Goal: Entertainment & Leisure: Browse casually

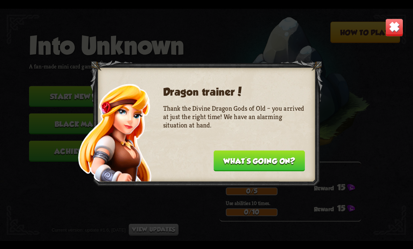
click at [275, 161] on button "What's going on?" at bounding box center [258, 160] width 91 height 21
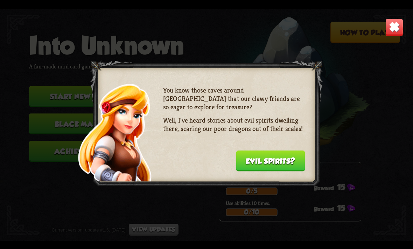
click at [293, 163] on button "Evil spirits?" at bounding box center [270, 160] width 69 height 21
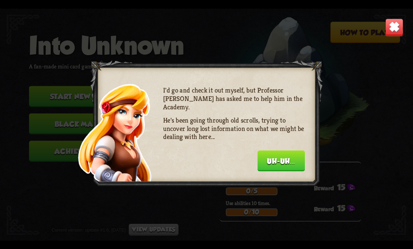
click at [292, 162] on button "Uh-uh..." at bounding box center [281, 160] width 48 height 21
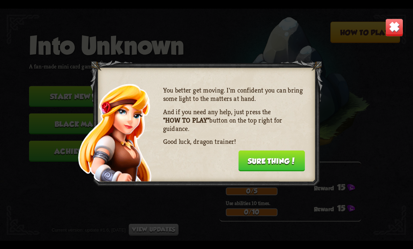
click at [292, 162] on button "Sure thing!" at bounding box center [271, 160] width 66 height 21
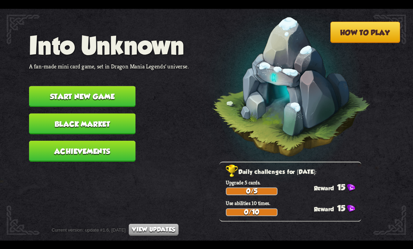
click at [294, 162] on img at bounding box center [280, 89] width 180 height 187
click at [46, 89] on button "Start new game" at bounding box center [82, 96] width 106 height 21
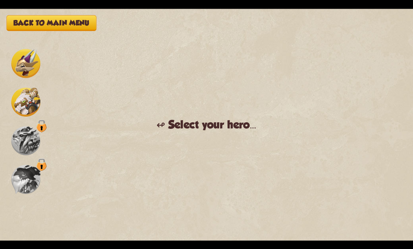
click at [28, 111] on img at bounding box center [25, 101] width 29 height 29
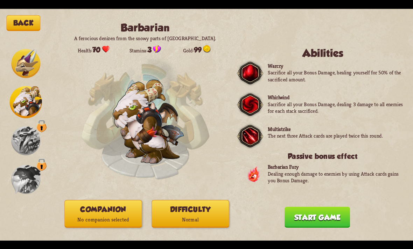
click at [333, 216] on button "Start game" at bounding box center [316, 217] width 65 height 21
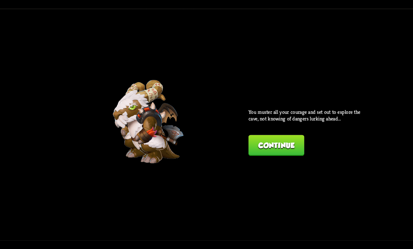
click at [291, 149] on button "Continue" at bounding box center [276, 145] width 56 height 21
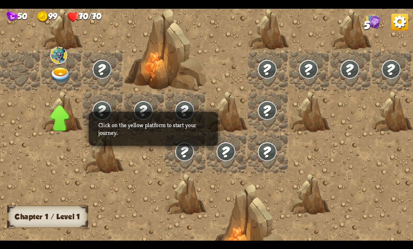
click at [53, 80] on img at bounding box center [60, 75] width 21 height 16
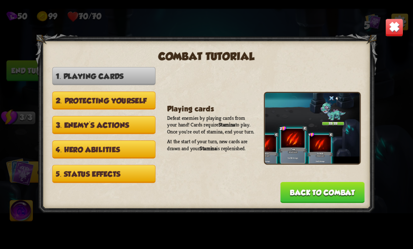
click at [396, 28] on img at bounding box center [394, 27] width 18 height 18
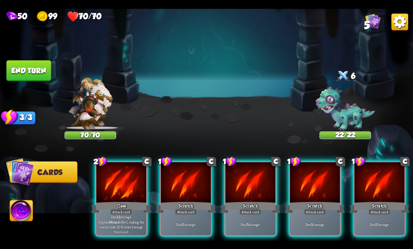
click at [134, 218] on p "Deal 12 damage. Applies Wound effect, making the enemy take 20% more damage thi…" at bounding box center [122, 225] width 48 height 20
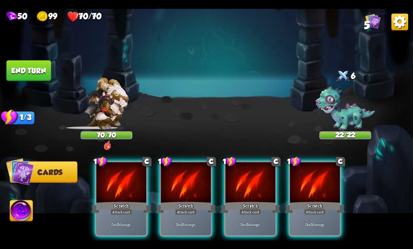
click at [138, 222] on p "Deal 5 damage." at bounding box center [122, 224] width 48 height 5
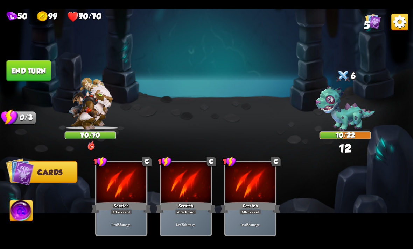
click at [28, 211] on img at bounding box center [21, 211] width 23 height 23
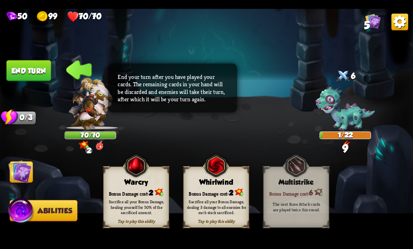
click at [229, 195] on div "Sacrifice all your Bonus Damage, dealing 3 damage to all enemies for each stack…" at bounding box center [217, 207] width 66 height 26
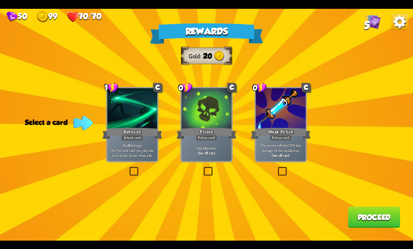
click at [203, 90] on div at bounding box center [206, 109] width 50 height 42
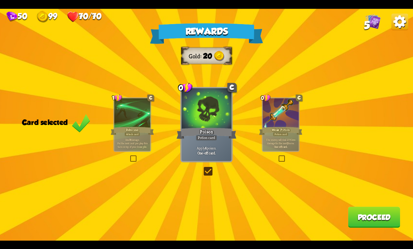
click at [360, 220] on button "Proceed" at bounding box center [373, 217] width 52 height 21
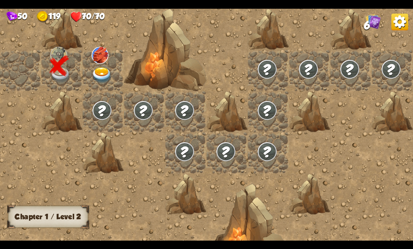
scroll to position [0, 0]
click at [93, 73] on img at bounding box center [101, 75] width 21 height 16
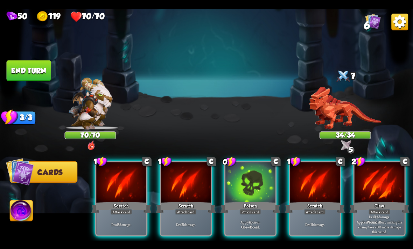
click at [382, 181] on div at bounding box center [379, 183] width 50 height 42
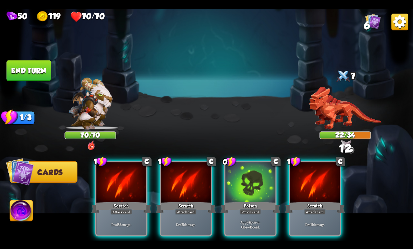
click at [257, 224] on b "One-off card." at bounding box center [250, 226] width 19 height 5
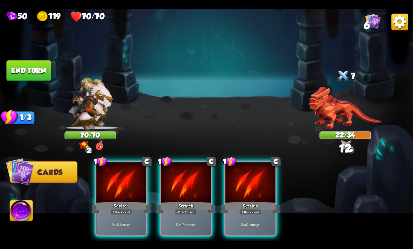
click at [260, 184] on div at bounding box center [250, 183] width 50 height 42
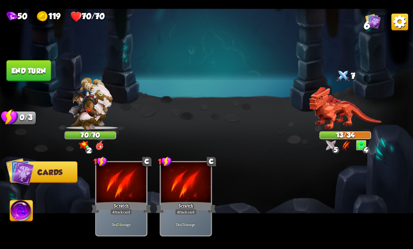
click at [33, 214] on img at bounding box center [21, 211] width 23 height 23
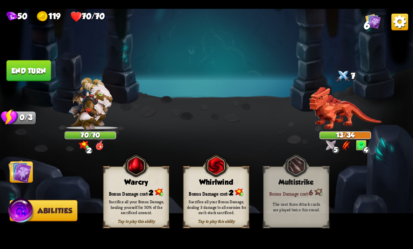
click at [217, 197] on div "Sacrifice all your Bonus Damage, dealing 3 damage to all enemies for each stack…" at bounding box center [217, 207] width 66 height 26
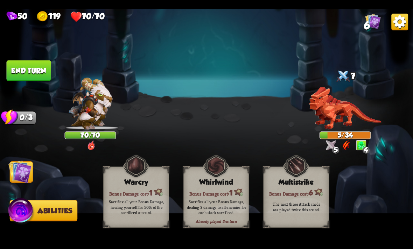
click at [47, 62] on button "End turn" at bounding box center [28, 70] width 44 height 21
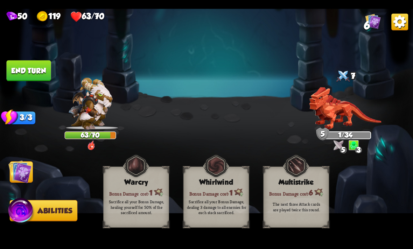
click at [20, 172] on img at bounding box center [19, 171] width 23 height 23
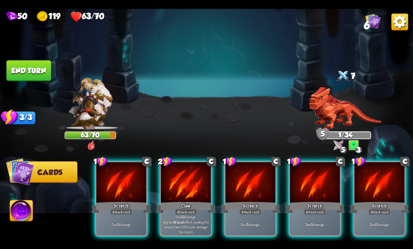
click at [191, 214] on div "Deal 12 damage. Applies Wound effect, making the enemy take 20% more damage thi…" at bounding box center [186, 225] width 50 height 22
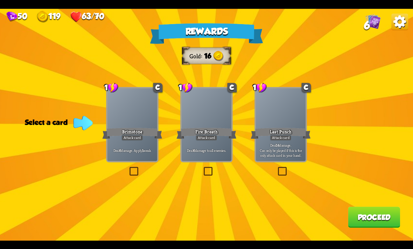
click at [218, 160] on div "Deal 6 damage to all enemies." at bounding box center [206, 150] width 50 height 22
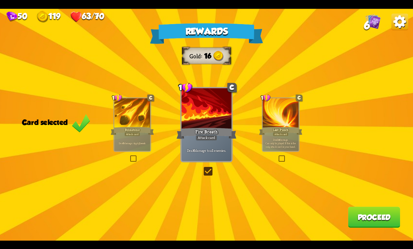
click at [389, 217] on button "Proceed" at bounding box center [373, 217] width 52 height 21
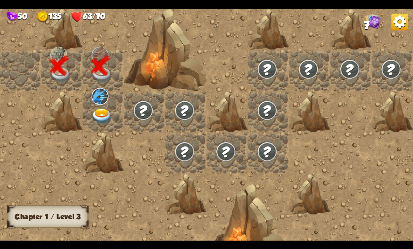
click at [98, 115] on img at bounding box center [102, 116] width 21 height 16
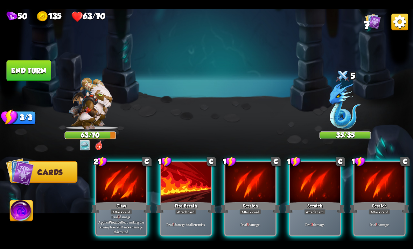
click at [407, 110] on img at bounding box center [206, 125] width 413 height 232
click at [107, 201] on div "Claw" at bounding box center [121, 207] width 60 height 13
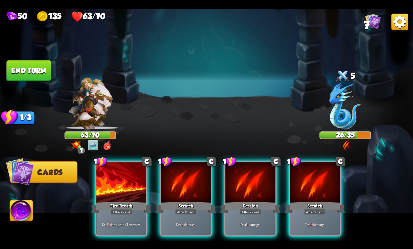
click at [102, 190] on div at bounding box center [121, 183] width 50 height 42
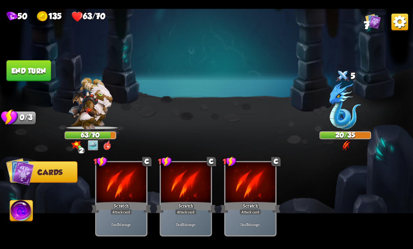
click at [36, 72] on button "End turn" at bounding box center [28, 70] width 44 height 21
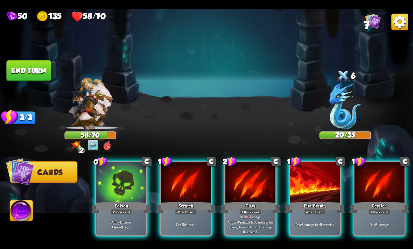
click at [126, 201] on div "Poison" at bounding box center [121, 207] width 60 height 13
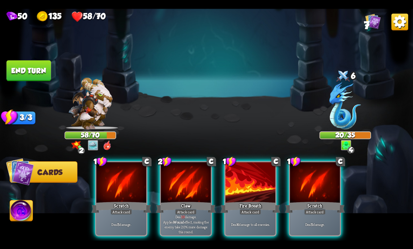
click at [194, 215] on p "Deal 10 damage. Applies Wound effect, making the enemy take 20% more damage thi…" at bounding box center [186, 225] width 48 height 20
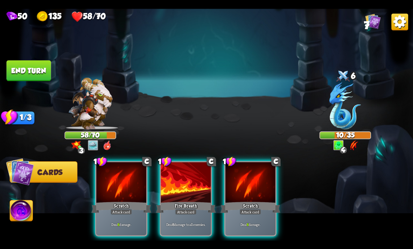
click at [102, 185] on div at bounding box center [121, 183] width 50 height 42
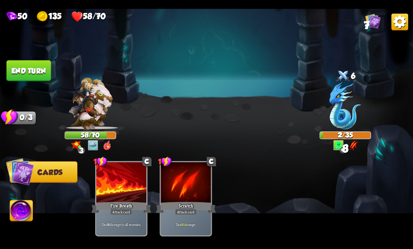
click at [13, 217] on img at bounding box center [21, 211] width 23 height 23
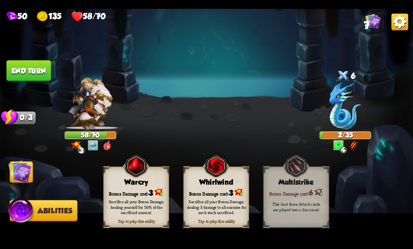
click at [148, 203] on div "Sacrifice all your Bonus Damage, healing yourself for 50% of the sacrificed amo…" at bounding box center [136, 207] width 59 height 16
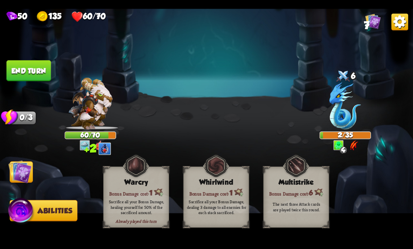
click at [30, 64] on button "End turn" at bounding box center [28, 70] width 44 height 21
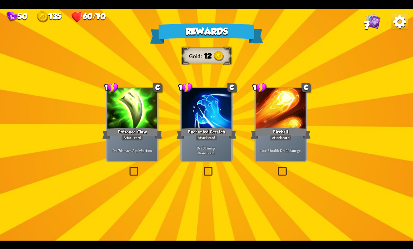
click at [132, 146] on div "Deal 7 damage. Apply 3 poison." at bounding box center [132, 150] width 50 height 22
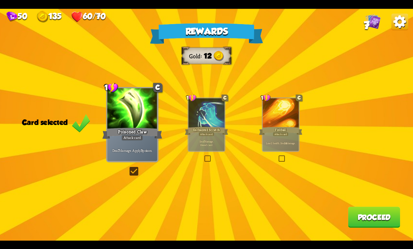
click at [386, 217] on button "Proceed" at bounding box center [373, 217] width 52 height 21
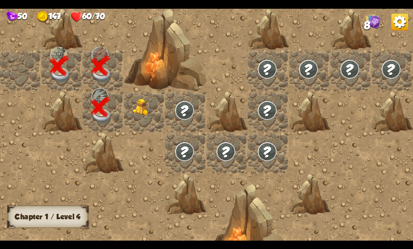
click at [135, 113] on img at bounding box center [143, 107] width 21 height 17
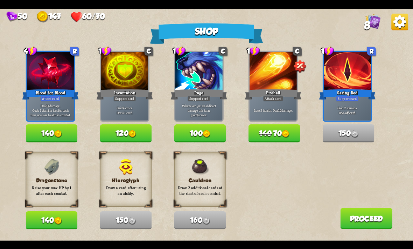
click at [51, 227] on button "140" at bounding box center [52, 220] width 52 height 18
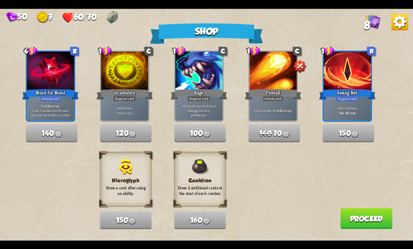
click at [366, 219] on button "Proceed" at bounding box center [366, 218] width 52 height 21
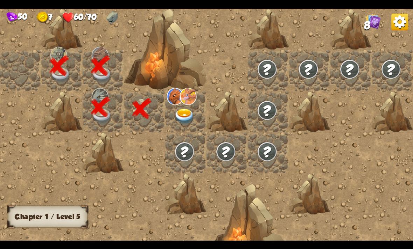
click at [189, 121] on img at bounding box center [184, 116] width 21 height 16
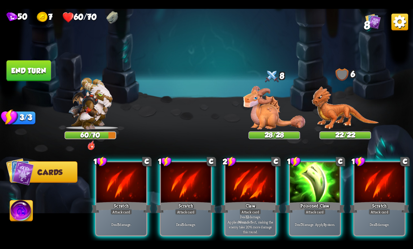
click at [251, 209] on div "Attack card" at bounding box center [250, 212] width 22 height 6
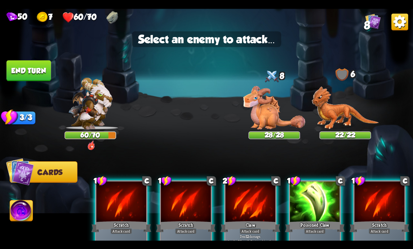
click at [286, 113] on img at bounding box center [274, 108] width 62 height 44
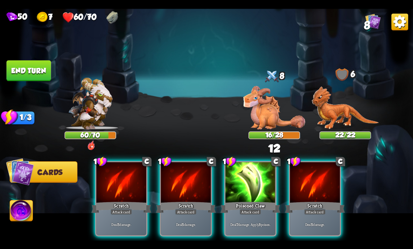
click at [256, 180] on div at bounding box center [250, 183] width 50 height 42
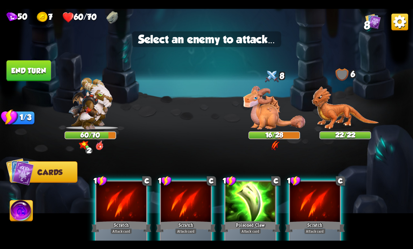
click at [286, 111] on img at bounding box center [274, 108] width 62 height 44
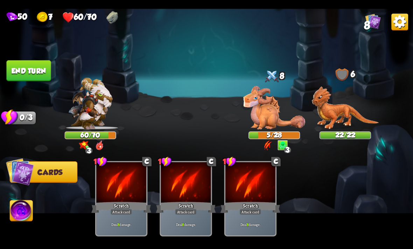
click at [23, 211] on img at bounding box center [21, 211] width 23 height 23
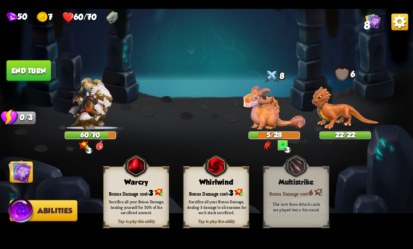
click at [226, 179] on img at bounding box center [215, 165] width 27 height 27
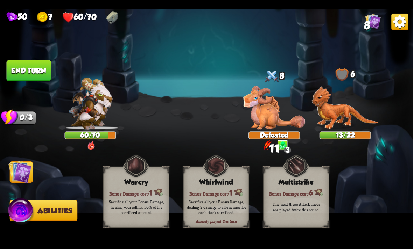
click at [14, 168] on img at bounding box center [19, 171] width 23 height 23
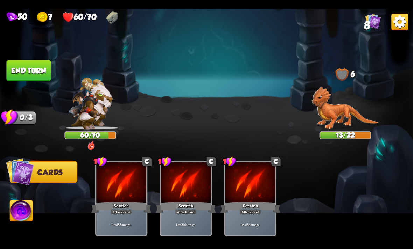
click at [23, 79] on button "End turn" at bounding box center [28, 70] width 44 height 21
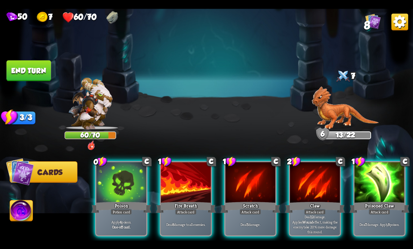
click at [307, 209] on div "Attack card" at bounding box center [315, 212] width 22 height 6
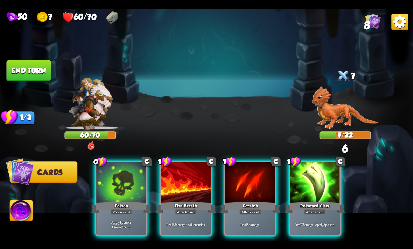
click at [329, 202] on div "Poisoned Claw" at bounding box center [315, 207] width 60 height 13
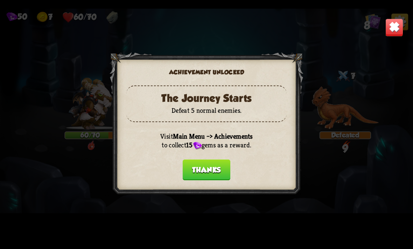
click at [215, 165] on button "Thanks" at bounding box center [206, 169] width 48 height 21
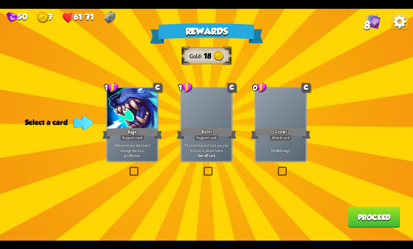
click at [305, 162] on div "0 C Growl Attack card Deal 4 damage." at bounding box center [280, 125] width 52 height 76
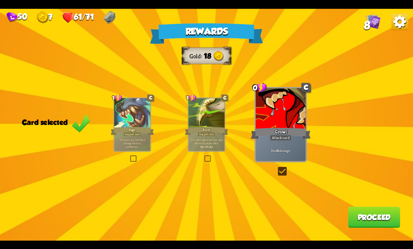
click at [377, 225] on button "Proceed" at bounding box center [373, 217] width 52 height 21
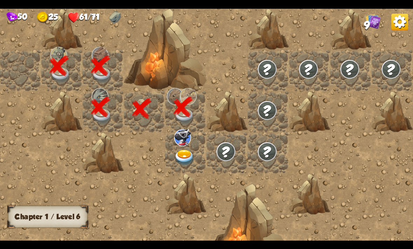
click at [186, 159] on img at bounding box center [184, 158] width 21 height 16
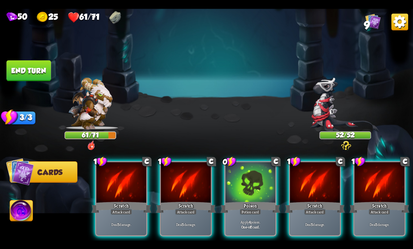
click at [264, 214] on div "Apply 4 poison. One-off card." at bounding box center [250, 225] width 50 height 22
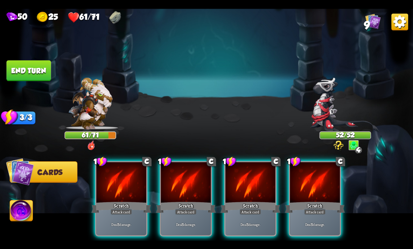
click at [119, 201] on div "Scratch" at bounding box center [121, 207] width 60 height 13
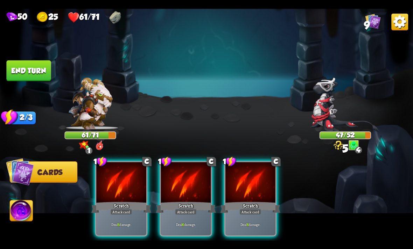
click at [121, 170] on div at bounding box center [121, 183] width 50 height 42
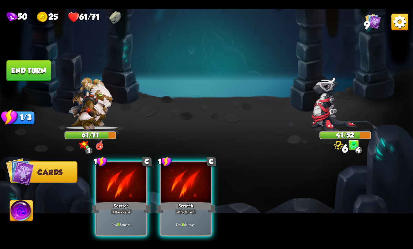
click at [124, 222] on div "Deal 6 damage." at bounding box center [121, 225] width 50 height 22
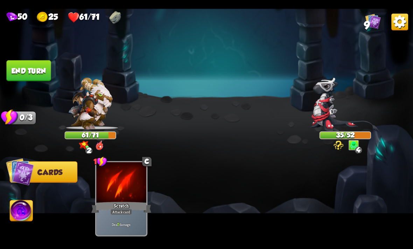
click at [37, 74] on button "End turn" at bounding box center [28, 70] width 44 height 21
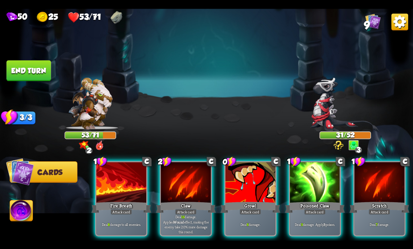
click at [171, 220] on p "Deal 14 damage. Applies Wound effect, making the enemy take 20% more damage thi…" at bounding box center [186, 225] width 48 height 20
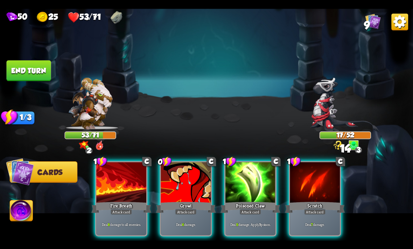
click at [263, 201] on div "Poisoned Claw" at bounding box center [250, 207] width 60 height 13
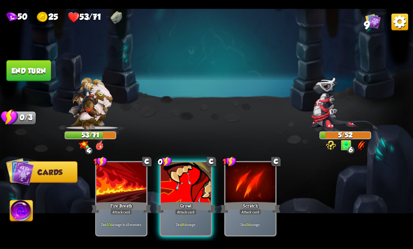
click at [14, 222] on img at bounding box center [21, 211] width 23 height 23
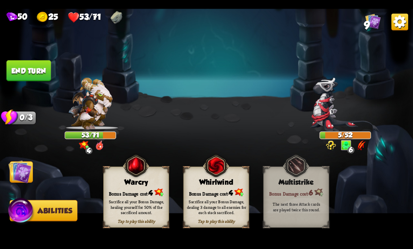
click at [151, 208] on div "Sacrifice all your Bonus Damage, healing yourself for 50% of the sacrificed amo…" at bounding box center [136, 207] width 59 height 16
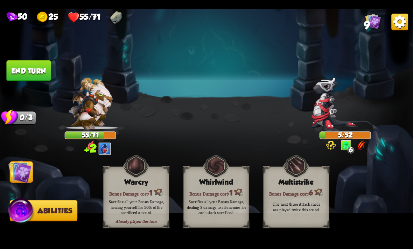
click at [23, 72] on button "End turn" at bounding box center [28, 70] width 44 height 21
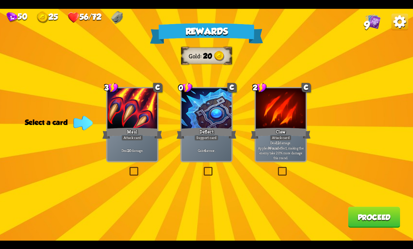
click at [243, 127] on div "Rewards Gold 20 Select a card 3 C Maul Attack card Deal 20 damage. 0 C Deflect …" at bounding box center [206, 125] width 413 height 232
click at [215, 138] on div "Support card" at bounding box center [206, 138] width 24 height 6
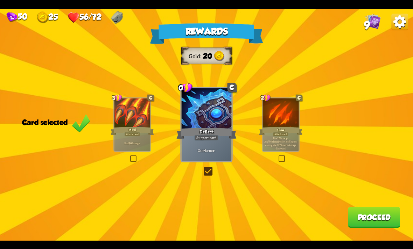
click at [373, 212] on button "Proceed" at bounding box center [373, 217] width 52 height 21
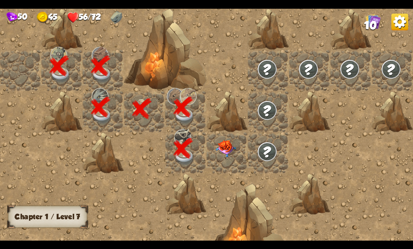
click at [229, 150] on img at bounding box center [225, 148] width 21 height 17
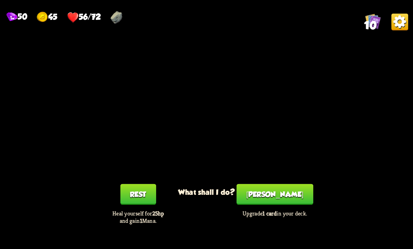
click at [280, 192] on button "Smith" at bounding box center [274, 194] width 77 height 21
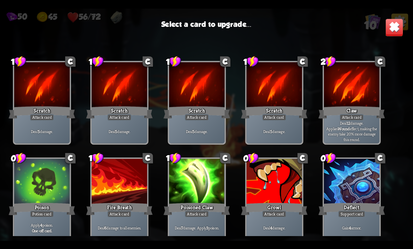
scroll to position [4, 0]
click at [394, 27] on img at bounding box center [394, 27] width 18 height 18
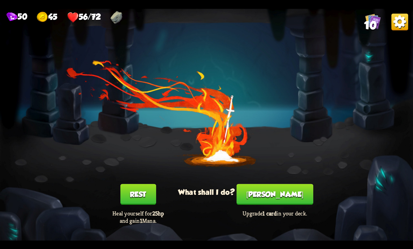
click at [146, 198] on button "Rest" at bounding box center [138, 194] width 36 height 21
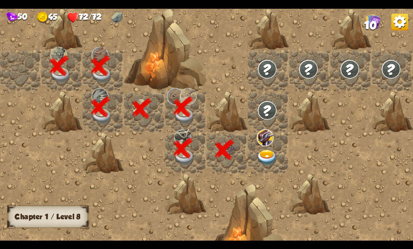
click at [275, 155] on img at bounding box center [267, 158] width 21 height 16
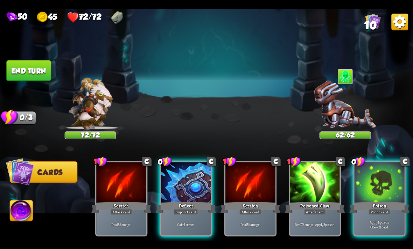
click at [186, 224] on div "Gain 4 armor." at bounding box center [186, 225] width 50 height 22
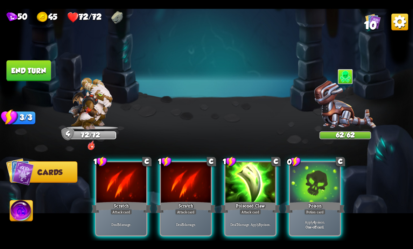
click at [321, 214] on div "Apply 4 poison. One-off card." at bounding box center [314, 225] width 50 height 22
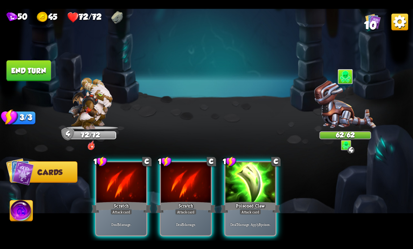
click at [249, 222] on p "Deal 7 damage. Apply 3 poison." at bounding box center [251, 224] width 48 height 5
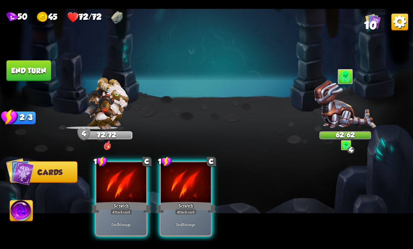
click at [186, 222] on p "Deal 5 damage." at bounding box center [186, 224] width 48 height 5
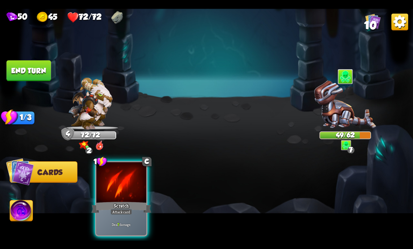
click at [114, 214] on div "Deal 7 damage." at bounding box center [121, 225] width 50 height 22
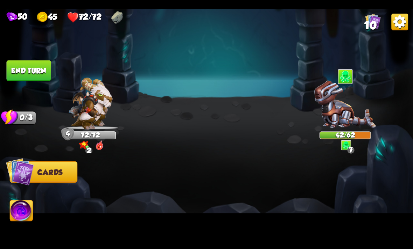
click at [38, 74] on button "End turn" at bounding box center [28, 70] width 44 height 21
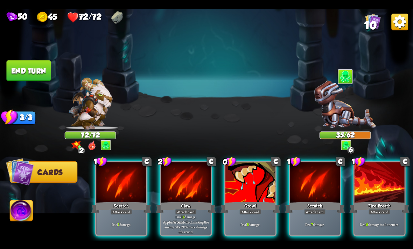
click at [189, 201] on div "Claw" at bounding box center [186, 207] width 60 height 13
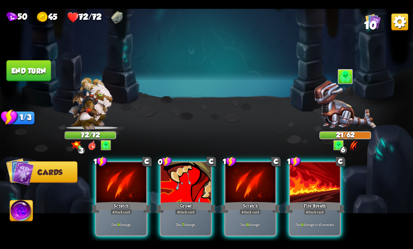
click at [196, 214] on div "Deal 7 damage." at bounding box center [186, 225] width 50 height 22
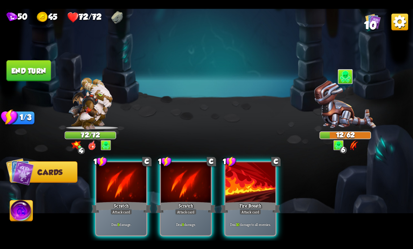
click at [258, 209] on div "Attack card" at bounding box center [250, 212] width 22 height 6
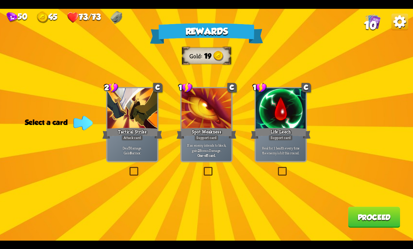
click at [133, 154] on p "Deal 7 damage. Gain 8 armor." at bounding box center [132, 150] width 48 height 10
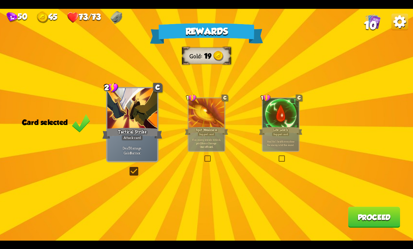
click at [366, 227] on button "Proceed" at bounding box center [373, 217] width 52 height 21
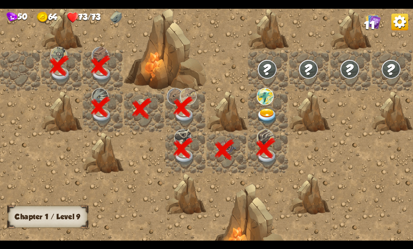
click at [274, 123] on img at bounding box center [267, 116] width 21 height 16
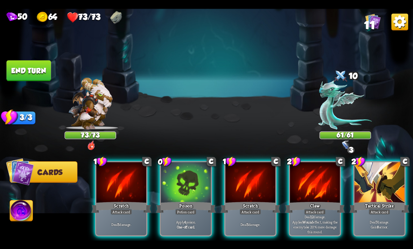
click at [182, 201] on div "Poison" at bounding box center [186, 207] width 60 height 13
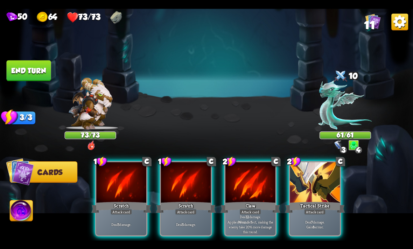
click at [392, 198] on div "1 C Scratch Attack card Deal 5 damage. 1 C Scratch Attack card Deal 5 damage. 2…" at bounding box center [248, 188] width 330 height 103
click at [323, 201] on div "Tactical Strike" at bounding box center [315, 207] width 60 height 13
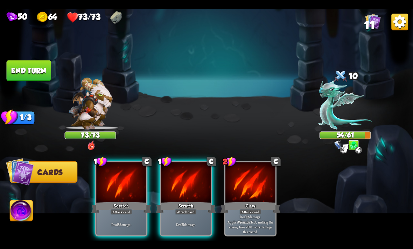
click at [178, 214] on div "Deal 5 damage." at bounding box center [186, 225] width 50 height 22
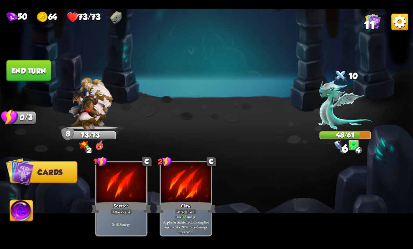
click at [43, 78] on button "End turn" at bounding box center [28, 70] width 44 height 21
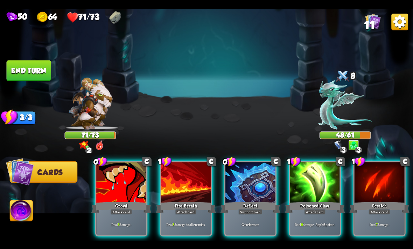
click at [249, 214] on div "Gain 4 armor." at bounding box center [250, 225] width 50 height 22
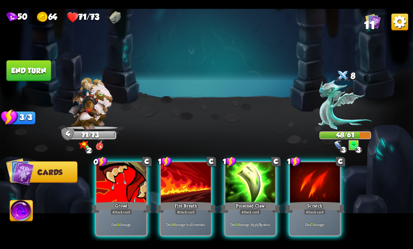
click at [259, 214] on div "Deal 9 damage. Apply 3 poison." at bounding box center [250, 225] width 50 height 22
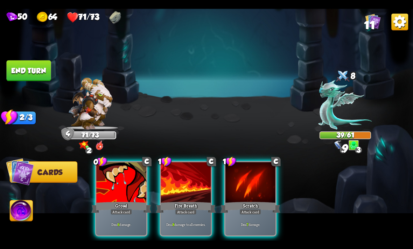
click at [127, 214] on div "Deal 6 damage." at bounding box center [121, 225] width 50 height 22
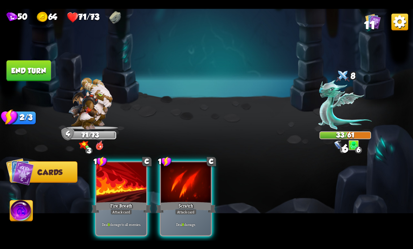
click at [126, 222] on p "Deal 9 damage to all enemies." at bounding box center [122, 224] width 48 height 5
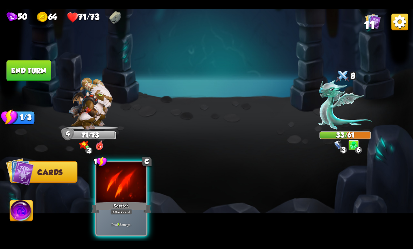
click at [130, 222] on p "Deal 8 damage." at bounding box center [122, 224] width 48 height 5
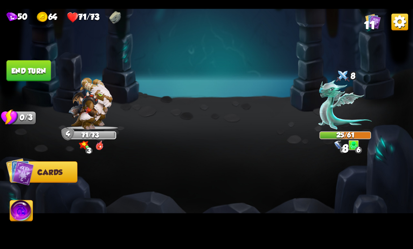
click at [13, 218] on img at bounding box center [21, 211] width 23 height 23
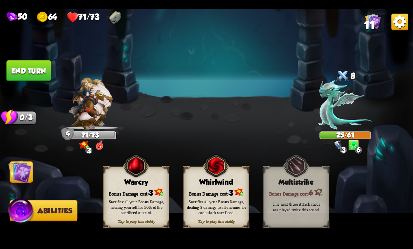
click at [41, 66] on button "End turn" at bounding box center [28, 70] width 44 height 21
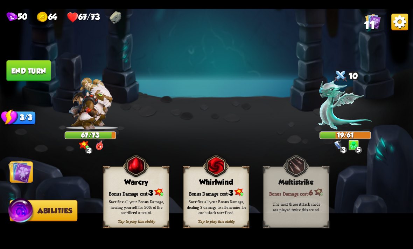
click at [18, 179] on img at bounding box center [19, 171] width 23 height 23
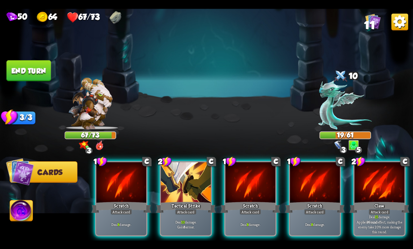
click at [185, 209] on div "Attack card" at bounding box center [186, 212] width 22 height 6
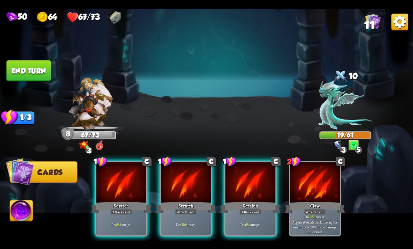
click at [254, 209] on div "Attack card" at bounding box center [250, 212] width 22 height 6
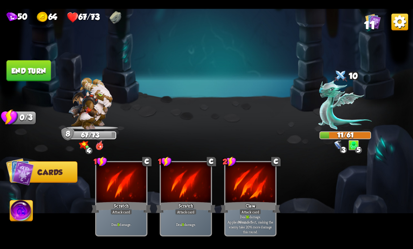
click at [34, 215] on img at bounding box center [206, 125] width 413 height 232
click at [13, 229] on img at bounding box center [206, 125] width 413 height 232
click at [23, 220] on img at bounding box center [21, 211] width 23 height 23
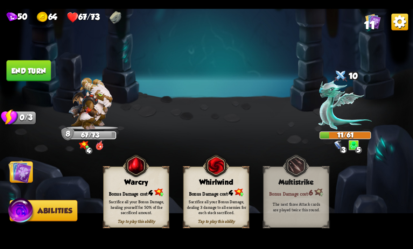
click at [43, 82] on img at bounding box center [206, 125] width 413 height 232
click at [49, 75] on button "End turn" at bounding box center [28, 70] width 44 height 21
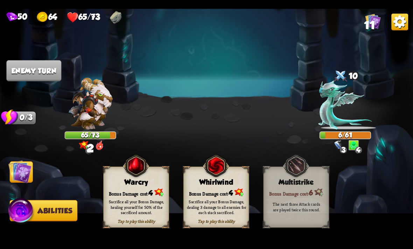
click at [31, 170] on img at bounding box center [19, 171] width 23 height 23
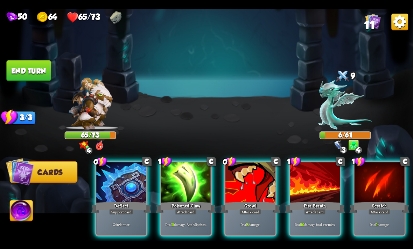
click at [17, 214] on img at bounding box center [21, 211] width 23 height 23
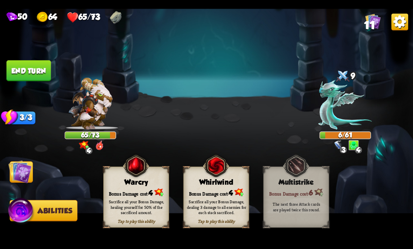
click at [121, 205] on div "Sacrifice all your Bonus Damage, healing yourself for 50% of the sacrificed amo…" at bounding box center [136, 207] width 59 height 16
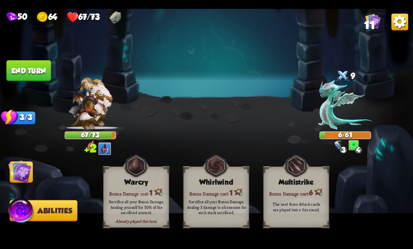
click at [15, 174] on img at bounding box center [19, 171] width 23 height 23
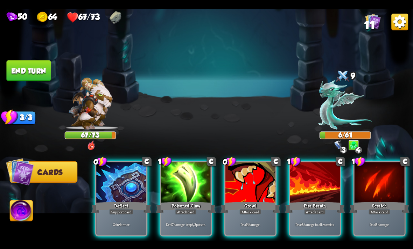
click at [246, 214] on div "Deal 4 damage." at bounding box center [250, 225] width 50 height 22
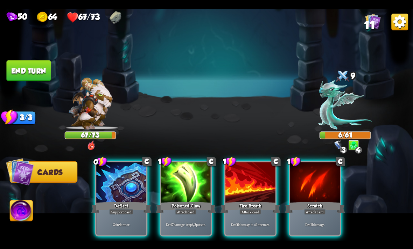
click at [191, 201] on div "Poisoned Claw" at bounding box center [186, 207] width 60 height 13
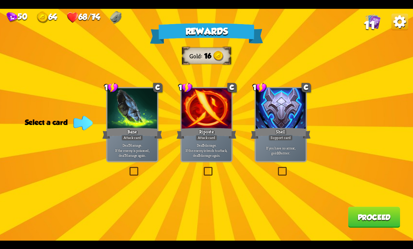
click at [141, 156] on p "Deal 7 damage. If the enemy is poisoned, deal 7 damage again." at bounding box center [132, 150] width 48 height 15
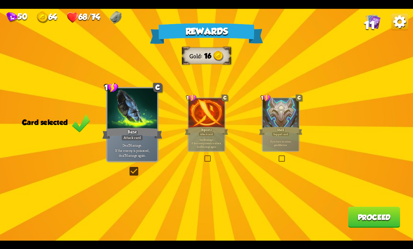
click at [371, 213] on button "Proceed" at bounding box center [373, 217] width 52 height 21
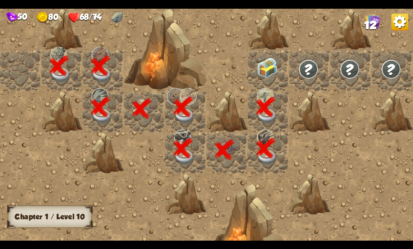
click at [265, 63] on img at bounding box center [267, 68] width 21 height 21
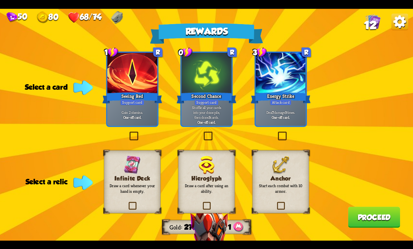
click at [294, 184] on p "Start each combat with 10 armor." at bounding box center [280, 188] width 46 height 11
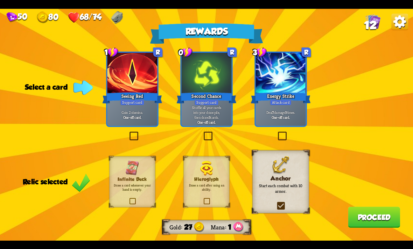
click at [139, 106] on div "Gain 2 stamina. One-off card." at bounding box center [132, 115] width 50 height 22
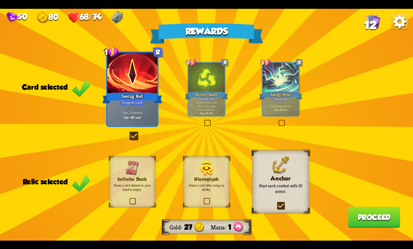
click at [376, 220] on button "Proceed" at bounding box center [373, 217] width 52 height 21
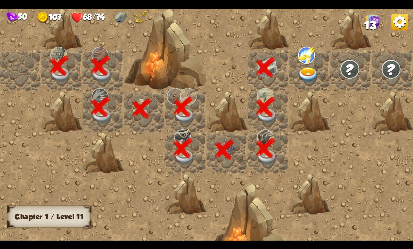
scroll to position [0, 134]
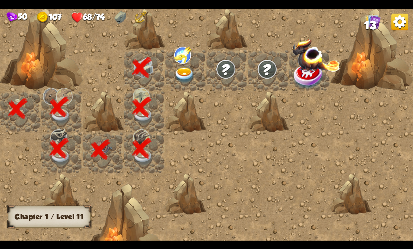
click at [183, 74] on img at bounding box center [184, 75] width 21 height 16
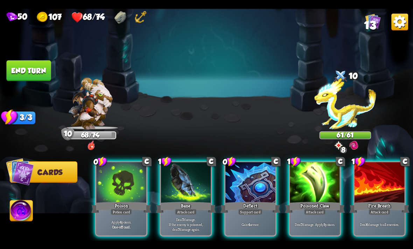
click at [261, 201] on div "Deflect" at bounding box center [250, 207] width 60 height 13
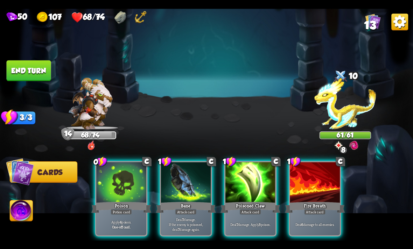
click at [258, 209] on div "Attack card" at bounding box center [250, 212] width 22 height 6
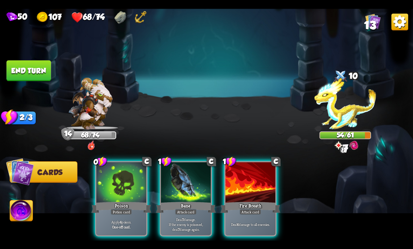
click at [124, 209] on div "Potion card" at bounding box center [120, 212] width 21 height 6
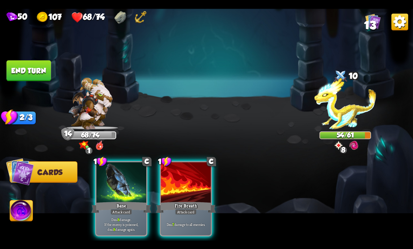
click at [127, 217] on p "Deal 8 damage. If the enemy is poisoned, deal 8 damage again." at bounding box center [122, 224] width 48 height 15
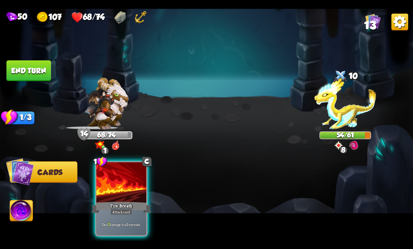
click at [116, 201] on div "Fire Breath" at bounding box center [121, 207] width 60 height 13
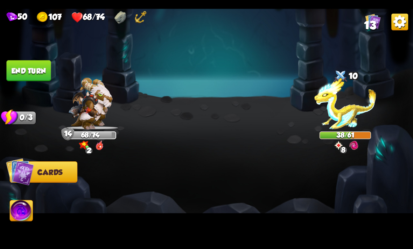
click at [34, 71] on button "End turn" at bounding box center [28, 70] width 44 height 21
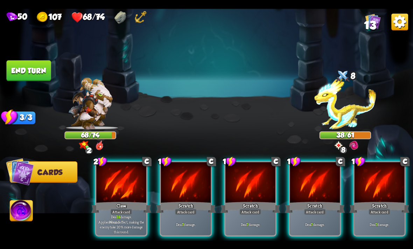
click at [137, 201] on div "Claw" at bounding box center [121, 207] width 60 height 13
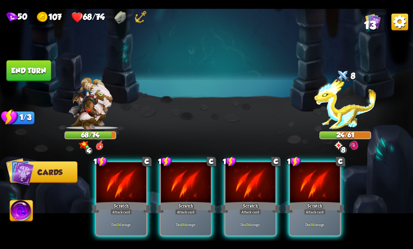
click at [142, 223] on div "Deal 9 damage." at bounding box center [121, 225] width 50 height 22
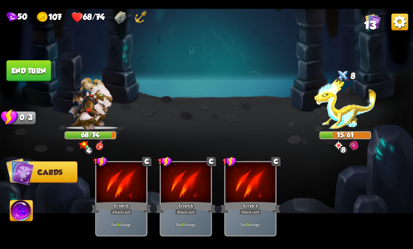
click at [20, 215] on img at bounding box center [21, 211] width 23 height 23
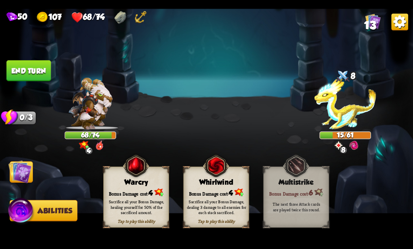
click at [217, 199] on div "Sacrifice all your Bonus Damage, dealing 3 damage to all enemies for each stack…" at bounding box center [216, 207] width 59 height 16
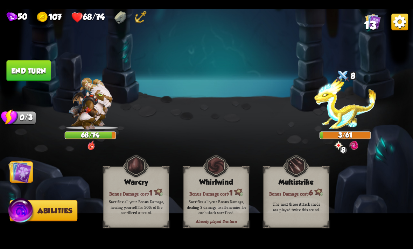
click at [31, 176] on img at bounding box center [19, 171] width 23 height 23
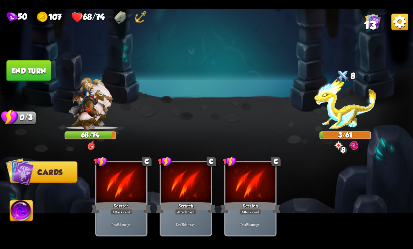
click at [26, 74] on button "End turn" at bounding box center [28, 70] width 44 height 21
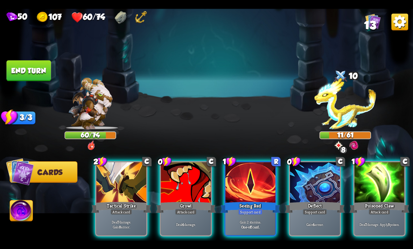
click at [256, 220] on p "Gain 2 stamina." at bounding box center [251, 222] width 48 height 5
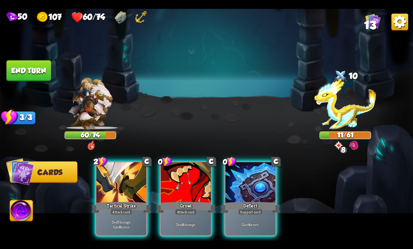
click at [224, 207] on div "0 C Deflect Support card Gain 4 armor." at bounding box center [250, 199] width 52 height 76
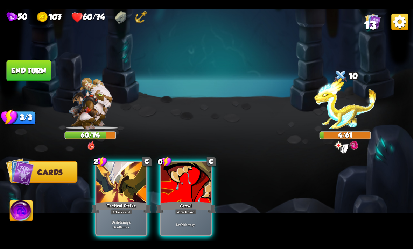
click at [168, 201] on div "Growl" at bounding box center [186, 207] width 60 height 13
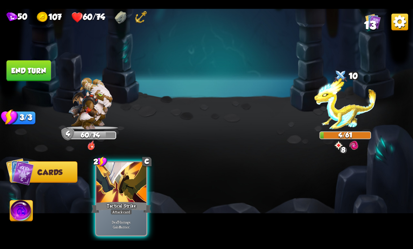
click at [113, 214] on div "Deal 7 damage. Gain 8 armor." at bounding box center [121, 225] width 50 height 22
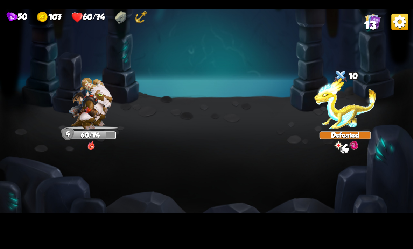
click at [132, 210] on img at bounding box center [206, 125] width 413 height 232
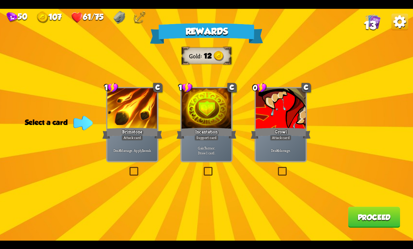
click at [203, 147] on p "Gain 7 armor. Draw 1 card." at bounding box center [206, 150] width 48 height 10
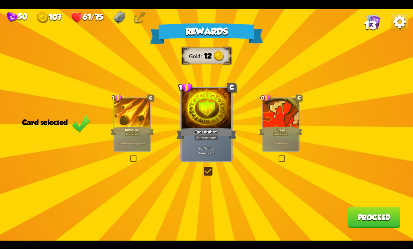
click at [379, 219] on button "Proceed" at bounding box center [373, 217] width 52 height 21
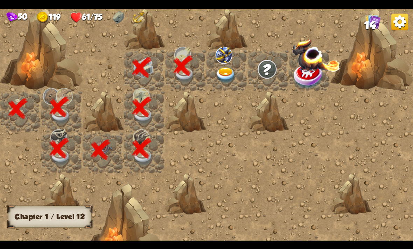
click at [224, 79] on img at bounding box center [225, 75] width 21 height 16
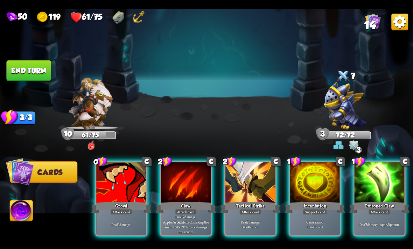
click at [194, 215] on p "Deal 12 damage. Applies Wound effect, making the enemy take 20% more damage thi…" at bounding box center [186, 225] width 48 height 20
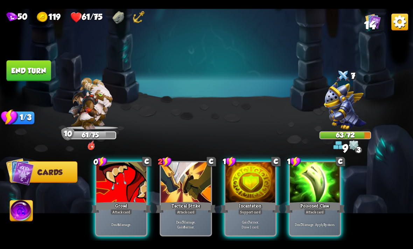
click at [325, 214] on div "Deal 7 damage. Apply 3 poison." at bounding box center [314, 225] width 50 height 22
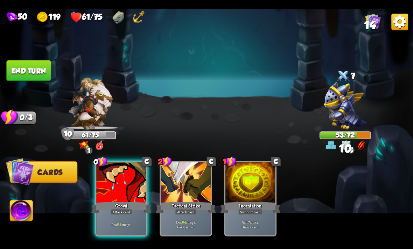
click at [127, 214] on div "Deal 5 damage." at bounding box center [121, 225] width 50 height 22
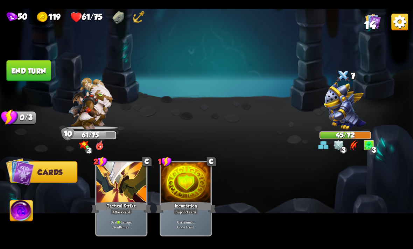
click at [21, 72] on button "End turn" at bounding box center [28, 70] width 44 height 21
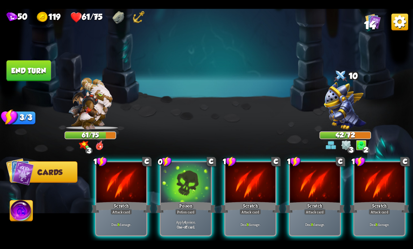
click at [192, 209] on div "Potion card" at bounding box center [185, 212] width 21 height 6
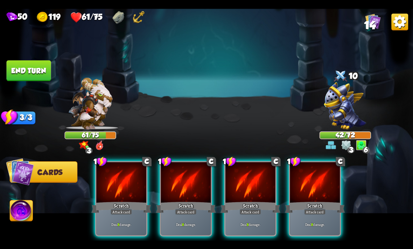
click at [321, 201] on div "Scratch" at bounding box center [315, 207] width 60 height 13
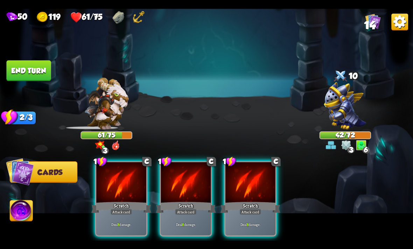
click at [256, 209] on div "Attack card" at bounding box center [250, 212] width 22 height 6
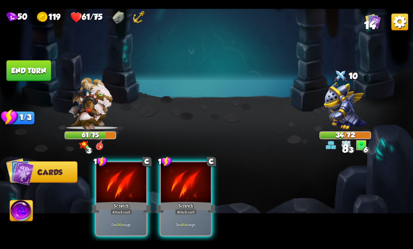
click at [193, 209] on div "Attack card" at bounding box center [186, 212] width 22 height 6
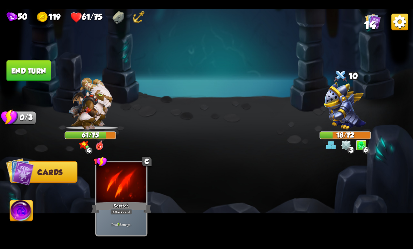
click at [21, 211] on img at bounding box center [21, 211] width 23 height 23
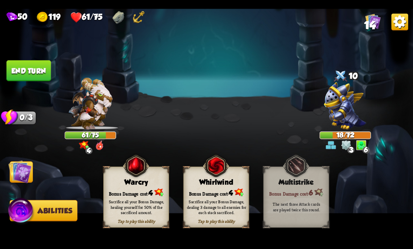
click at [235, 201] on div "Sacrifice all your Bonus Damage, dealing 3 damage to all enemies for each stack…" at bounding box center [216, 207] width 59 height 16
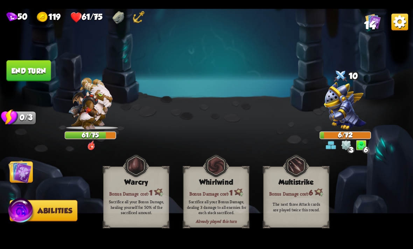
click at [40, 82] on img at bounding box center [206, 125] width 413 height 232
click at [31, 79] on button "End turn" at bounding box center [28, 70] width 44 height 21
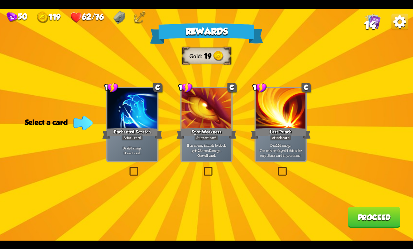
click at [134, 150] on p "Deal 7 damage. Draw 1 card." at bounding box center [132, 150] width 48 height 10
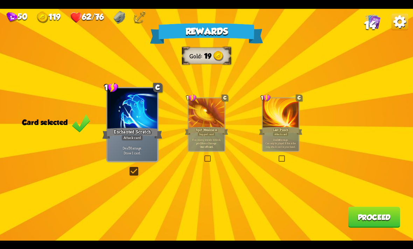
click at [365, 224] on button "Proceed" at bounding box center [373, 217] width 52 height 21
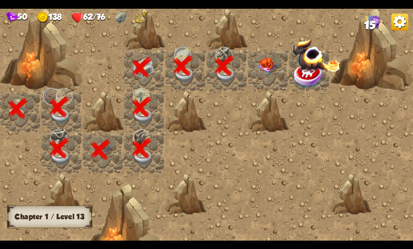
click at [258, 68] on img at bounding box center [267, 66] width 21 height 17
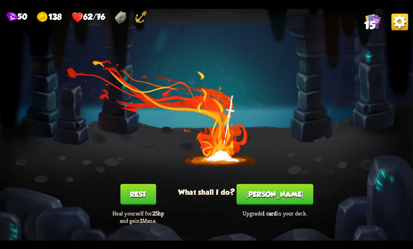
click at [276, 190] on button "Smith" at bounding box center [274, 194] width 77 height 21
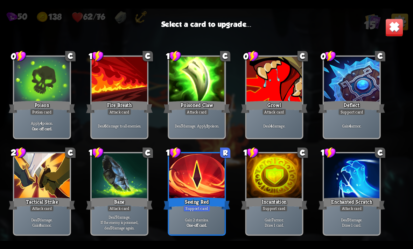
scroll to position [115, 0]
click at [186, 201] on div "Seeing Red" at bounding box center [196, 203] width 66 height 15
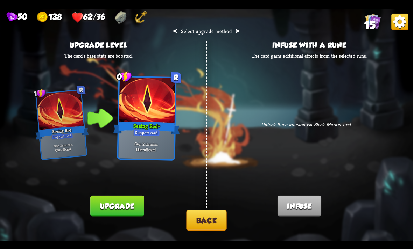
click at [135, 209] on button "Upgrade" at bounding box center [116, 205] width 53 height 21
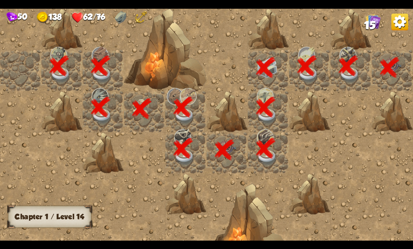
scroll to position [0, 134]
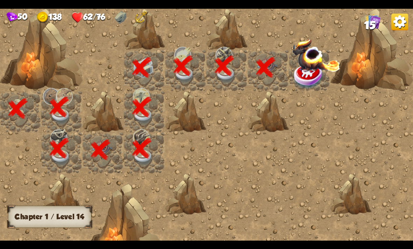
click at [310, 53] on img at bounding box center [316, 54] width 48 height 33
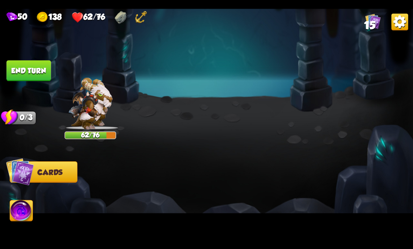
click at [317, 73] on img at bounding box center [206, 125] width 413 height 232
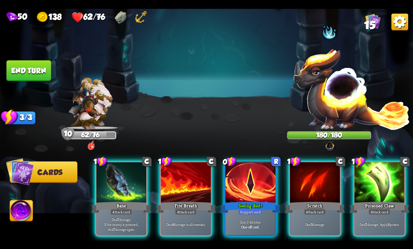
click at [381, 181] on div at bounding box center [379, 183] width 50 height 42
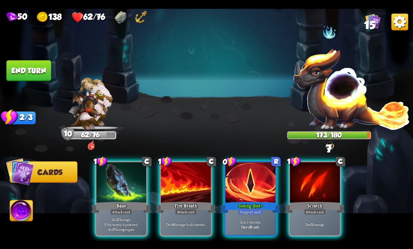
click at [131, 209] on div "Attack card" at bounding box center [121, 212] width 22 height 6
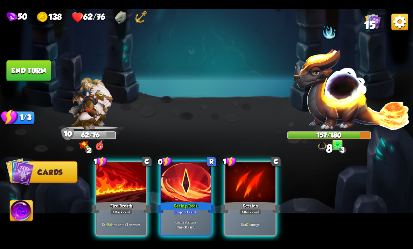
click at [127, 201] on div "Fire Breath" at bounding box center [121, 207] width 60 height 13
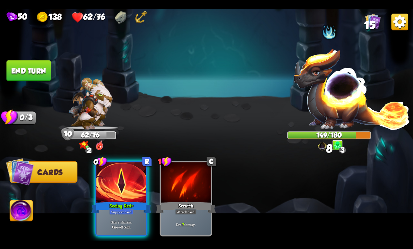
click at [37, 76] on button "End turn" at bounding box center [28, 70] width 44 height 21
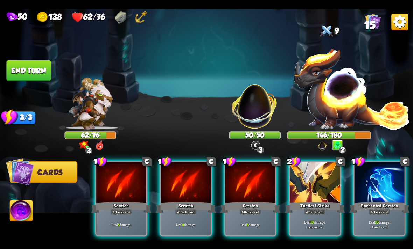
click at [320, 225] on div "Deal 10 damage. Gain 8 armor." at bounding box center [314, 225] width 50 height 22
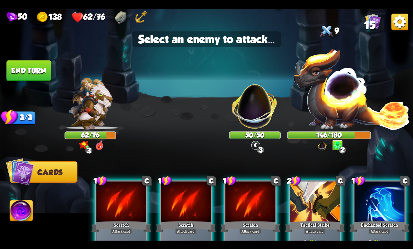
click at [257, 105] on img at bounding box center [255, 102] width 54 height 54
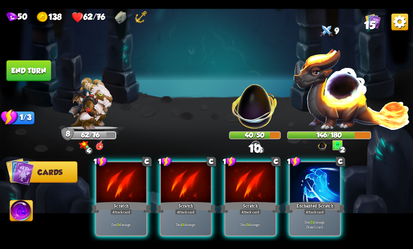
click at [319, 214] on div "Deal 11 damage. Draw 1 card." at bounding box center [314, 225] width 50 height 22
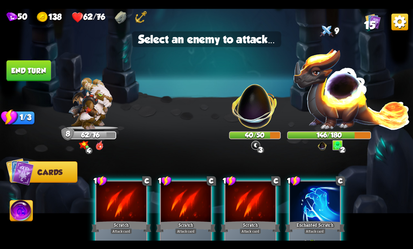
click at [258, 120] on img at bounding box center [255, 102] width 54 height 54
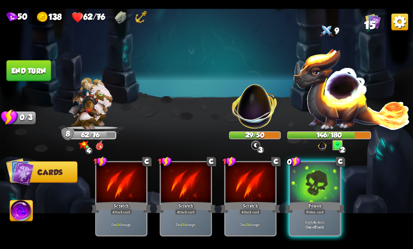
click at [320, 209] on div "Potion card" at bounding box center [314, 212] width 21 height 6
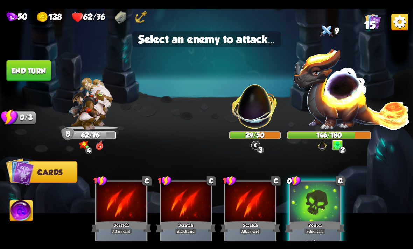
click at [342, 108] on img at bounding box center [351, 89] width 117 height 82
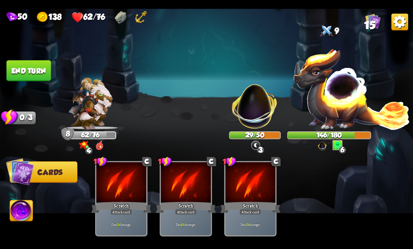
click at [23, 76] on button "End turn" at bounding box center [28, 70] width 44 height 21
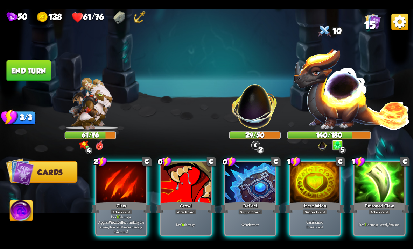
click at [170, 214] on div "Deal 8 damage." at bounding box center [186, 225] width 50 height 22
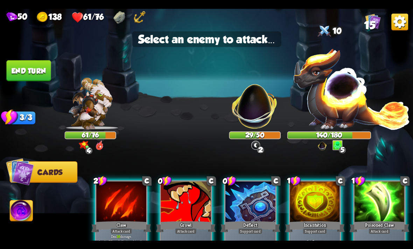
click at [261, 111] on img at bounding box center [255, 102] width 54 height 54
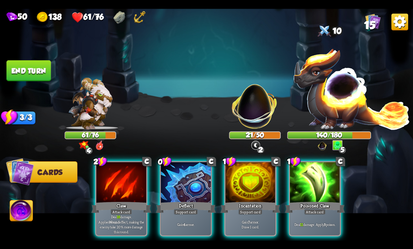
click at [201, 201] on div "Deflect" at bounding box center [186, 207] width 60 height 13
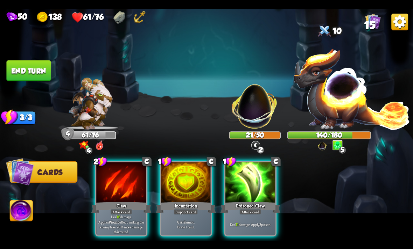
click at [188, 201] on div "Incantation" at bounding box center [186, 207] width 60 height 13
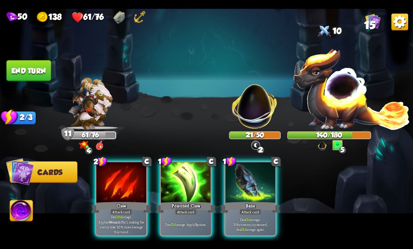
click at [249, 114] on img at bounding box center [255, 102] width 54 height 54
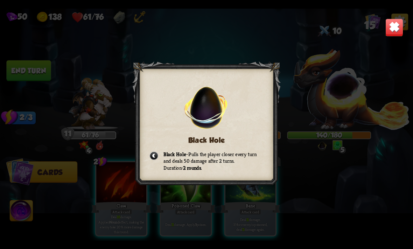
click at [221, 186] on div at bounding box center [206, 124] width 148 height 127
click at [288, 186] on div "Black Hole Black Hole – Pulls the player closer every turn and deals 50 damage …" at bounding box center [206, 125] width 413 height 232
click at [385, 35] on img at bounding box center [394, 27] width 18 height 18
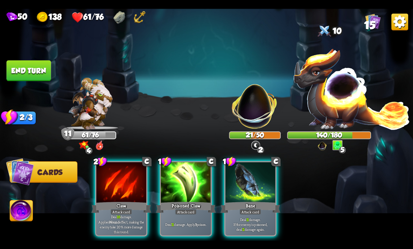
click at [175, 201] on div "Poisoned Claw" at bounding box center [186, 207] width 60 height 13
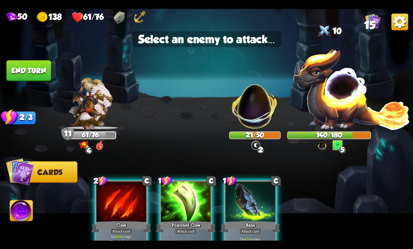
click at [240, 111] on img at bounding box center [255, 102] width 54 height 54
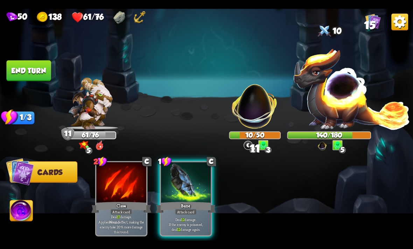
click at [194, 201] on div "Bane" at bounding box center [186, 207] width 60 height 13
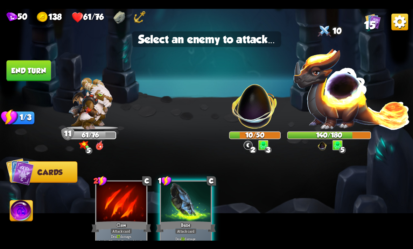
click at [333, 95] on img at bounding box center [351, 89] width 117 height 82
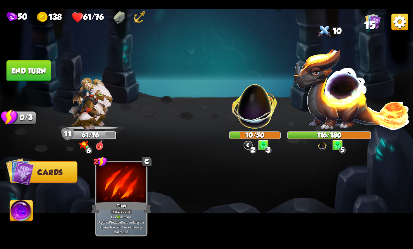
click at [33, 71] on button "End turn" at bounding box center [28, 70] width 44 height 21
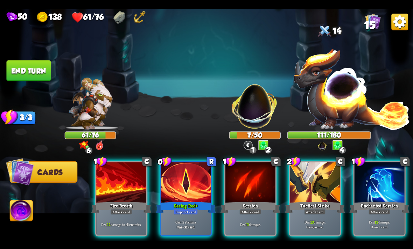
click at [128, 201] on div "Fire Breath" at bounding box center [121, 207] width 60 height 13
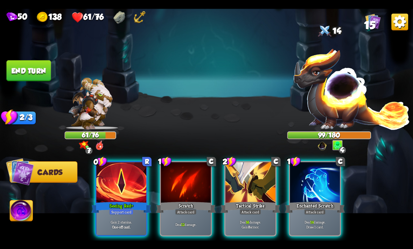
click at [132, 201] on div "Seeing Red +" at bounding box center [121, 207] width 60 height 13
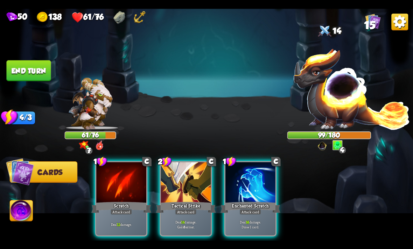
click at [259, 201] on div "Enchanted Scratch" at bounding box center [250, 207] width 60 height 13
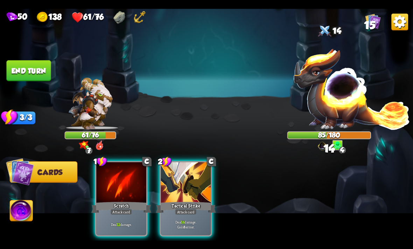
click at [200, 220] on p "Deal 14 damage. Gain 8 armor." at bounding box center [186, 225] width 48 height 10
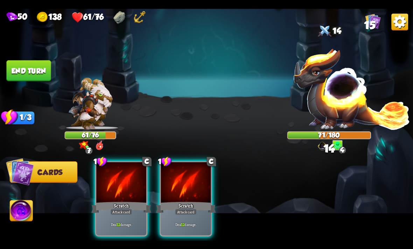
click at [193, 214] on div "Deal 12 damage." at bounding box center [186, 225] width 50 height 22
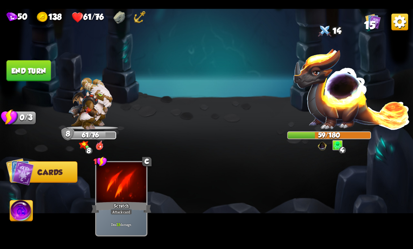
click at [40, 69] on button "End turn" at bounding box center [28, 70] width 44 height 21
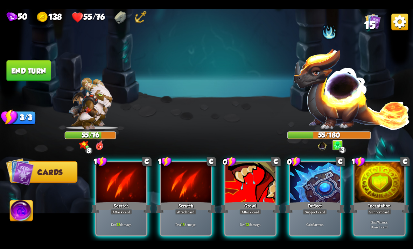
click at [253, 189] on div at bounding box center [250, 183] width 50 height 42
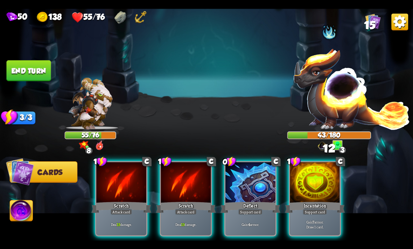
click at [237, 201] on div "Deflect" at bounding box center [250, 207] width 60 height 13
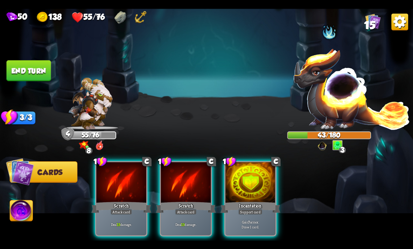
click at [192, 190] on div at bounding box center [186, 183] width 50 height 42
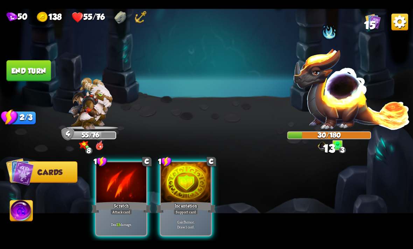
click at [119, 201] on div "Scratch" at bounding box center [121, 207] width 60 height 13
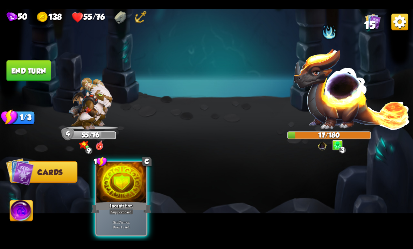
click at [134, 209] on div "Support card" at bounding box center [121, 212] width 24 height 6
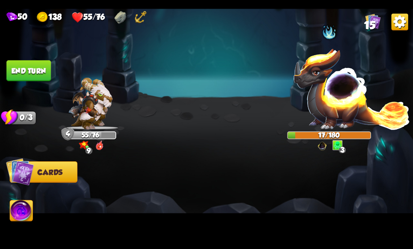
click at [20, 216] on img at bounding box center [21, 211] width 23 height 23
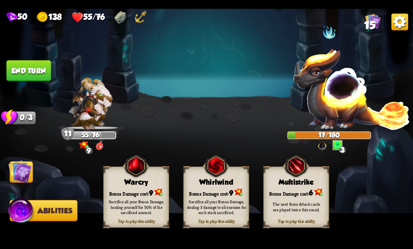
click at [215, 191] on div "Bonus Damage cost: 9" at bounding box center [216, 192] width 65 height 9
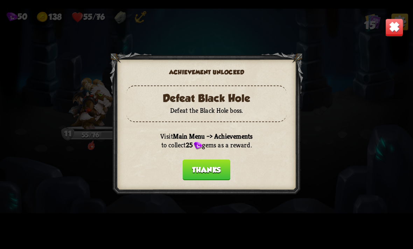
click at [211, 166] on button "Thanks" at bounding box center [206, 169] width 48 height 21
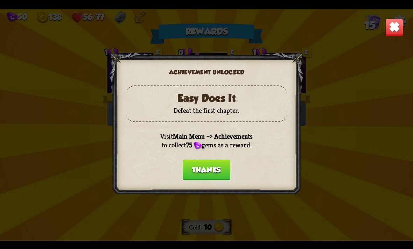
click at [209, 172] on button "Thanks" at bounding box center [206, 169] width 48 height 21
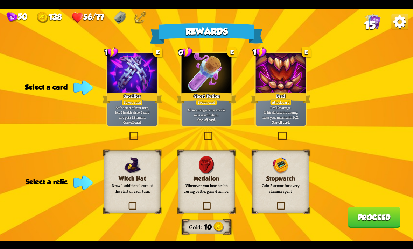
click at [285, 192] on p "Gain 2 armor for every stamina spent." at bounding box center [280, 188] width 46 height 11
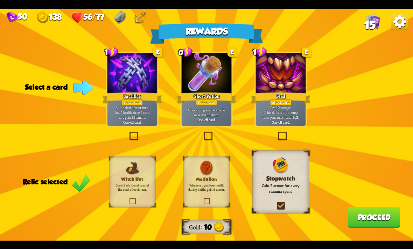
click at [208, 114] on p "All incoming enemy attacks miss you this turn." at bounding box center [206, 112] width 48 height 10
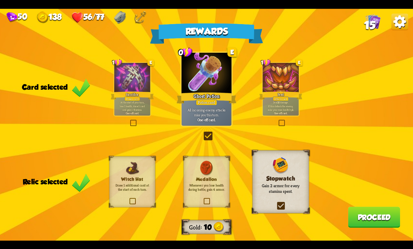
click at [380, 219] on button "Proceed" at bounding box center [373, 217] width 52 height 21
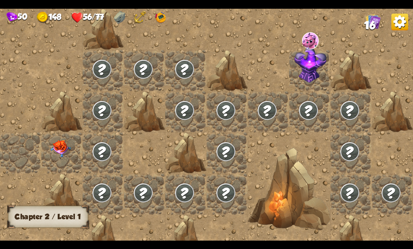
click at [57, 155] on img at bounding box center [60, 148] width 21 height 17
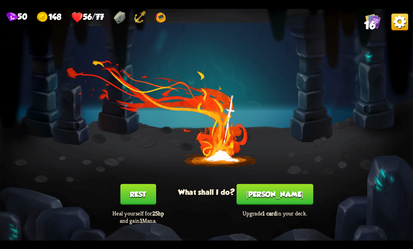
click at [126, 185] on button "Rest" at bounding box center [138, 194] width 36 height 21
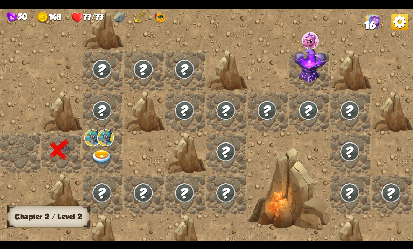
click at [111, 157] on img at bounding box center [102, 158] width 21 height 16
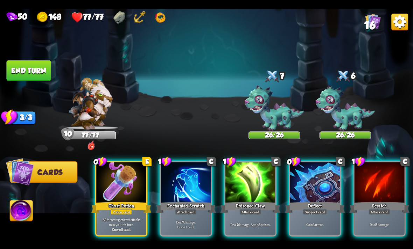
click at [309, 214] on div "Gain 4 armor." at bounding box center [314, 225] width 50 height 22
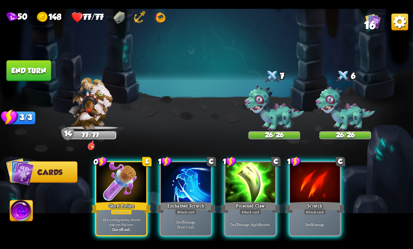
click at [247, 214] on div "Deal 7 damage. Apply 3 poison." at bounding box center [250, 225] width 50 height 22
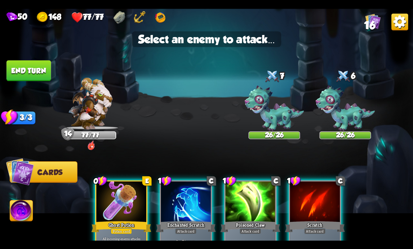
click at [279, 112] on img at bounding box center [273, 109] width 59 height 46
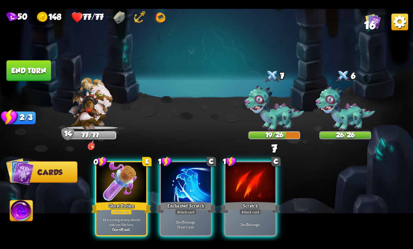
click at [172, 204] on div "Enchanted Scratch" at bounding box center [186, 207] width 60 height 13
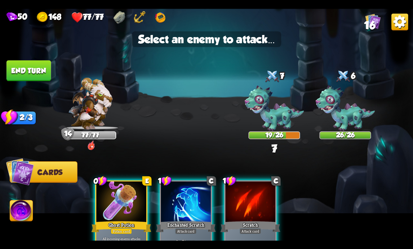
click at [261, 121] on img at bounding box center [273, 109] width 59 height 46
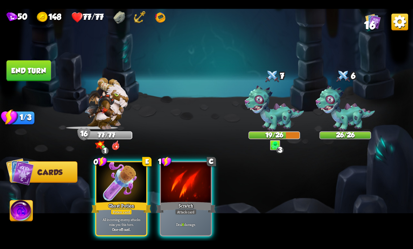
click at [184, 222] on p "Deal 6 damage." at bounding box center [186, 224] width 48 height 5
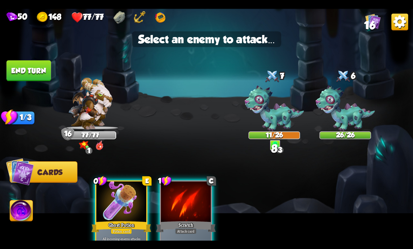
click at [267, 109] on img at bounding box center [273, 109] width 59 height 46
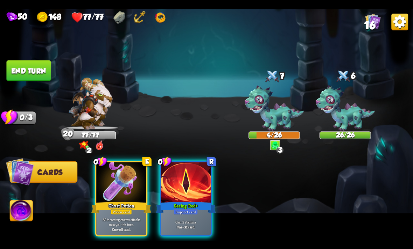
click at [23, 80] on button "End turn" at bounding box center [28, 70] width 44 height 21
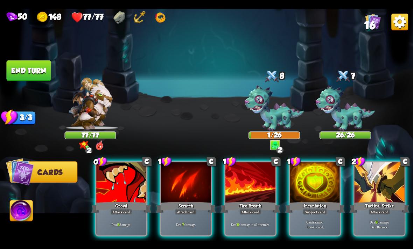
click at [127, 214] on div "Deal 6 damage." at bounding box center [121, 225] width 50 height 22
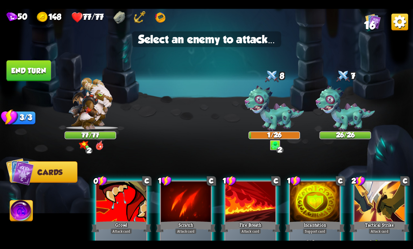
click at [344, 108] on img at bounding box center [344, 109] width 59 height 46
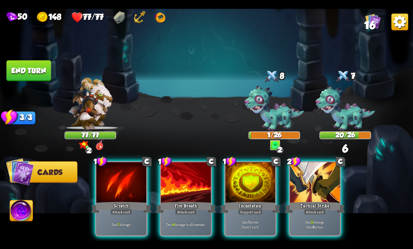
click at [134, 214] on div "Deal 7 damage." at bounding box center [121, 225] width 50 height 22
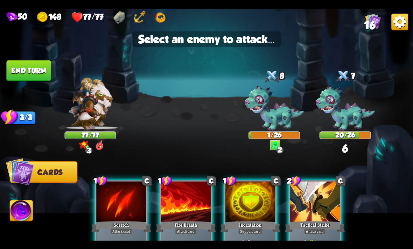
click at [351, 102] on img at bounding box center [344, 109] width 59 height 46
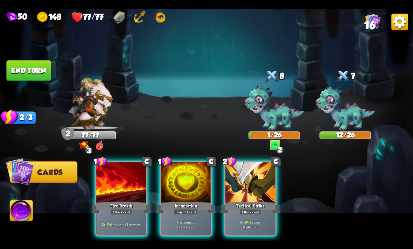
click at [166, 22] on img at bounding box center [159, 17] width 13 height 13
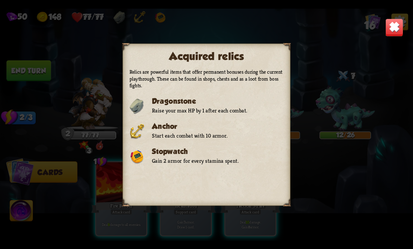
click at [407, 183] on div "Acquired relics Relics are powerful items that offer permanent bonuses during t…" at bounding box center [206, 125] width 413 height 232
click at [364, 208] on div "Acquired relics Relics are powerful items that offer permanent bonuses during t…" at bounding box center [206, 125] width 413 height 232
click at [399, 35] on img at bounding box center [394, 27] width 18 height 18
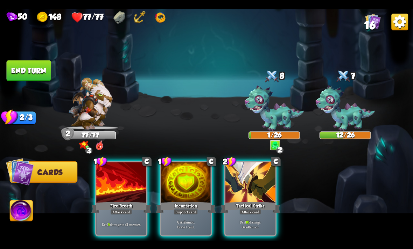
click at [24, 221] on img at bounding box center [21, 211] width 23 height 23
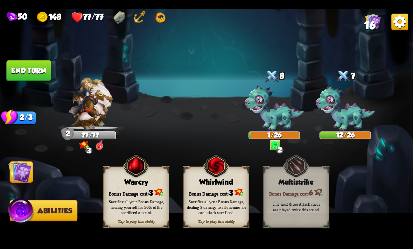
click at [228, 206] on div "Sacrifice all your Bonus Damage, dealing 3 damage to all enemies for each stack…" at bounding box center [216, 207] width 59 height 16
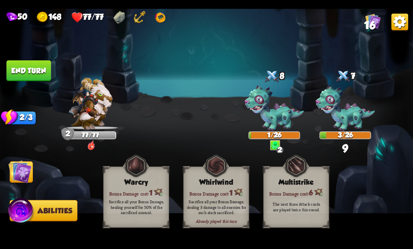
click at [22, 180] on img at bounding box center [19, 171] width 23 height 23
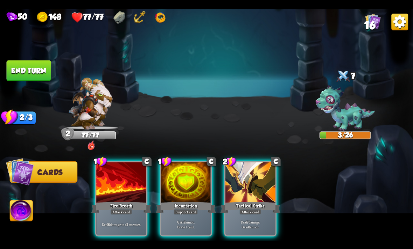
click at [135, 201] on div "Fire Breath" at bounding box center [121, 207] width 60 height 13
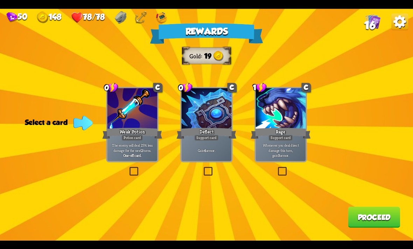
click at [205, 137] on div "Support card" at bounding box center [206, 138] width 24 height 6
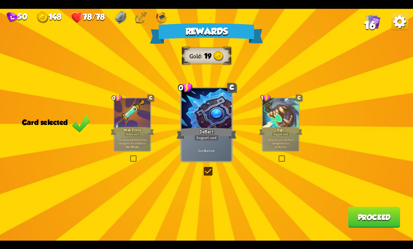
click at [374, 209] on button "Proceed" at bounding box center [373, 217] width 52 height 21
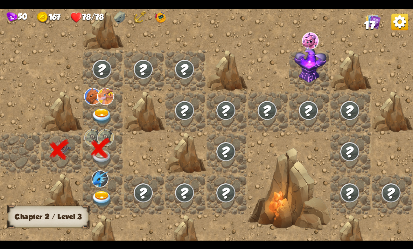
click at [104, 124] on img at bounding box center [102, 116] width 21 height 16
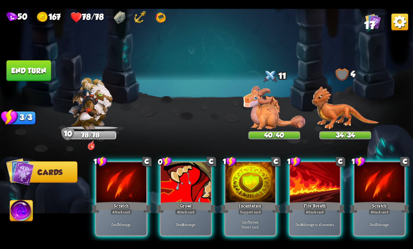
click at [189, 201] on div "Growl" at bounding box center [186, 207] width 60 height 13
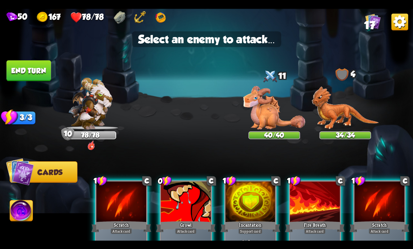
click at [279, 118] on img at bounding box center [274, 108] width 62 height 44
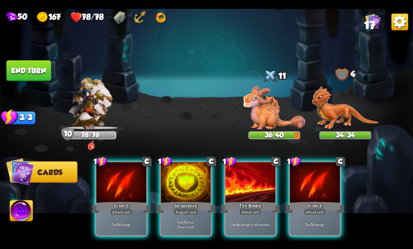
click at [259, 222] on p "Deal 6 damage to all enemies." at bounding box center [251, 224] width 48 height 5
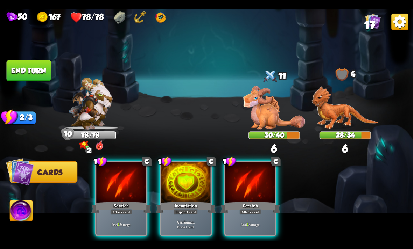
click at [284, 94] on img at bounding box center [274, 108] width 62 height 44
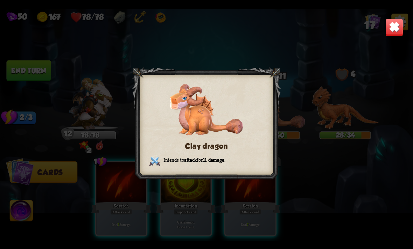
click at [379, 36] on div "Clay dragon Intends to attack for 11 damage ." at bounding box center [206, 125] width 413 height 232
click at [408, 34] on div "Clay dragon Intends to attack for 11 damage ." at bounding box center [206, 125] width 413 height 232
click at [398, 35] on img at bounding box center [394, 27] width 18 height 18
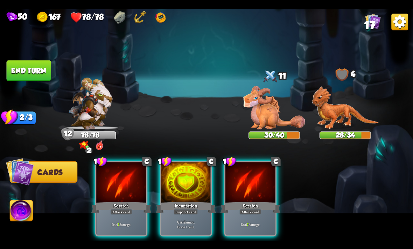
click at [262, 214] on div "Deal 7 damage." at bounding box center [250, 225] width 50 height 22
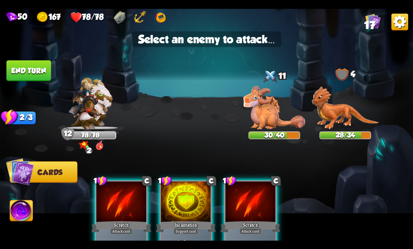
click at [350, 106] on img at bounding box center [344, 107] width 67 height 43
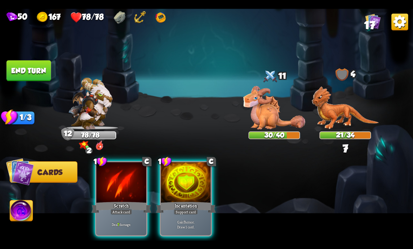
click at [117, 209] on div "Attack card" at bounding box center [121, 212] width 22 height 6
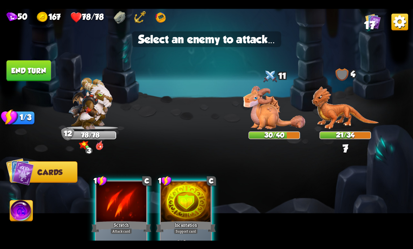
click at [351, 104] on img at bounding box center [344, 107] width 67 height 43
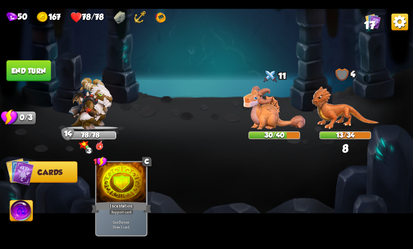
click at [49, 61] on button "End turn" at bounding box center [28, 70] width 44 height 21
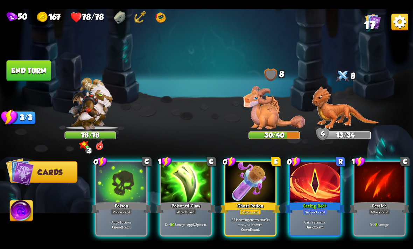
click at [379, 201] on div "Scratch" at bounding box center [379, 207] width 60 height 13
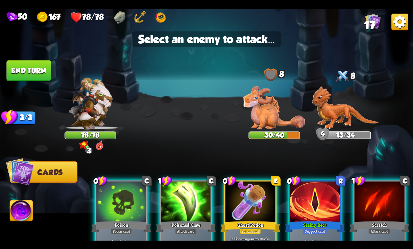
click at [358, 107] on img at bounding box center [344, 107] width 67 height 43
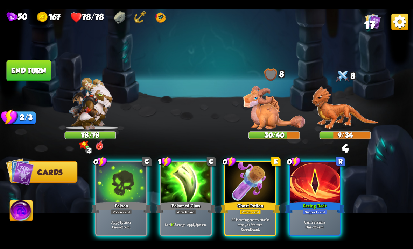
click at [181, 214] on div "Deal 10 damage. Apply 3 poison." at bounding box center [186, 225] width 50 height 22
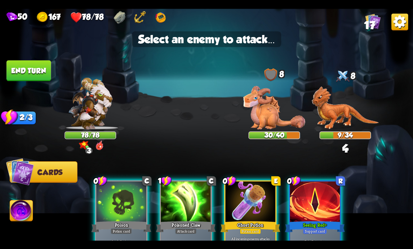
click at [357, 109] on img at bounding box center [344, 107] width 67 height 43
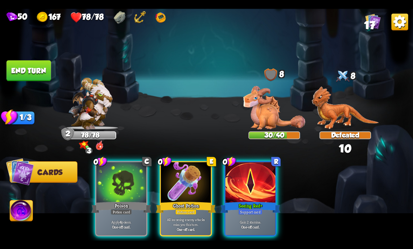
click at [126, 220] on p "Apply 4 poison." at bounding box center [122, 222] width 48 height 5
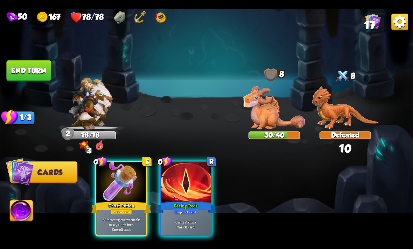
click at [273, 104] on img at bounding box center [274, 108] width 62 height 44
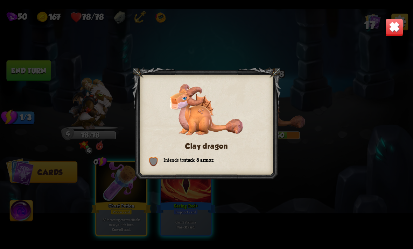
click at [352, 108] on div "Clay dragon Intends to stack 8 armor ." at bounding box center [206, 125] width 413 height 232
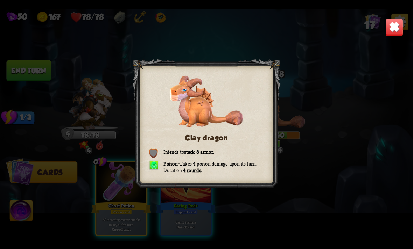
click at [398, 30] on img at bounding box center [394, 27] width 18 height 18
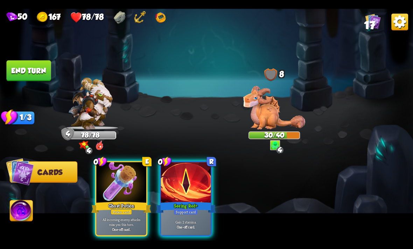
click at [25, 60] on img at bounding box center [206, 125] width 413 height 232
click at [34, 70] on button "End turn" at bounding box center [28, 70] width 44 height 21
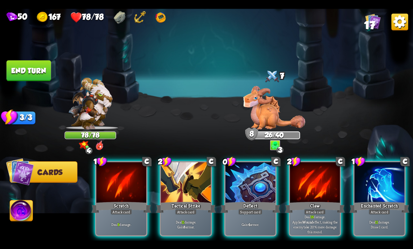
click at [316, 201] on div "Claw" at bounding box center [315, 207] width 60 height 13
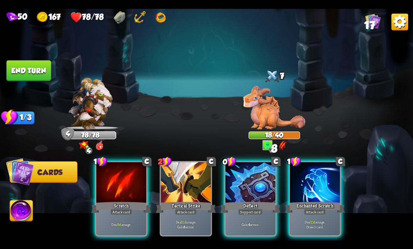
click at [248, 222] on b "4" at bounding box center [249, 224] width 2 height 5
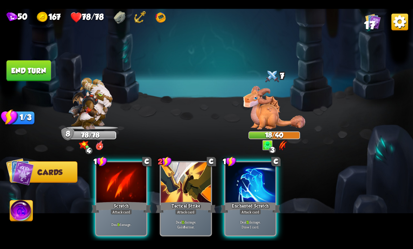
click at [268, 106] on img at bounding box center [274, 108] width 62 height 44
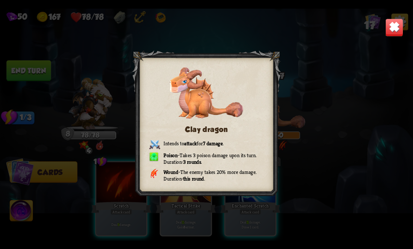
click at [387, 35] on img at bounding box center [394, 27] width 18 height 18
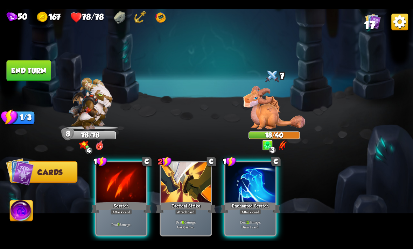
click at [237, 201] on div "Enchanted Scratch" at bounding box center [250, 207] width 60 height 13
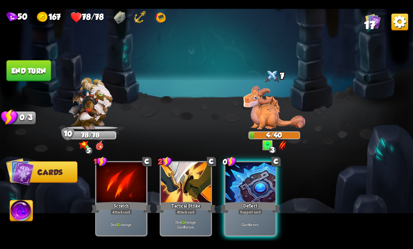
click at [22, 221] on img at bounding box center [21, 211] width 23 height 23
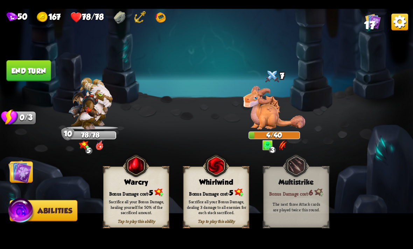
click at [227, 196] on div "Sacrifice all your Bonus Damage, dealing 3 damage to all enemies for each stack…" at bounding box center [217, 207] width 66 height 26
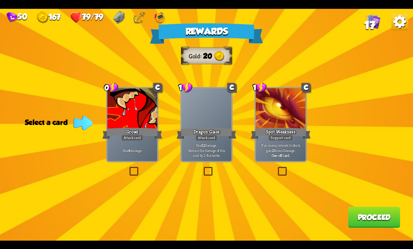
click at [206, 136] on div "Attack card" at bounding box center [206, 138] width 22 height 6
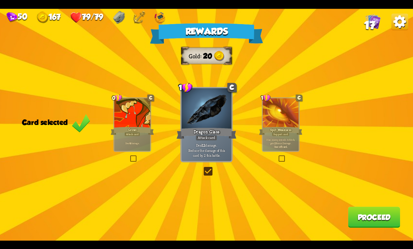
click at [371, 217] on button "Proceed" at bounding box center [373, 217] width 52 height 21
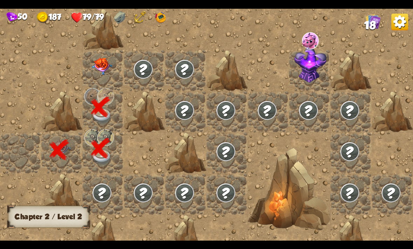
click at [107, 73] on img at bounding box center [102, 66] width 21 height 17
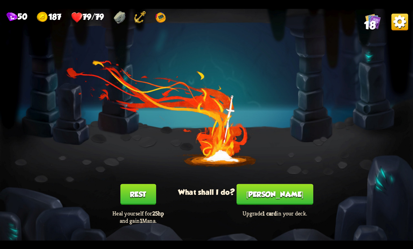
click at [292, 196] on button "Smith" at bounding box center [274, 194] width 77 height 21
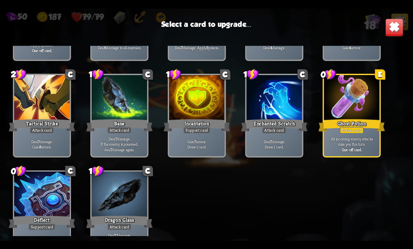
scroll to position [201, 0]
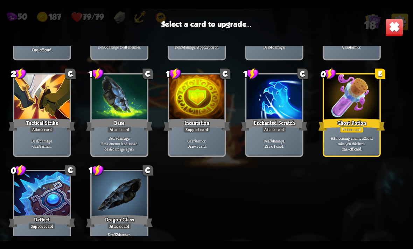
click at [106, 181] on div at bounding box center [120, 194] width 56 height 47
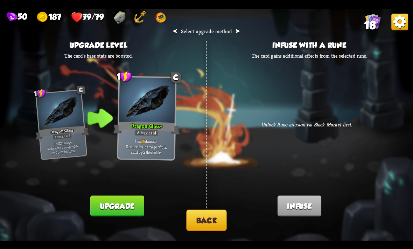
click at [128, 203] on button "Upgrade" at bounding box center [116, 205] width 53 height 21
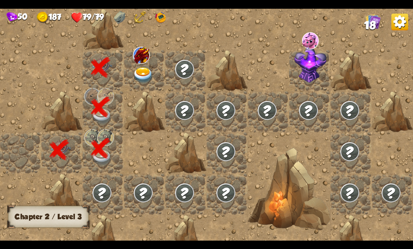
click at [152, 80] on img at bounding box center [143, 75] width 21 height 16
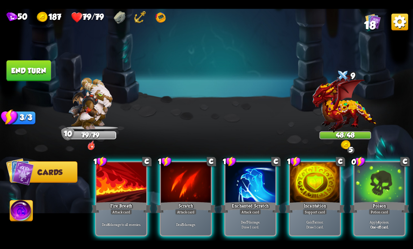
click at [383, 201] on div "Poison" at bounding box center [379, 207] width 60 height 13
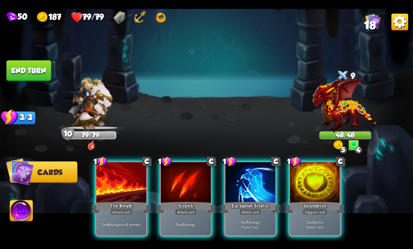
click at [264, 183] on div at bounding box center [250, 183] width 50 height 42
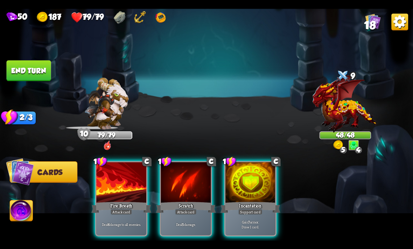
click at [185, 222] on p "Deal 5 damage." at bounding box center [186, 224] width 48 height 5
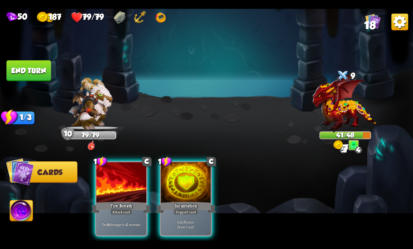
click at [115, 187] on div at bounding box center [121, 183] width 50 height 42
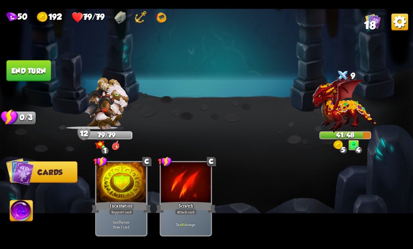
click at [23, 69] on button "End turn" at bounding box center [28, 70] width 44 height 21
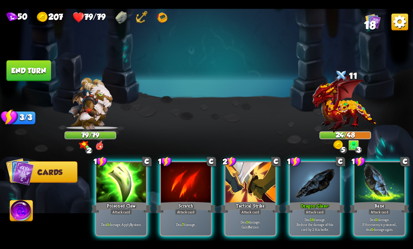
click at [390, 217] on p "Deal 9 damage. If the enemy is poisoned, deal 9 damage again." at bounding box center [379, 224] width 48 height 15
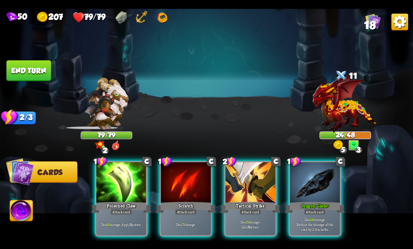
click at [320, 209] on div "Attack card" at bounding box center [315, 212] width 22 height 6
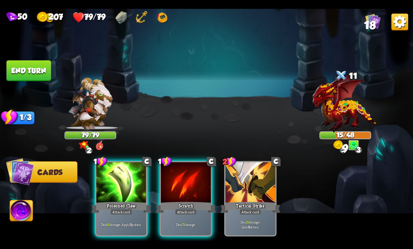
click at [110, 209] on div "Attack card" at bounding box center [121, 212] width 22 height 6
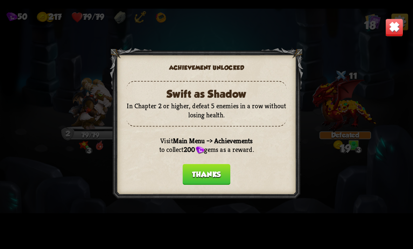
click at [225, 178] on button "Thanks" at bounding box center [206, 174] width 48 height 21
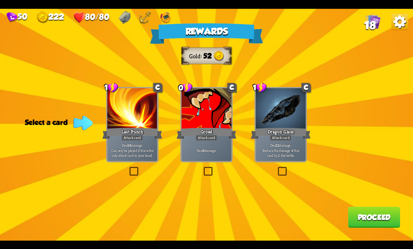
click at [286, 137] on div "Attack card" at bounding box center [281, 138] width 22 height 6
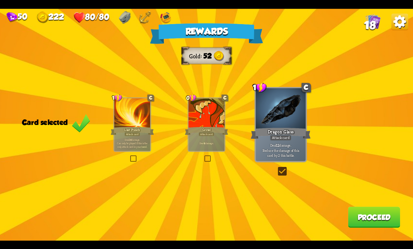
click at [368, 220] on button "Proceed" at bounding box center [373, 217] width 52 height 21
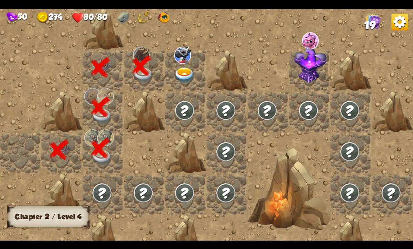
click at [181, 73] on img at bounding box center [184, 75] width 21 height 16
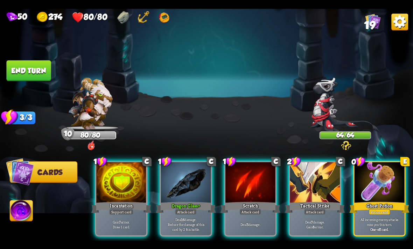
click at [191, 217] on p "Deal 16 damage. Reduce the damage of this card by 2 this battle." at bounding box center [186, 224] width 48 height 15
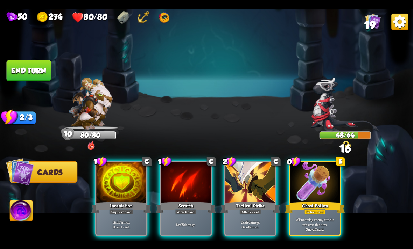
click at [186, 209] on div "Attack card" at bounding box center [186, 212] width 22 height 6
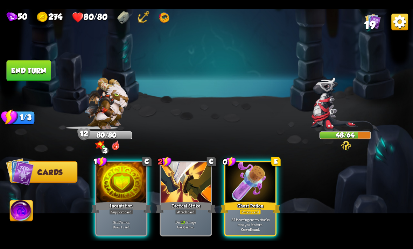
click at [32, 67] on button "End turn" at bounding box center [28, 70] width 44 height 21
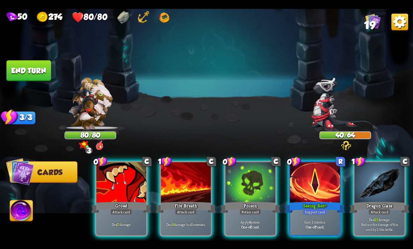
click at [379, 217] on p "Deal 15 damage. Reduce the damage of this card by 2 this battle." at bounding box center [379, 224] width 48 height 15
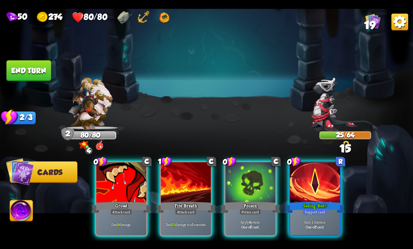
click at [249, 201] on div "Poison" at bounding box center [250, 207] width 60 height 13
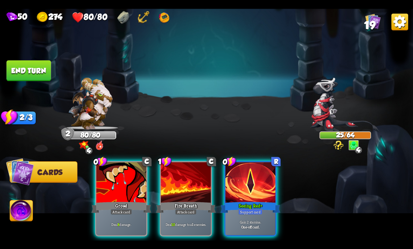
click at [177, 186] on div at bounding box center [186, 183] width 50 height 42
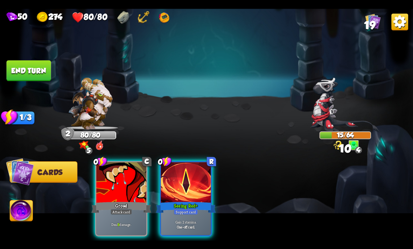
click at [120, 187] on div at bounding box center [121, 183] width 50 height 42
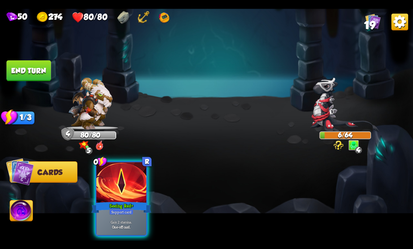
click at [19, 213] on img at bounding box center [21, 211] width 23 height 23
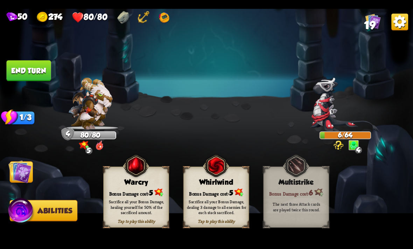
click at [221, 211] on div "Sacrifice all your Bonus Damage, dealing 3 damage to all enemies for each stack…" at bounding box center [216, 207] width 59 height 16
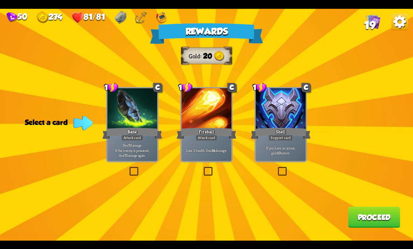
click at [132, 131] on div "Bane" at bounding box center [132, 133] width 60 height 13
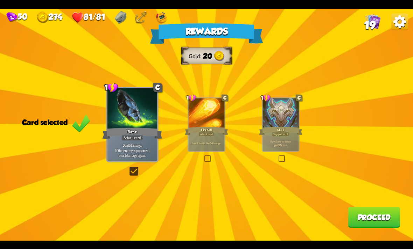
click at [375, 215] on button "Proceed" at bounding box center [373, 217] width 52 height 21
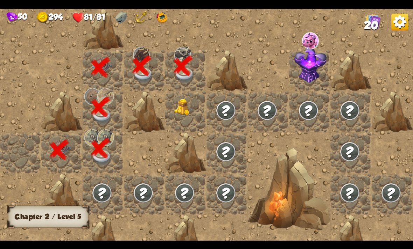
click at [194, 111] on img at bounding box center [184, 107] width 21 height 17
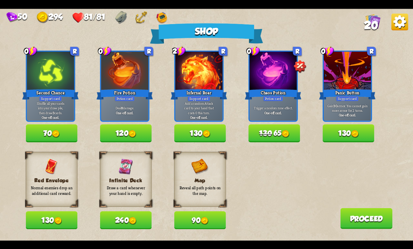
click at [196, 214] on button "90" at bounding box center [200, 220] width 52 height 18
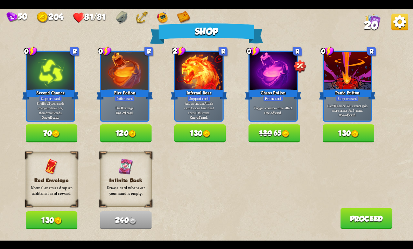
click at [62, 206] on div "Red Envelope Normal enemies drop an additional card reward." at bounding box center [52, 179] width 52 height 55
click at [53, 222] on button "130" at bounding box center [52, 220] width 52 height 18
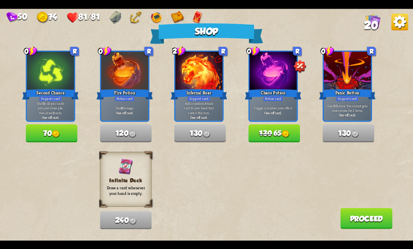
click at [264, 127] on button "130 65" at bounding box center [274, 133] width 52 height 18
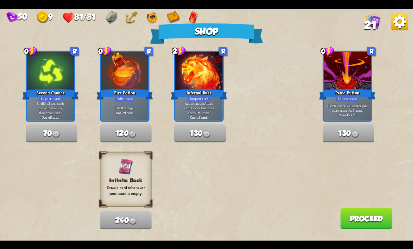
click at [359, 220] on button "Proceed" at bounding box center [366, 218] width 52 height 21
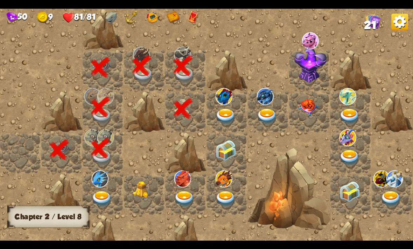
click at [226, 112] on img at bounding box center [225, 116] width 21 height 16
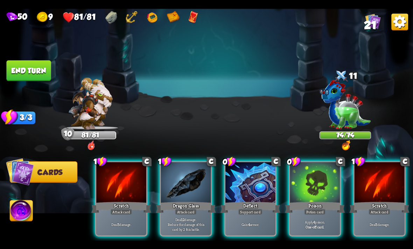
click at [241, 214] on div "Gain 4 armor." at bounding box center [250, 225] width 50 height 22
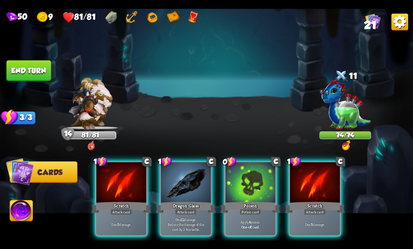
click at [262, 214] on div "Apply 4 poison. One-off card." at bounding box center [250, 225] width 50 height 22
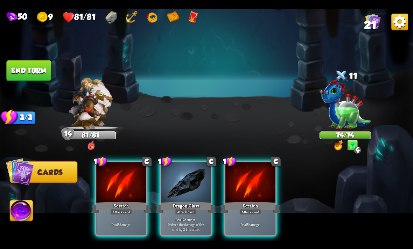
click at [263, 214] on div "Deal 5 damage." at bounding box center [250, 225] width 50 height 22
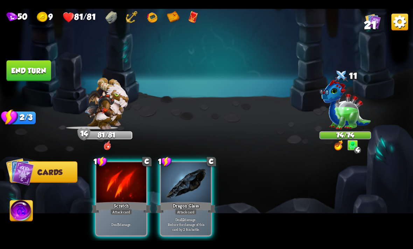
click at [182, 201] on div "Dragon Glass" at bounding box center [186, 207] width 60 height 13
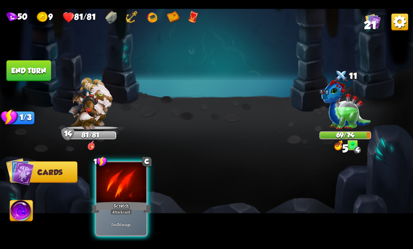
click at [111, 201] on div "Scratch" at bounding box center [121, 207] width 60 height 13
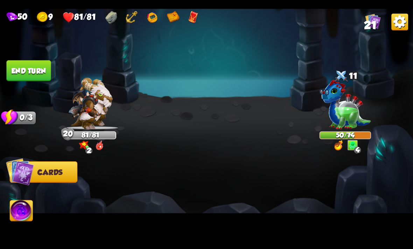
click at [277, 101] on img at bounding box center [206, 125] width 413 height 232
click at [29, 71] on button "End turn" at bounding box center [28, 70] width 44 height 21
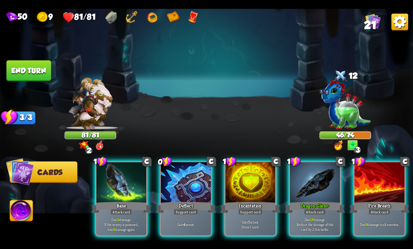
click at [124, 188] on div at bounding box center [121, 183] width 50 height 42
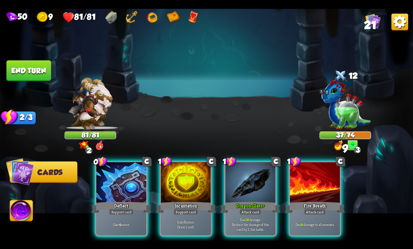
click at [239, 217] on p "Deal 18 damage. Reduce the damage of this card by 2 this battle." at bounding box center [251, 224] width 48 height 15
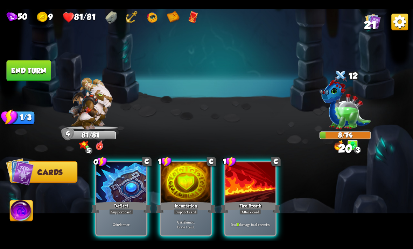
click at [112, 221] on div "Gain 4 armor." at bounding box center [121, 225] width 50 height 22
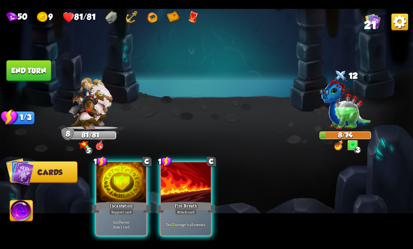
click at [189, 214] on div "Deal 11 damage to all enemies." at bounding box center [186, 225] width 50 height 22
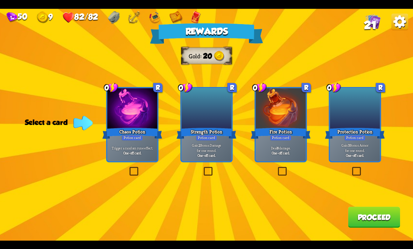
click at [213, 129] on div "Strength Potion" at bounding box center [206, 133] width 60 height 13
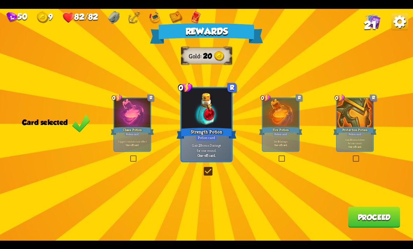
click at [362, 211] on button "Proceed" at bounding box center [373, 217] width 52 height 21
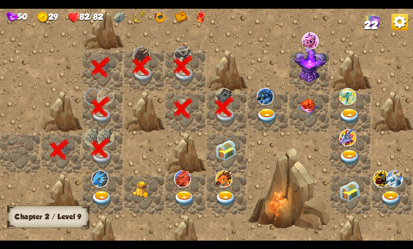
click at [260, 110] on img at bounding box center [267, 116] width 21 height 16
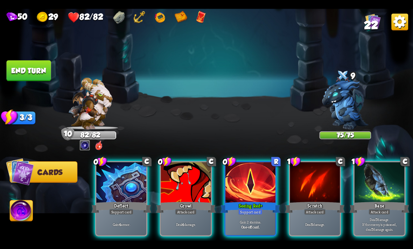
click at [194, 190] on div at bounding box center [186, 183] width 50 height 42
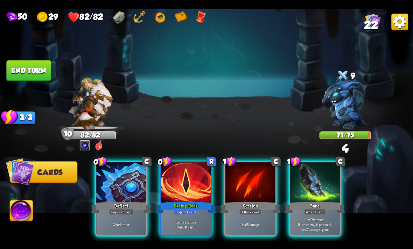
click at [261, 222] on p "Deal 5 damage." at bounding box center [251, 224] width 48 height 5
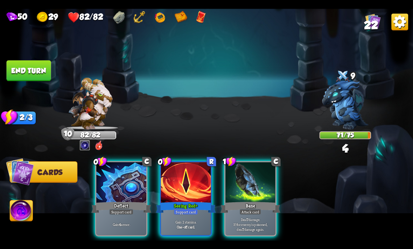
click at [107, 201] on div "Deflect" at bounding box center [121, 207] width 60 height 13
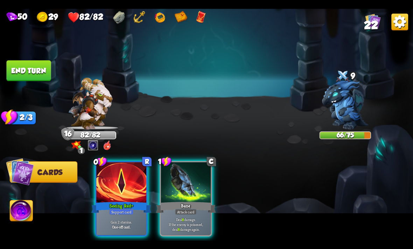
click at [182, 209] on div "Attack card" at bounding box center [186, 212] width 22 height 6
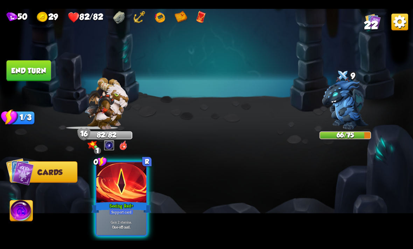
click at [28, 70] on button "End turn" at bounding box center [28, 70] width 44 height 21
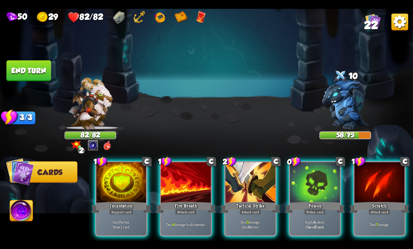
click at [323, 209] on div "Potion card" at bounding box center [314, 212] width 21 height 6
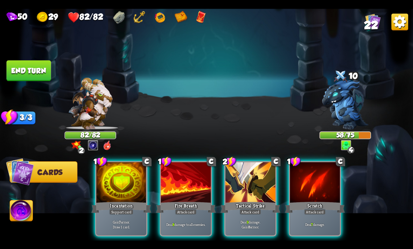
click at [249, 214] on div "Deal 9 damage. Gain 8 armor." at bounding box center [250, 225] width 50 height 22
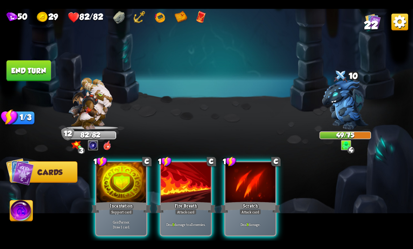
click at [179, 214] on div "Deal 9 damage to all enemies." at bounding box center [186, 225] width 50 height 22
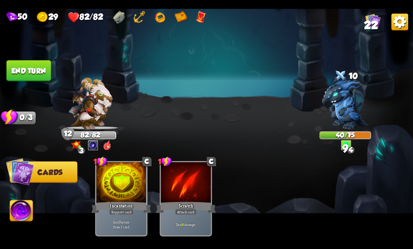
click at [16, 72] on button "End turn" at bounding box center [28, 70] width 44 height 21
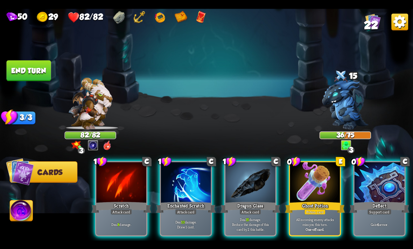
click at [316, 201] on div "Ghost Potion" at bounding box center [315, 207] width 60 height 13
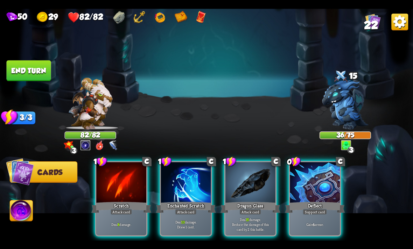
click at [258, 214] on div "Deal 15 damage. Reduce the damage of this card by 2 this battle." at bounding box center [250, 225] width 50 height 22
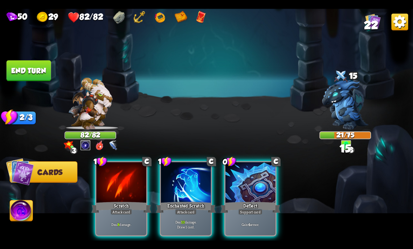
click at [187, 209] on div "Attack card" at bounding box center [186, 212] width 22 height 6
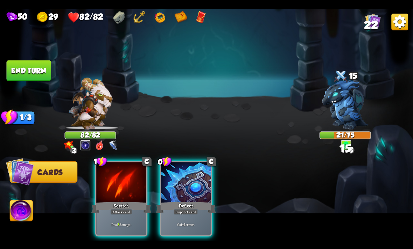
click at [105, 201] on div "Scratch" at bounding box center [121, 207] width 60 height 13
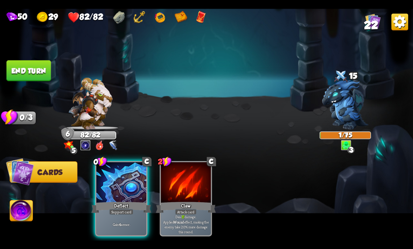
click at [23, 77] on button "End turn" at bounding box center [28, 70] width 44 height 21
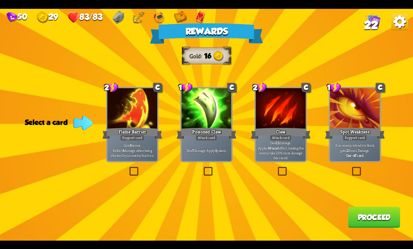
click at [198, 109] on div at bounding box center [206, 109] width 50 height 42
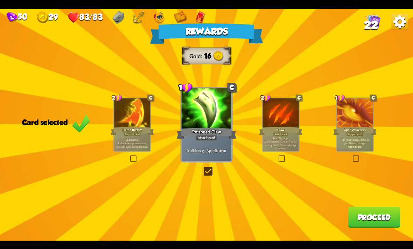
click at [367, 222] on button "Proceed" at bounding box center [373, 217] width 52 height 21
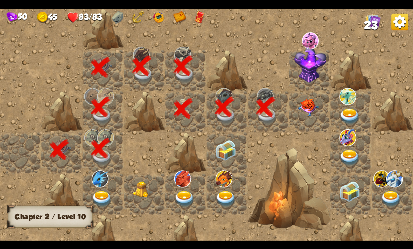
click at [310, 104] on img at bounding box center [308, 107] width 21 height 17
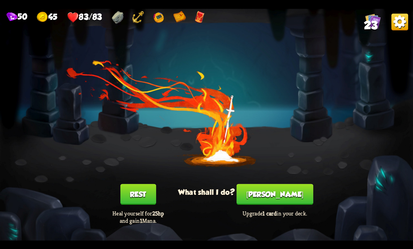
click at [283, 199] on button "Smith" at bounding box center [274, 194] width 77 height 21
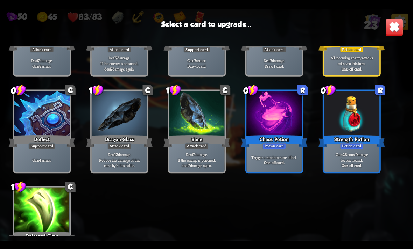
scroll to position [289, 0]
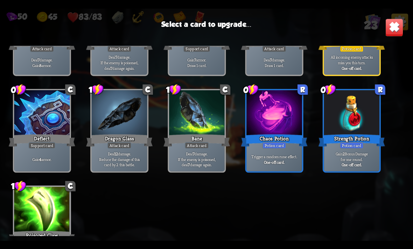
click at [351, 159] on p "Gain 2 Bonus Damage for one round." at bounding box center [351, 156] width 53 height 11
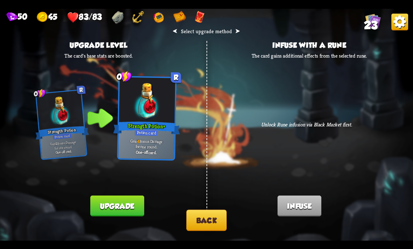
click at [107, 208] on button "Upgrade" at bounding box center [116, 205] width 53 height 21
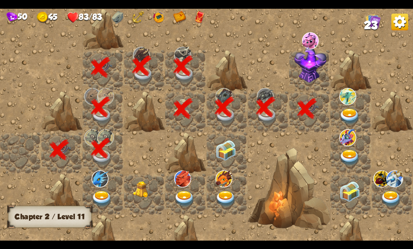
scroll to position [0, 134]
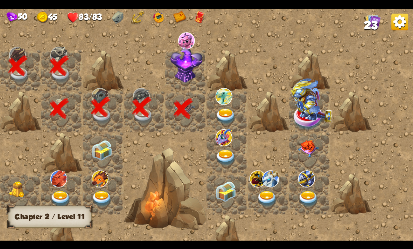
click at [187, 59] on img at bounding box center [186, 64] width 32 height 36
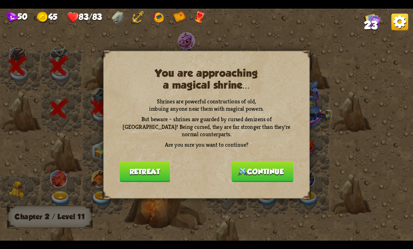
click at [249, 166] on button "Continue" at bounding box center [262, 171] width 62 height 21
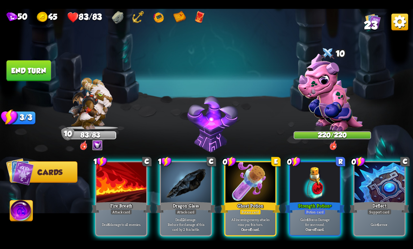
click at [394, 187] on div at bounding box center [379, 183] width 50 height 42
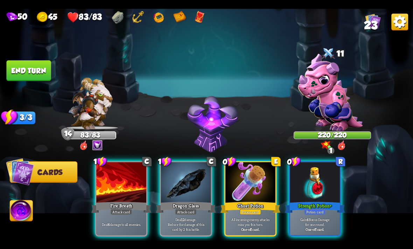
click at [315, 201] on div "Strength Potion +" at bounding box center [315, 207] width 60 height 13
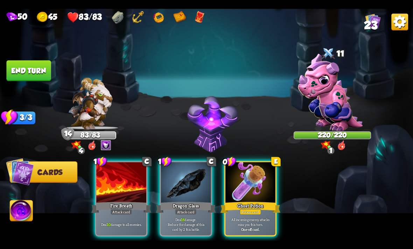
click at [176, 170] on div at bounding box center [186, 183] width 50 height 42
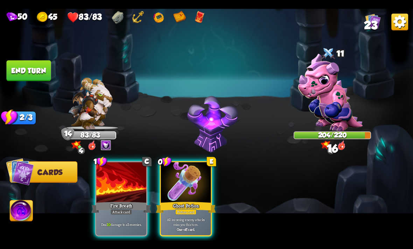
click at [115, 201] on div "Fire Breath" at bounding box center [121, 207] width 60 height 13
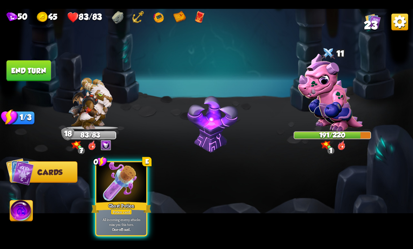
click at [21, 215] on img at bounding box center [21, 211] width 23 height 23
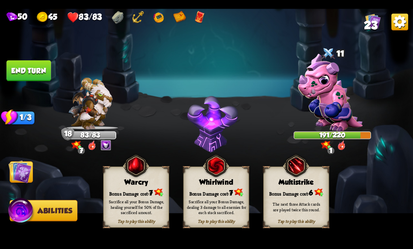
click at [222, 199] on div "Sacrifice all your Bonus Damage, dealing 3 damage to all enemies for each stack…" at bounding box center [217, 207] width 66 height 26
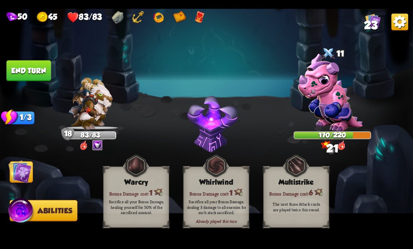
click at [15, 77] on button "End turn" at bounding box center [28, 70] width 44 height 21
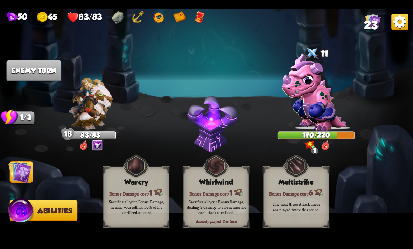
click at [22, 182] on img at bounding box center [19, 171] width 23 height 23
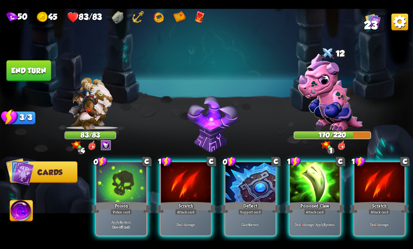
click at [118, 220] on p "Apply 4 poison." at bounding box center [122, 222] width 48 height 5
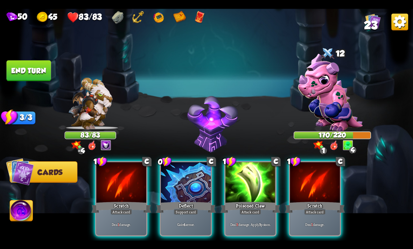
click at [179, 223] on div "Gain 4 armor." at bounding box center [186, 225] width 50 height 22
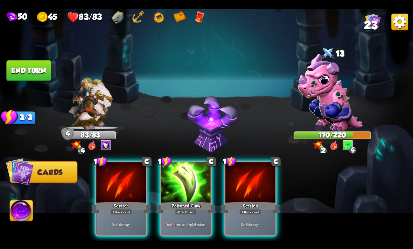
click at [188, 214] on div "Deal 3 damage. Apply 3 poison." at bounding box center [186, 225] width 50 height 22
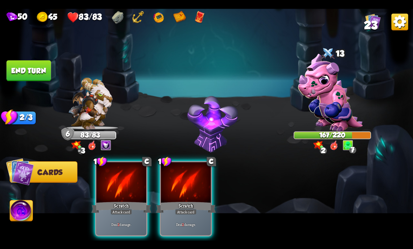
click at [180, 222] on p "Deal 2 damage." at bounding box center [186, 224] width 48 height 5
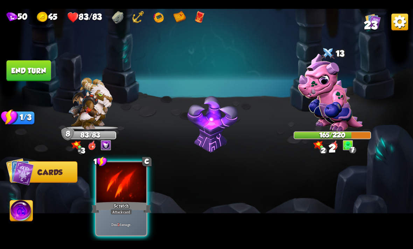
click at [132, 222] on p "Deal 2 damage." at bounding box center [122, 224] width 48 height 5
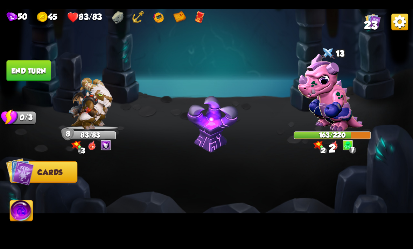
click at [28, 73] on button "End turn" at bounding box center [28, 70] width 44 height 21
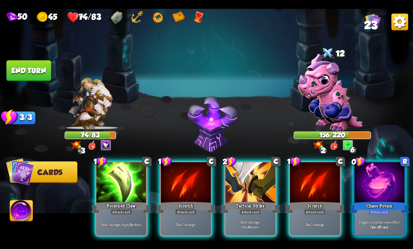
click at [382, 209] on div "Potion card" at bounding box center [378, 212] width 21 height 6
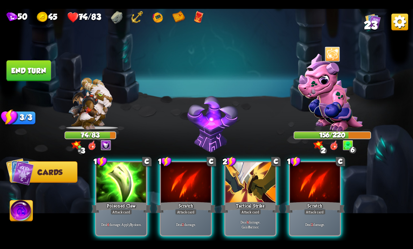
click at [120, 214] on div "Deal 4 damage. Apply 3 poison." at bounding box center [121, 225] width 50 height 22
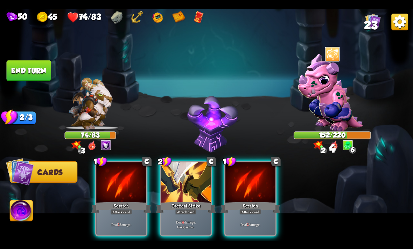
click at [127, 222] on p "Deal 2 damage." at bounding box center [122, 224] width 48 height 5
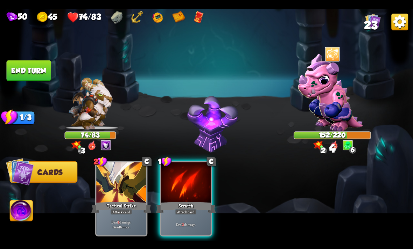
click at [210, 214] on div "Deal 2 damage." at bounding box center [186, 225] width 50 height 22
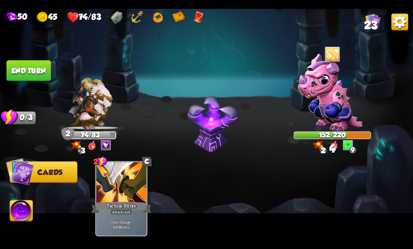
click at [24, 73] on button "End turn" at bounding box center [28, 70] width 44 height 21
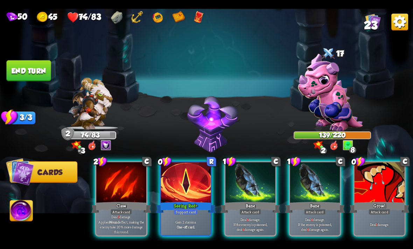
click at [143, 223] on p "Deal 9 damage. Applies Wound effect, making the enemy take 20% more damage this…" at bounding box center [122, 225] width 48 height 20
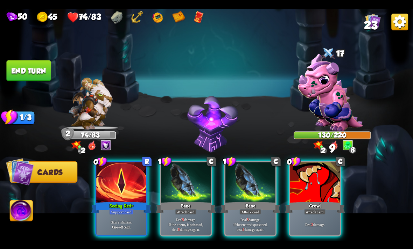
click at [126, 227] on div "Gain 2 stamina. One-off card." at bounding box center [121, 225] width 50 height 22
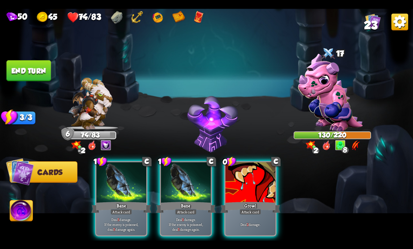
click at [246, 229] on div "0 C Growl Attack card Deal 2 damage." at bounding box center [250, 199] width 52 height 76
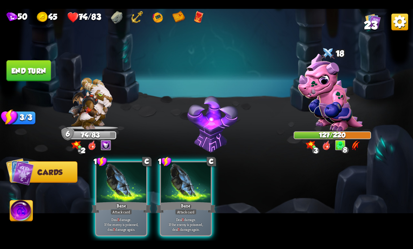
click at [122, 229] on div "1 C Bane Attack card Deal 5 damage. If the enemy is poisoned, deal 5 damage aga…" at bounding box center [121, 199] width 52 height 76
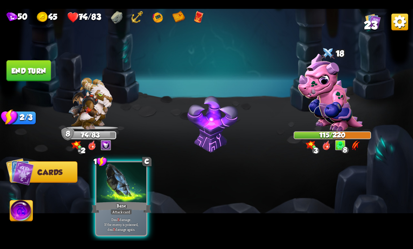
click at [139, 222] on p "Deal 5 damage. If the enemy is poisoned, deal 5 damage again." at bounding box center [122, 224] width 48 height 15
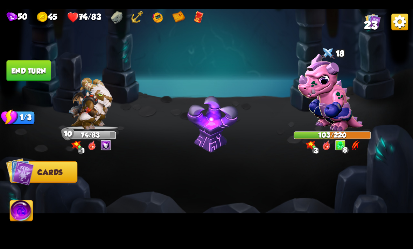
click at [22, 215] on img at bounding box center [21, 211] width 23 height 23
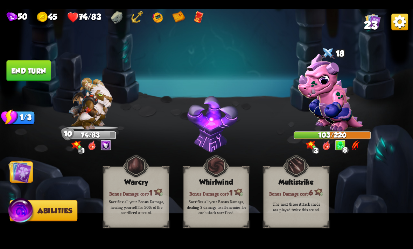
click at [22, 72] on button "End turn" at bounding box center [28, 70] width 44 height 21
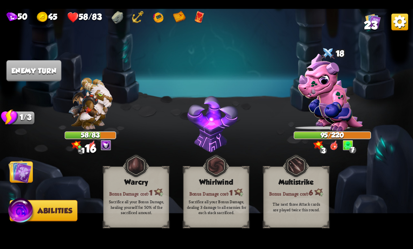
click at [19, 170] on img at bounding box center [19, 171] width 23 height 23
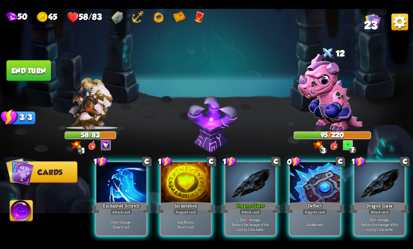
click at [308, 228] on div "Gain 4 armor." at bounding box center [314, 225] width 50 height 22
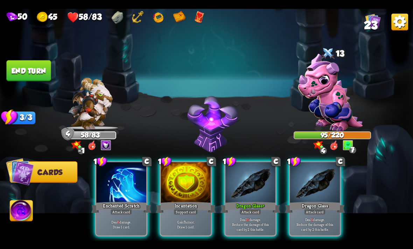
click at [303, 217] on p "Deal 9 damage. Reduce the damage of this card by 2 this battle." at bounding box center [315, 224] width 48 height 15
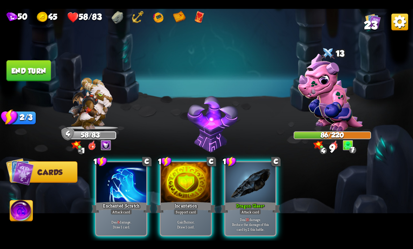
click at [258, 218] on p "Deal 15 damage. Reduce the damage of this card by 2 this battle." at bounding box center [251, 224] width 48 height 15
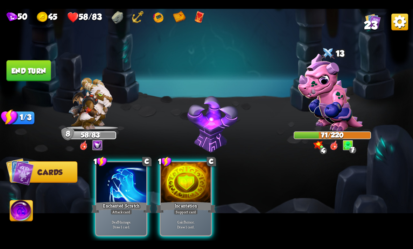
click at [191, 201] on div "Incantation" at bounding box center [186, 207] width 60 height 13
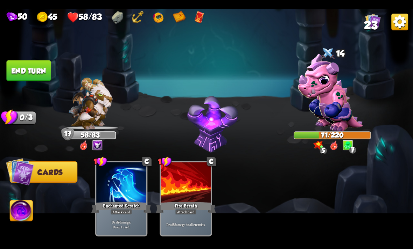
click at [16, 74] on button "End turn" at bounding box center [28, 70] width 44 height 21
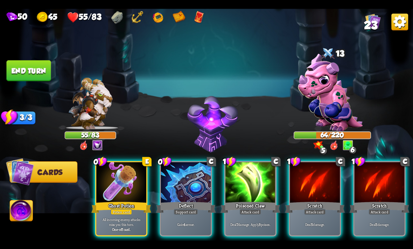
click at [135, 186] on div at bounding box center [121, 183] width 50 height 42
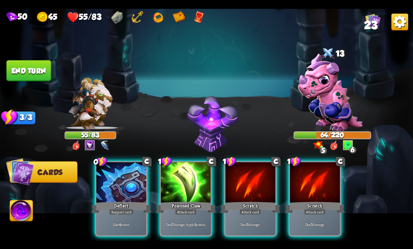
click at [192, 214] on div "Deal 7 damage. Apply 3 poison." at bounding box center [186, 225] width 50 height 22
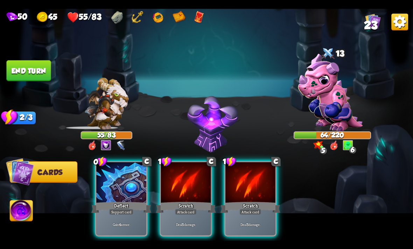
click at [228, 201] on div "Scratch" at bounding box center [250, 207] width 60 height 13
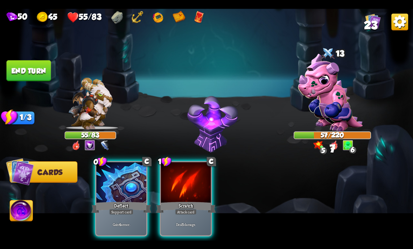
click at [194, 201] on div "Scratch" at bounding box center [186, 207] width 60 height 13
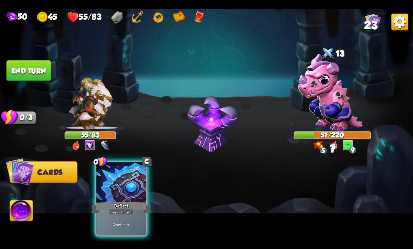
click at [35, 67] on button "End turn" at bounding box center [28, 70] width 44 height 21
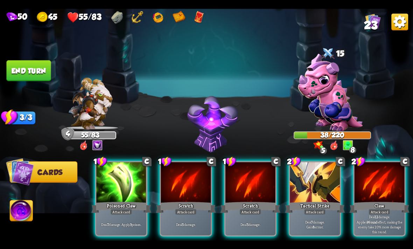
click at [386, 178] on div at bounding box center [379, 183] width 50 height 42
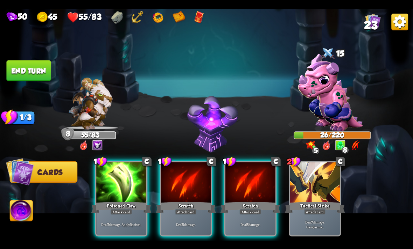
click at [114, 214] on div "Deal 7 damage. Apply 3 poison." at bounding box center [121, 225] width 50 height 22
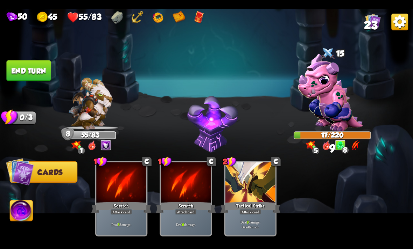
click at [27, 199] on img at bounding box center [206, 125] width 413 height 232
click at [26, 213] on img at bounding box center [21, 211] width 23 height 23
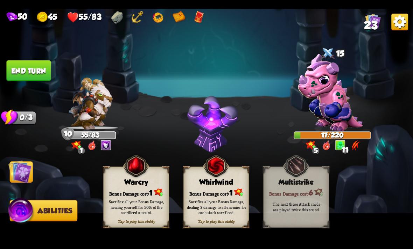
click at [222, 198] on div "Sacrifice all your Bonus Damage, dealing 3 damage to all enemies for each stack…" at bounding box center [217, 207] width 66 height 26
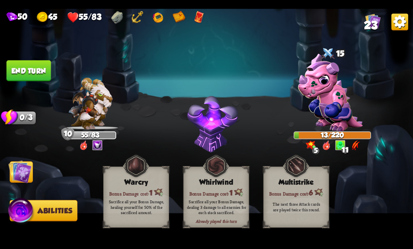
click at [28, 73] on button "End turn" at bounding box center [28, 70] width 44 height 21
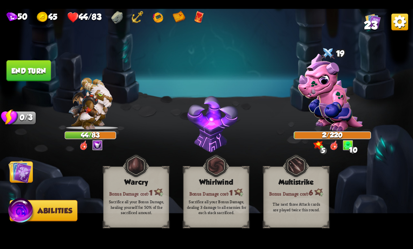
click at [22, 174] on img at bounding box center [19, 171] width 23 height 23
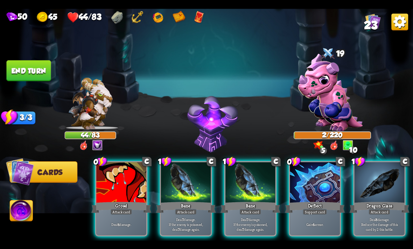
click at [113, 209] on div "Attack card" at bounding box center [121, 212] width 22 height 6
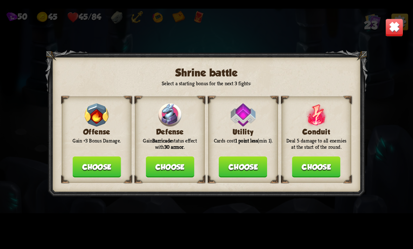
click at [111, 163] on button "Choose" at bounding box center [96, 167] width 48 height 21
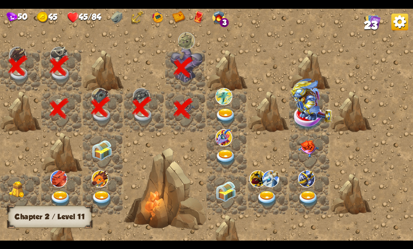
click at [218, 118] on img at bounding box center [225, 116] width 21 height 16
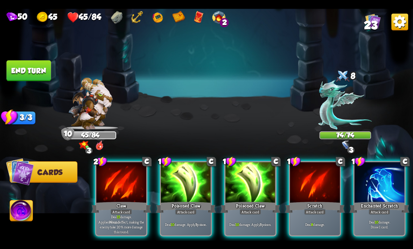
click at [117, 220] on p "Deal 15 damage. Applies Wound effect, making the enemy take 20% more damage thi…" at bounding box center [122, 225] width 48 height 20
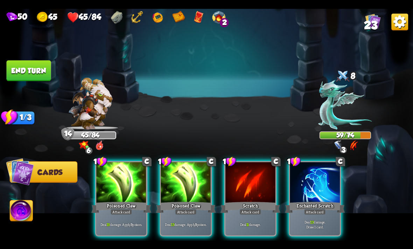
click at [131, 214] on div "Deal 13 damage. Apply 3 poison." at bounding box center [121, 225] width 50 height 22
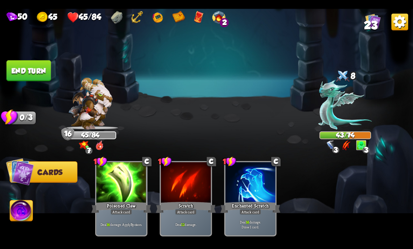
click at [36, 76] on button "End turn" at bounding box center [28, 70] width 44 height 21
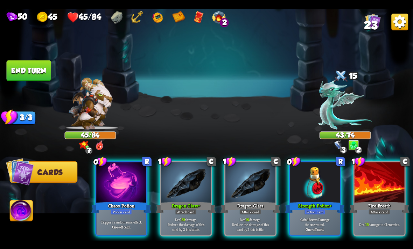
click at [311, 201] on div "Strength Potion +" at bounding box center [315, 207] width 60 height 13
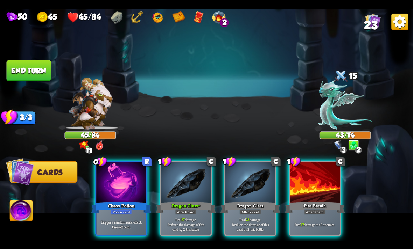
click at [173, 201] on div "Dragon Glass +" at bounding box center [186, 207] width 60 height 13
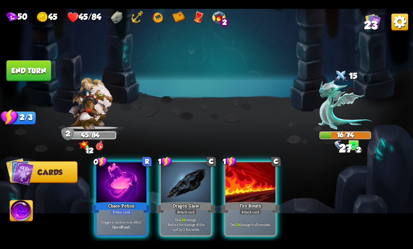
click at [178, 201] on div "Dragon Glass" at bounding box center [186, 207] width 60 height 13
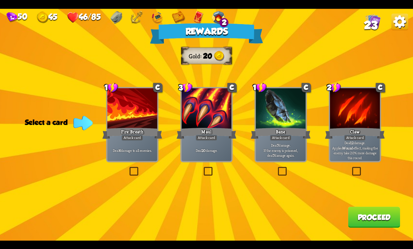
click at [293, 152] on p "Deal 7 damage. If the enemy is poisoned, deal 7 damage again." at bounding box center [281, 150] width 48 height 15
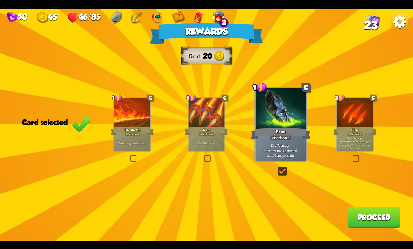
click at [367, 223] on button "Proceed" at bounding box center [373, 217] width 52 height 21
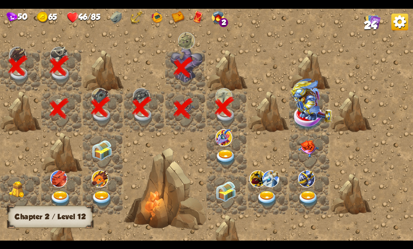
click at [228, 157] on img at bounding box center [225, 158] width 21 height 16
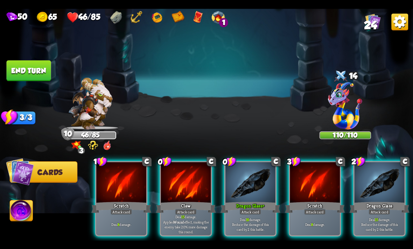
click at [198, 201] on div "Claw" at bounding box center [186, 207] width 60 height 13
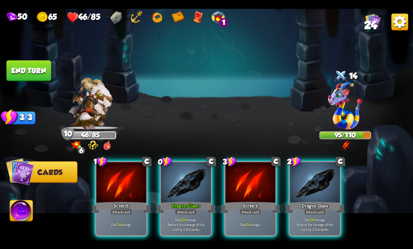
click at [180, 214] on div "Deal 22 damage. Reduce the damage of this card by 2 this battle." at bounding box center [186, 225] width 50 height 22
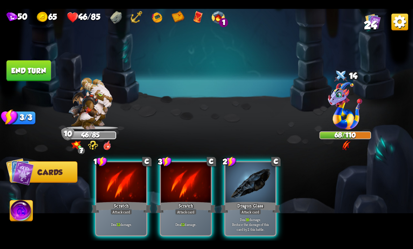
click at [265, 201] on div "Dragon Glass" at bounding box center [250, 207] width 60 height 13
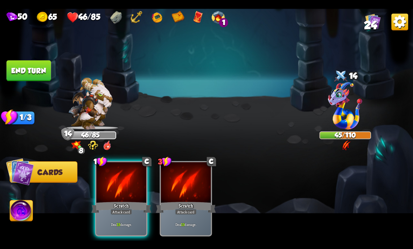
click at [131, 209] on div "Attack card" at bounding box center [121, 212] width 22 height 6
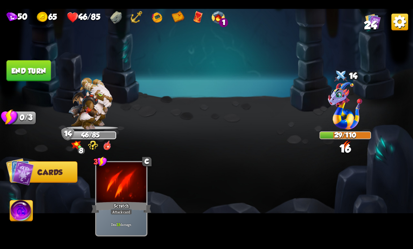
click at [38, 61] on button "End turn" at bounding box center [28, 70] width 44 height 21
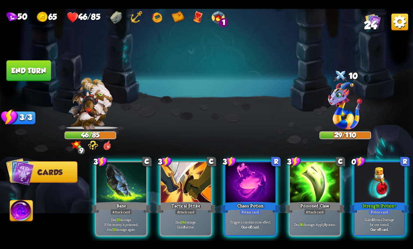
click at [382, 227] on b "One-off card." at bounding box center [379, 229] width 19 height 5
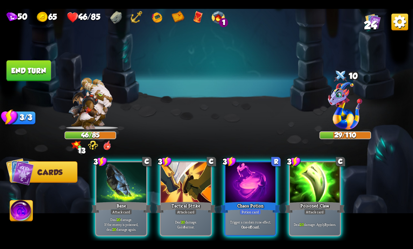
click at [199, 214] on div "Deal 20 damage. Gain 8 armor." at bounding box center [186, 225] width 50 height 22
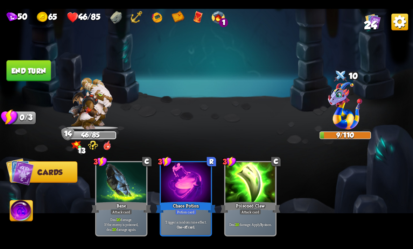
click at [18, 214] on img at bounding box center [21, 211] width 23 height 23
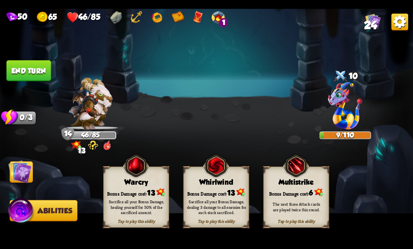
click at [33, 76] on button "End turn" at bounding box center [28, 70] width 44 height 21
click at [28, 166] on img at bounding box center [19, 171] width 23 height 23
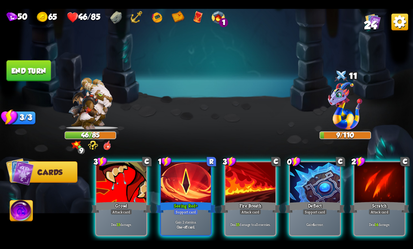
click at [190, 201] on div "Seeing Red +" at bounding box center [186, 207] width 60 height 13
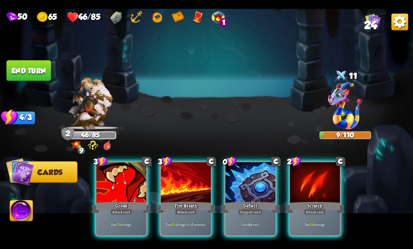
click at [21, 211] on img at bounding box center [21, 211] width 23 height 23
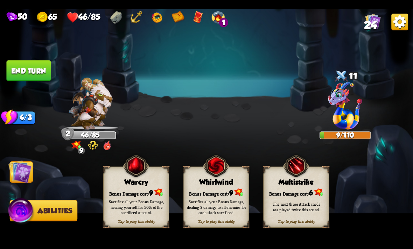
click at [123, 204] on div "Sacrifice all your Bonus Damage, healing yourself for 50% of the sacrificed amo…" at bounding box center [136, 207] width 59 height 16
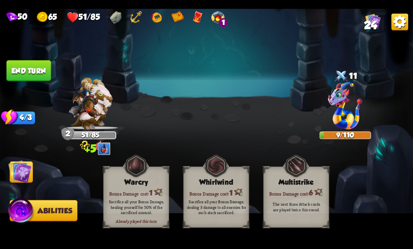
click at [21, 177] on img at bounding box center [19, 171] width 23 height 23
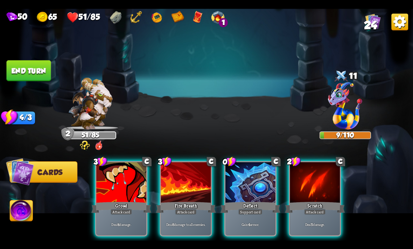
click at [188, 214] on div "Deal 6 damage to all enemies." at bounding box center [186, 225] width 50 height 22
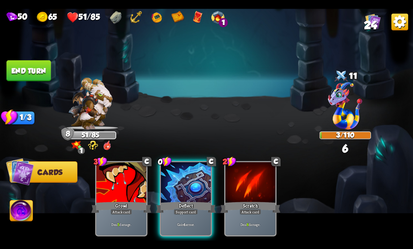
click at [191, 214] on div "Gain 4 armor." at bounding box center [186, 225] width 50 height 22
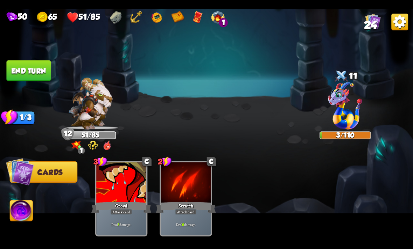
click at [22, 75] on button "End turn" at bounding box center [28, 70] width 44 height 21
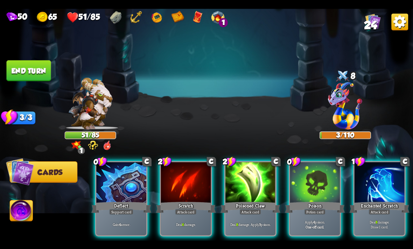
click at [31, 212] on img at bounding box center [21, 211] width 23 height 23
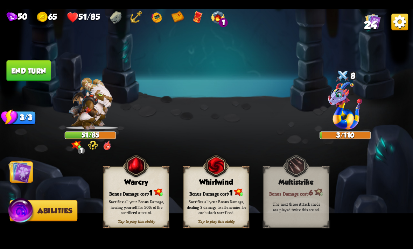
click at [134, 196] on div "Sacrifice all your Bonus Damage, healing yourself for 50% of the sacrificed amo…" at bounding box center [136, 207] width 66 height 26
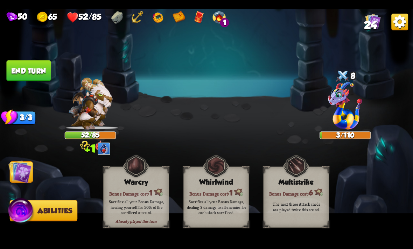
click at [28, 179] on img at bounding box center [19, 171] width 23 height 23
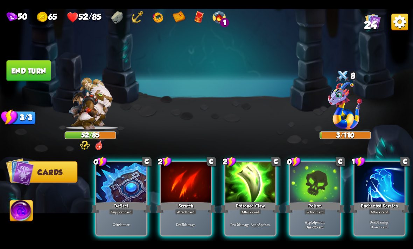
click at [313, 220] on b "4" at bounding box center [314, 222] width 2 height 5
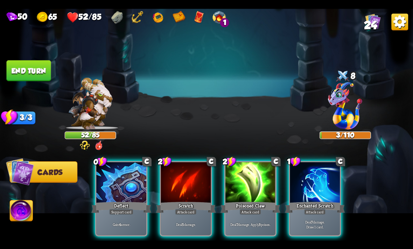
click at [263, 214] on div "Deal 7 damage. Apply 3 poison." at bounding box center [250, 225] width 50 height 22
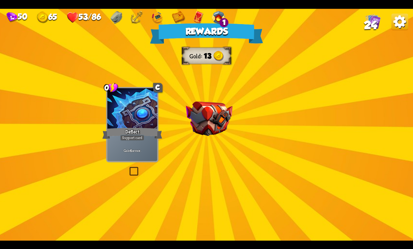
click at [211, 118] on img at bounding box center [209, 118] width 47 height 35
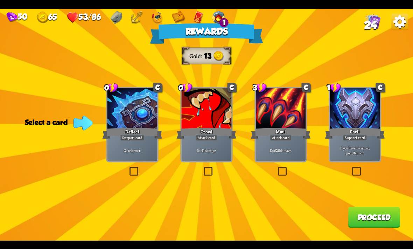
click at [226, 144] on div "Deal 4 damage." at bounding box center [206, 150] width 50 height 22
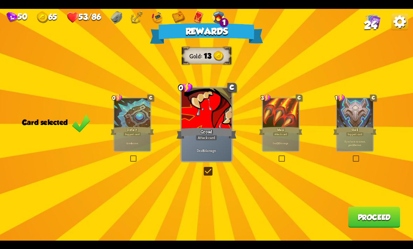
click at [357, 218] on button "Proceed" at bounding box center [373, 217] width 52 height 21
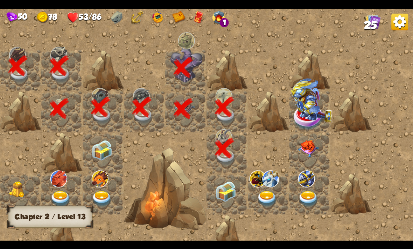
click at [228, 197] on img at bounding box center [225, 191] width 21 height 21
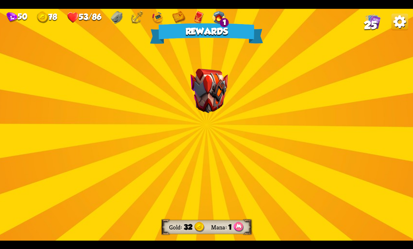
click at [146, 196] on div "Rewards Gold 32 Mana 1 Select a card 1 R Nostalgia Support card Return a card f…" at bounding box center [206, 125] width 413 height 232
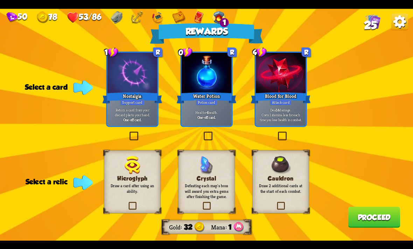
click at [272, 174] on img at bounding box center [280, 165] width 20 height 19
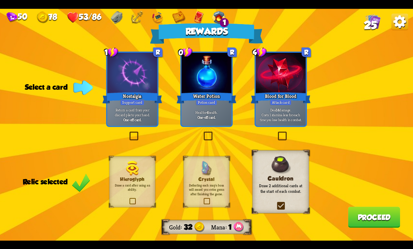
click at [210, 116] on b "One-off card." at bounding box center [206, 117] width 19 height 5
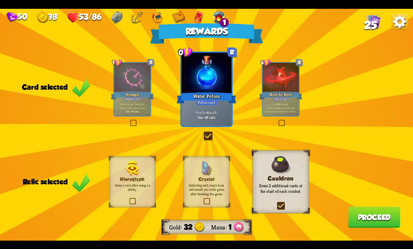
click at [366, 216] on button "Proceed" at bounding box center [373, 217] width 52 height 21
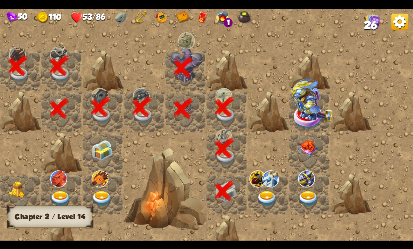
click at [270, 204] on img at bounding box center [267, 199] width 21 height 16
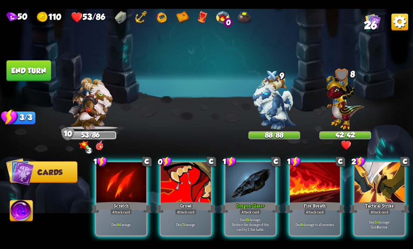
click at [199, 203] on div "Growl" at bounding box center [186, 207] width 60 height 13
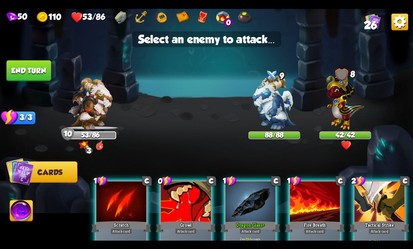
click at [285, 107] on img at bounding box center [273, 102] width 43 height 54
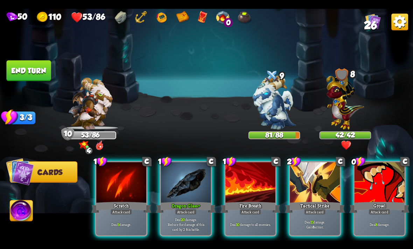
click at [384, 201] on div "Growl" at bounding box center [379, 207] width 60 height 13
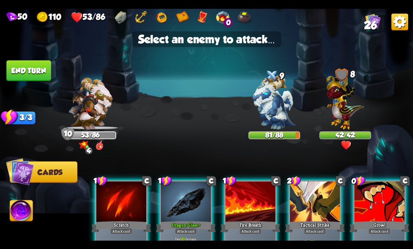
click at [277, 110] on img at bounding box center [273, 102] width 43 height 54
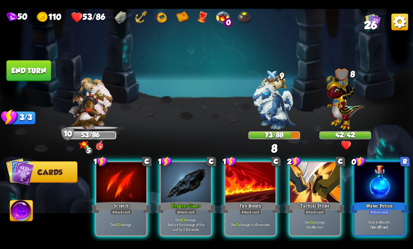
click at [373, 185] on div at bounding box center [379, 183] width 50 height 42
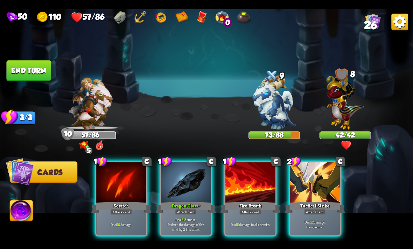
click at [189, 217] on p "Deal 21 damage. Reduce the damage of this card by 2 this battle." at bounding box center [186, 224] width 48 height 15
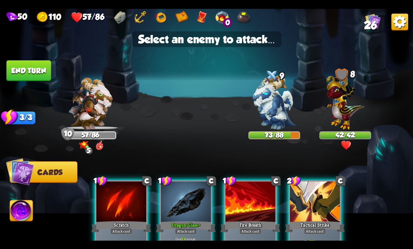
click at [344, 105] on img at bounding box center [345, 100] width 38 height 59
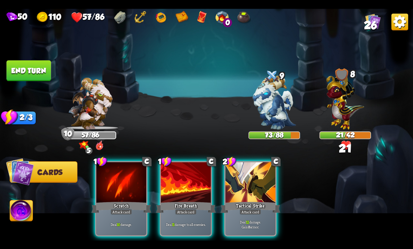
click at [184, 190] on div at bounding box center [186, 183] width 50 height 42
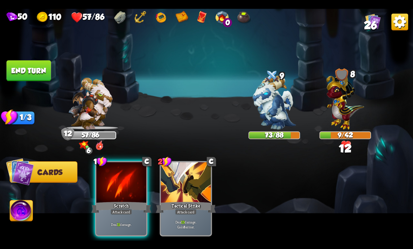
click at [132, 209] on div "Attack card" at bounding box center [121, 212] width 22 height 6
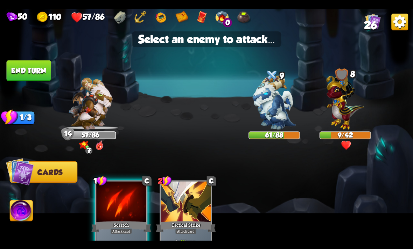
click at [353, 113] on img at bounding box center [345, 100] width 38 height 59
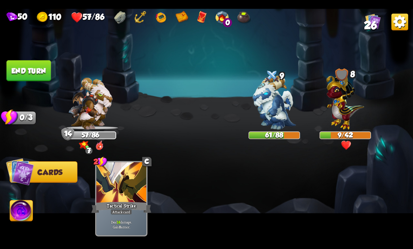
click at [342, 107] on img at bounding box center [345, 100] width 38 height 59
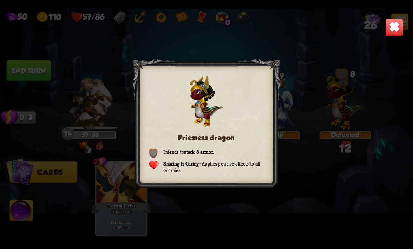
click at [28, 77] on div "Priestess dragon Intends to stack 8 armor . Sharing Is Caring – Applies positiv…" at bounding box center [206, 125] width 413 height 232
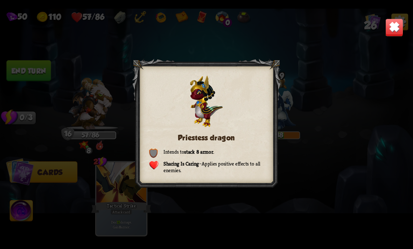
click at [397, 26] on img at bounding box center [394, 27] width 18 height 18
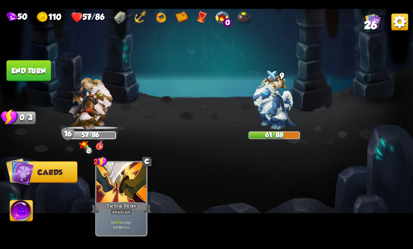
click at [30, 71] on button "End turn" at bounding box center [28, 70] width 44 height 21
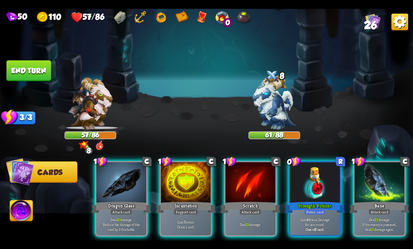
click at [309, 217] on p "Gain 4 Bonus Damage for one round." at bounding box center [315, 222] width 48 height 10
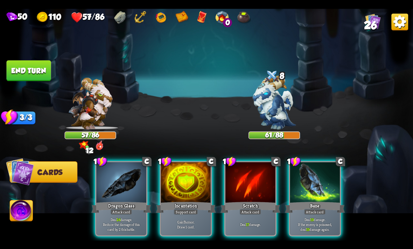
click at [245, 220] on div "Deal 17 damage." at bounding box center [250, 225] width 50 height 22
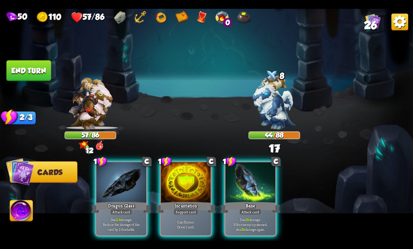
click at [117, 209] on div "Attack card" at bounding box center [121, 212] width 22 height 6
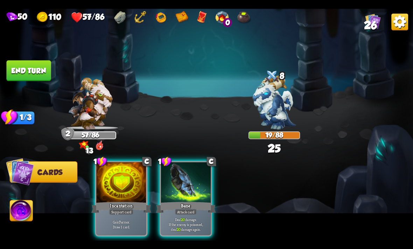
click at [181, 217] on b "20" at bounding box center [183, 219] width 4 height 5
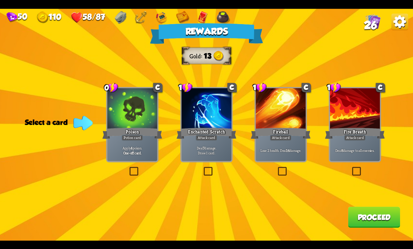
click at [142, 142] on div "Apply 4 poison. One-off card." at bounding box center [132, 150] width 50 height 22
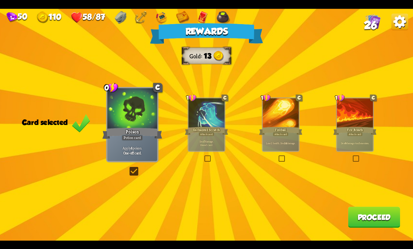
click at [365, 216] on button "Proceed" at bounding box center [373, 217] width 52 height 21
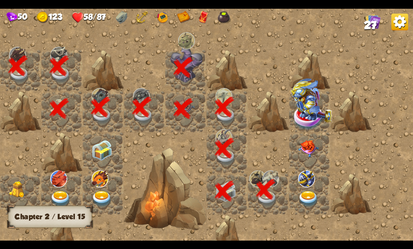
scroll to position [0, 133]
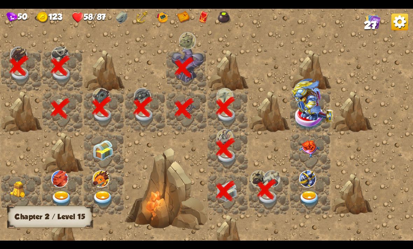
click at [309, 195] on img at bounding box center [309, 199] width 21 height 16
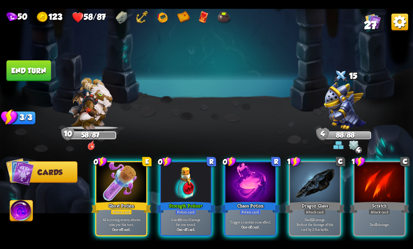
click at [195, 227] on b "One-off card." at bounding box center [186, 229] width 19 height 5
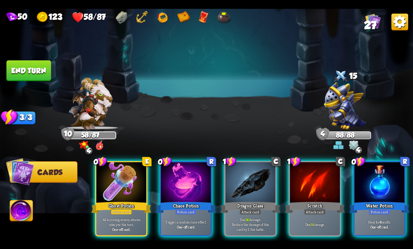
click at [370, 214] on div "Heal for 4 health. One-off card." at bounding box center [379, 225] width 50 height 22
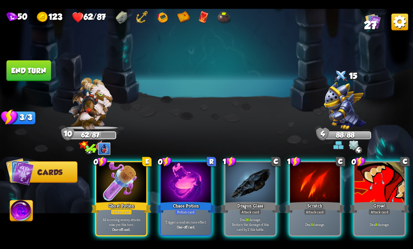
click at [366, 201] on div "Growl" at bounding box center [379, 207] width 60 height 13
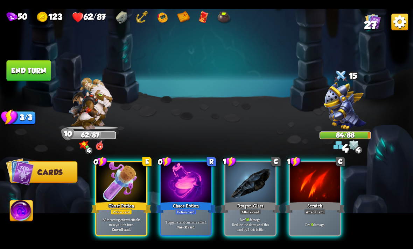
click at [197, 224] on div "Trigger a random rune effect. One-off card." at bounding box center [186, 225] width 50 height 22
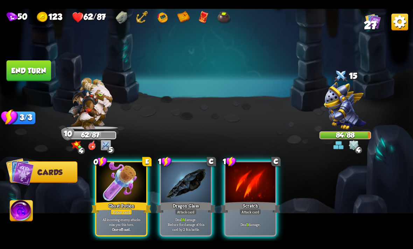
click at [207, 217] on p "Deal 16 damage. Reduce the damage of this card by 2 this battle." at bounding box center [186, 224] width 48 height 15
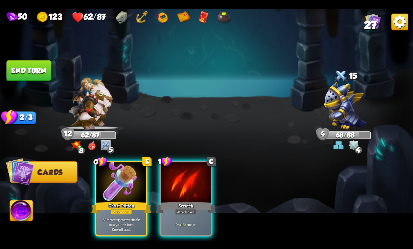
click at [198, 227] on div "Deal 13 damage." at bounding box center [186, 225] width 50 height 22
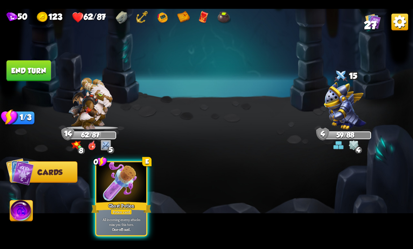
click at [41, 71] on button "End turn" at bounding box center [28, 70] width 44 height 21
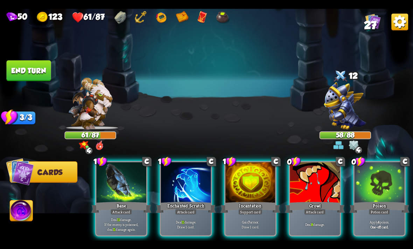
click at [370, 223] on div "Apply 4 poison. One-off card." at bounding box center [379, 225] width 50 height 22
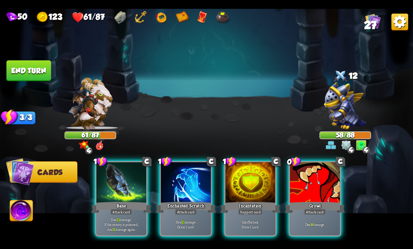
click at [327, 221] on div "Deal 8 damage." at bounding box center [314, 225] width 50 height 22
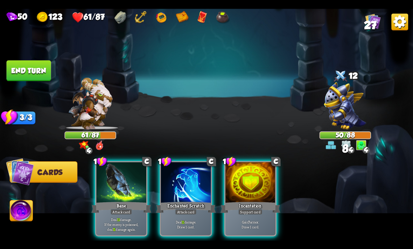
click at [124, 224] on p "Deal 11 damage. If the enemy is poisoned, deal 11 damage again." at bounding box center [122, 224] width 48 height 15
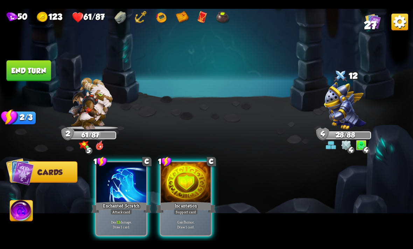
click at [136, 220] on p "Deal 12 damage. Draw 1 card." at bounding box center [122, 225] width 48 height 10
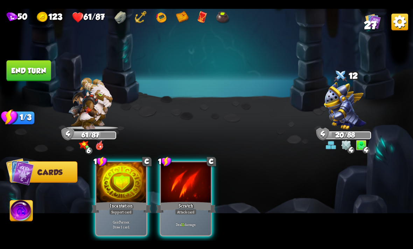
click at [134, 220] on p "Gain 7 armor. Draw 1 card." at bounding box center [122, 225] width 48 height 10
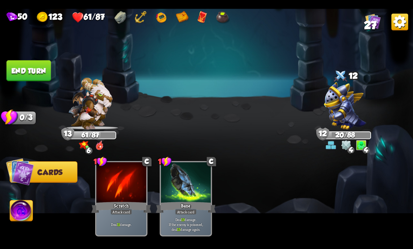
click at [24, 70] on button "End turn" at bounding box center [28, 70] width 44 height 21
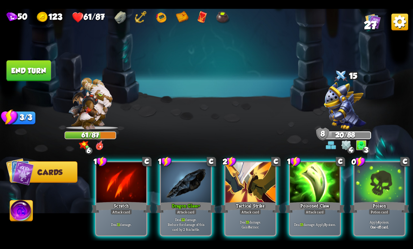
click at [374, 224] on b "One-off card." at bounding box center [379, 226] width 19 height 5
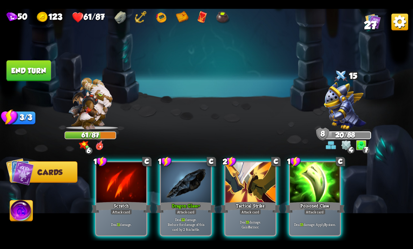
click at [319, 222] on p "Deal 13 damage. Apply 3 poison." at bounding box center [315, 224] width 48 height 5
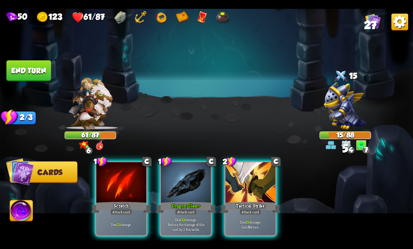
click at [187, 229] on div "1 C Dragon Glass + Attack card Deal 22 damage. Reduce the damage of this card b…" at bounding box center [185, 199] width 52 height 76
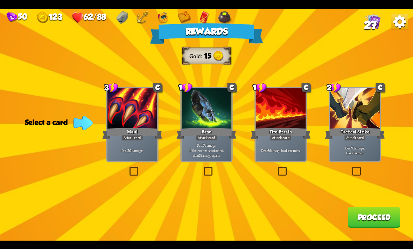
click at [208, 146] on p "Deal 7 damage. If the enemy is poisoned, deal 7 damage again." at bounding box center [206, 150] width 48 height 15
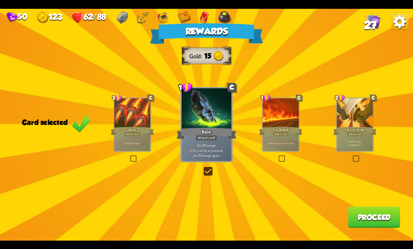
click at [364, 206] on div "Rewards Gold 15 Card selected 3 C Maul Attack card Deal 20 damage. 1 C Bane Att…" at bounding box center [206, 125] width 413 height 232
click at [357, 215] on button "Proceed" at bounding box center [373, 217] width 52 height 21
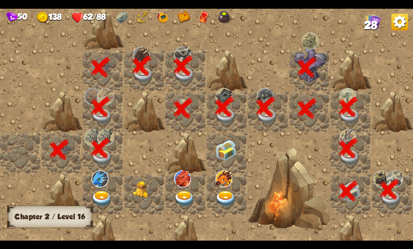
scroll to position [0, 134]
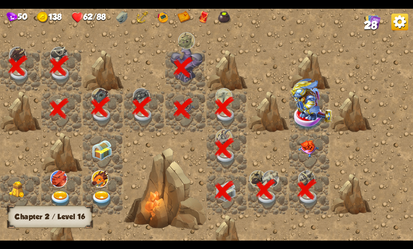
click at [311, 150] on img at bounding box center [308, 148] width 21 height 17
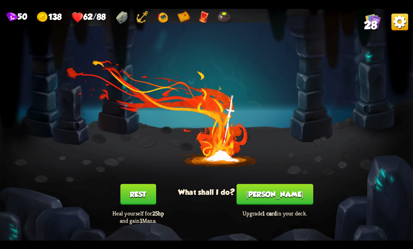
click at [284, 192] on button "Smith" at bounding box center [274, 194] width 77 height 21
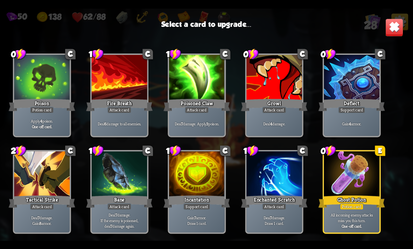
scroll to position [119, 0]
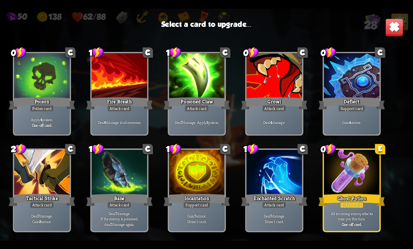
click at [336, 182] on div at bounding box center [352, 173] width 56 height 47
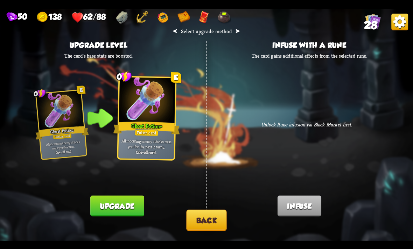
click at [129, 196] on button "Upgrade" at bounding box center [116, 205] width 53 height 21
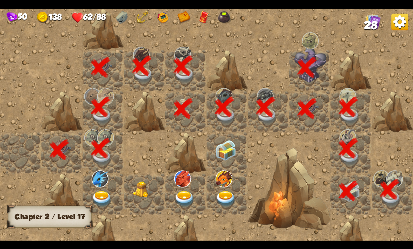
scroll to position [0, 134]
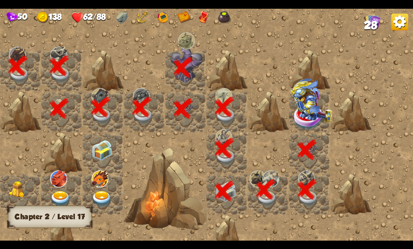
click at [311, 113] on img at bounding box center [311, 100] width 41 height 44
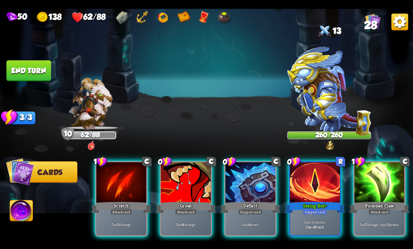
click at [386, 222] on p "Deal 7 damage. Apply 3 poison." at bounding box center [379, 224] width 48 height 5
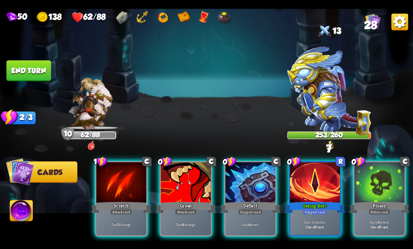
click at [256, 214] on div "Gain 4 armor." at bounding box center [250, 225] width 50 height 22
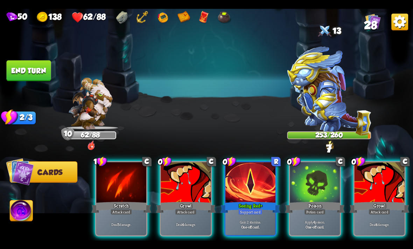
click at [386, 228] on div "Deal 4 damage." at bounding box center [379, 225] width 50 height 22
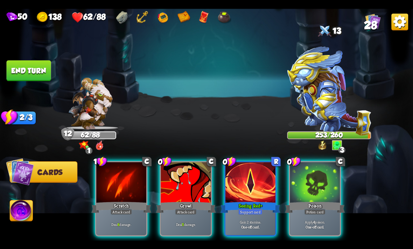
click at [333, 214] on div "Apply 4 poison. One-off card." at bounding box center [314, 225] width 50 height 22
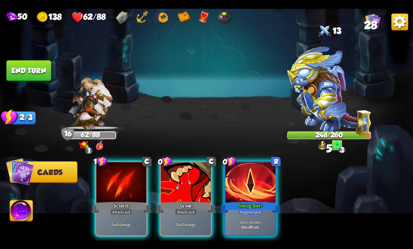
click at [209, 201] on div "Growl" at bounding box center [186, 207] width 60 height 13
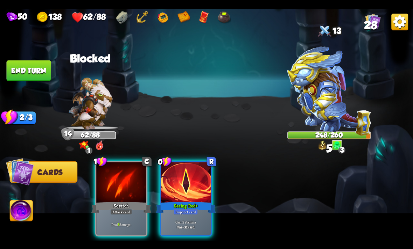
click at [122, 214] on div "Deal 6 damage." at bounding box center [121, 225] width 50 height 22
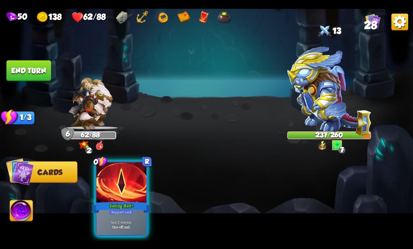
click at [39, 66] on button "End turn" at bounding box center [28, 70] width 44 height 21
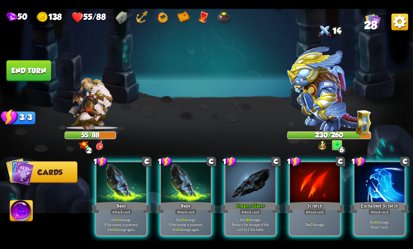
click at [249, 214] on div "Deal 18 damage. Reduce the damage of this card by 2 this battle." at bounding box center [250, 225] width 50 height 22
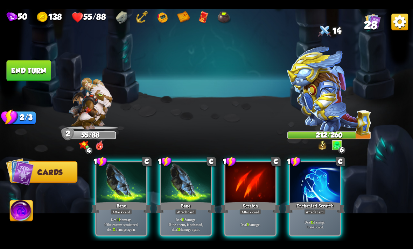
click at [201, 217] on p "Deal 11 damage. If the enemy is poisoned, deal 11 damage again." at bounding box center [186, 224] width 48 height 15
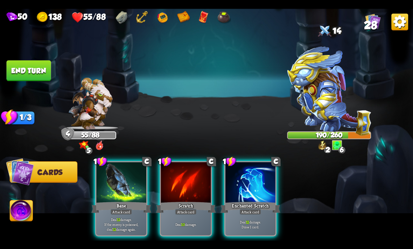
click at [111, 201] on div "Bane" at bounding box center [121, 207] width 60 height 13
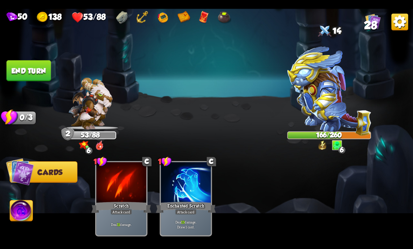
click at [19, 69] on button "End turn" at bounding box center [28, 70] width 44 height 21
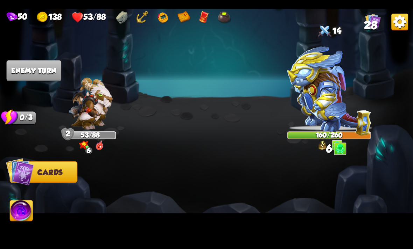
click at [10, 241] on img at bounding box center [206, 125] width 413 height 232
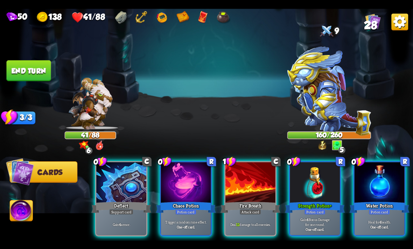
click at [131, 214] on div "Gain 4 armor." at bounding box center [121, 225] width 50 height 22
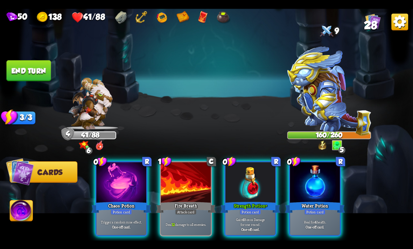
click at [310, 214] on div "Heal for 4 health. One-off card." at bounding box center [314, 225] width 50 height 22
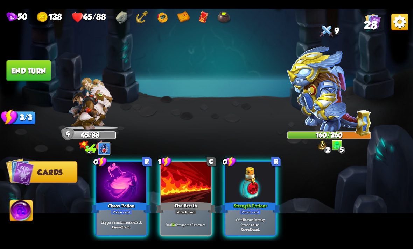
click at [257, 217] on p "Gain 4 Bonus Damage for one round." at bounding box center [251, 222] width 48 height 10
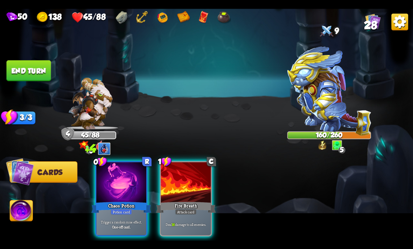
click at [114, 224] on b "One-off card." at bounding box center [121, 226] width 19 height 5
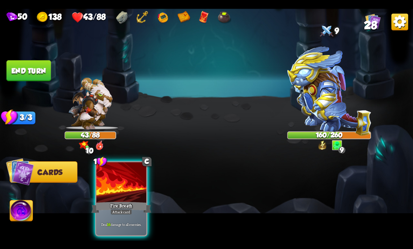
click at [135, 222] on div "Deal 16 damage to all enemies." at bounding box center [121, 225] width 50 height 22
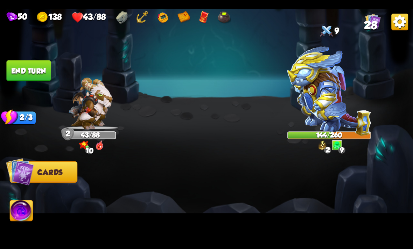
click at [24, 218] on img at bounding box center [21, 211] width 23 height 23
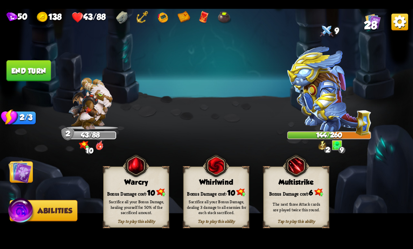
click at [24, 74] on button "End turn" at bounding box center [28, 70] width 44 height 21
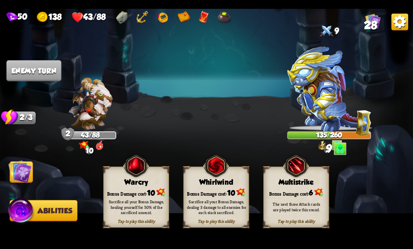
click at [19, 174] on img at bounding box center [19, 171] width 23 height 23
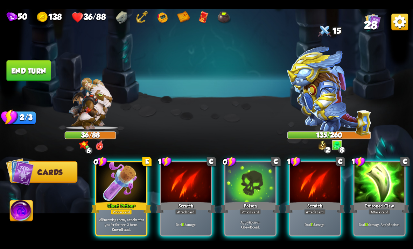
click at [114, 209] on div "Potion card" at bounding box center [120, 212] width 21 height 6
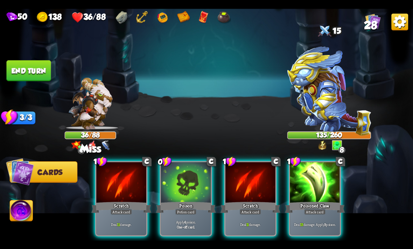
click at [326, 214] on div "Deal 13 damage. Apply 3 poison." at bounding box center [314, 225] width 50 height 22
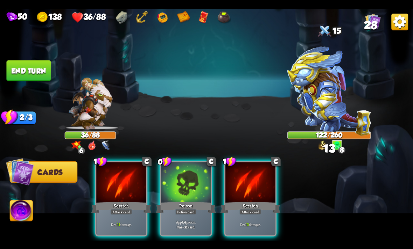
click at [196, 220] on p "Apply 4 poison." at bounding box center [186, 222] width 48 height 5
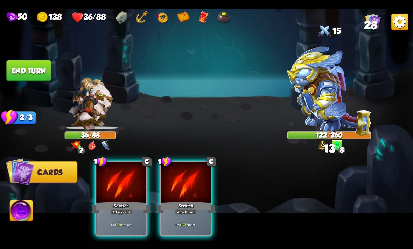
click at [196, 209] on div "Attack card" at bounding box center [186, 212] width 22 height 6
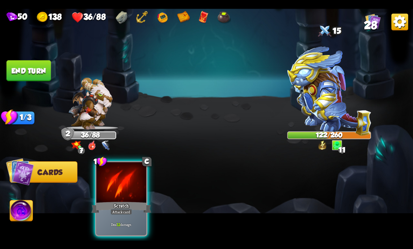
click at [115, 220] on div "Deal 12 damage." at bounding box center [121, 225] width 50 height 22
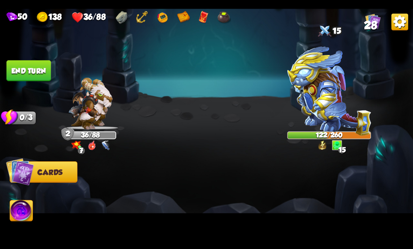
click at [15, 70] on button "End turn" at bounding box center [28, 70] width 44 height 21
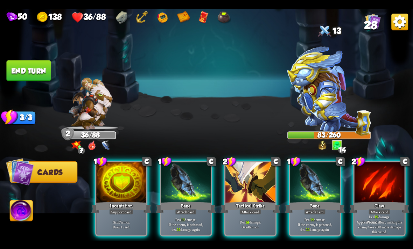
click at [394, 214] on div "Deal 19 damage. Applies Wound effect, making the enemy take 20% more damage thi…" at bounding box center [379, 225] width 50 height 22
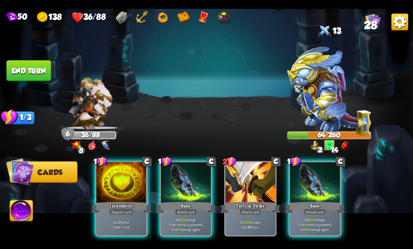
click at [335, 203] on div "Bane" at bounding box center [315, 207] width 60 height 13
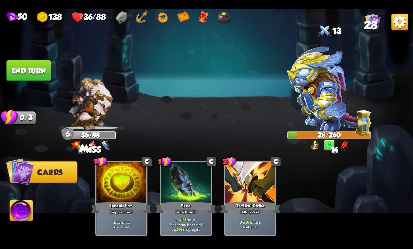
click at [22, 210] on img at bounding box center [21, 211] width 23 height 23
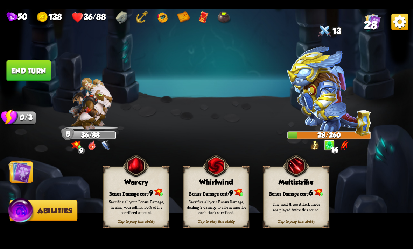
click at [230, 213] on div "Sacrifice all your Bonus Damage, dealing 3 damage to all enemies for each stack…" at bounding box center [216, 207] width 59 height 16
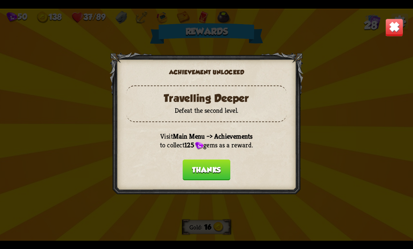
click at [218, 164] on button "Thanks" at bounding box center [206, 169] width 48 height 21
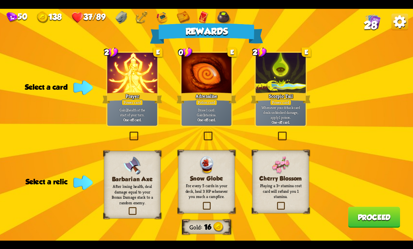
click at [216, 113] on p "Draw 1 card. Gain 1 stamina." at bounding box center [206, 112] width 48 height 10
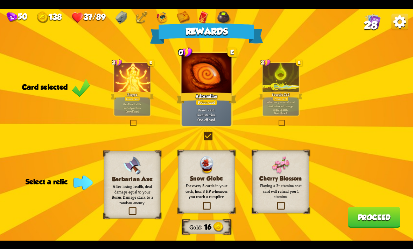
click at [294, 108] on p "Whenever your Attack card deals unblocked damage, apply 1 poison." at bounding box center [280, 106] width 34 height 11
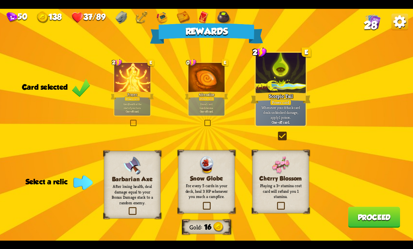
click at [209, 166] on img at bounding box center [206, 165] width 14 height 19
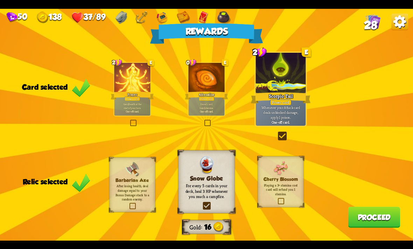
click at [386, 220] on button "Proceed" at bounding box center [373, 217] width 52 height 21
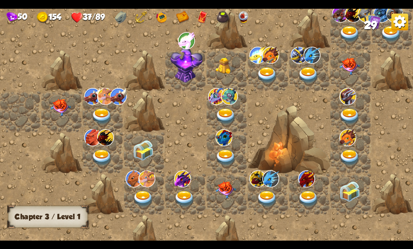
click at [63, 112] on img at bounding box center [60, 107] width 21 height 17
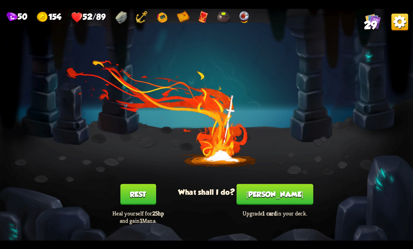
click at [125, 201] on button "Rest" at bounding box center [138, 194] width 36 height 21
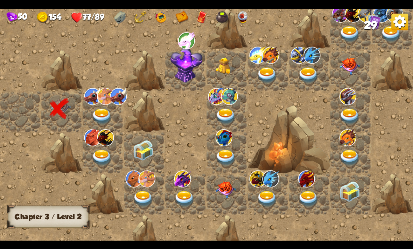
click at [106, 120] on img at bounding box center [102, 116] width 21 height 16
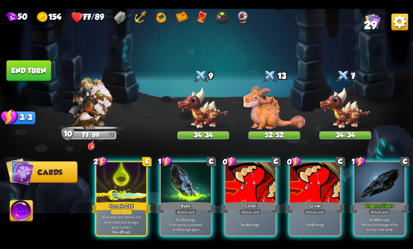
click at [112, 217] on p "Whenever your Attack card deals unblocked damage, apply 1 poison." at bounding box center [122, 222] width 48 height 15
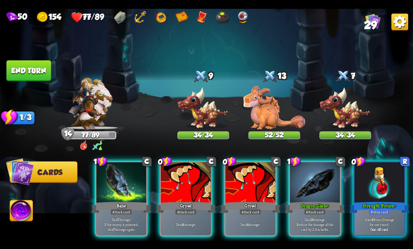
click at [389, 188] on div at bounding box center [379, 183] width 50 height 42
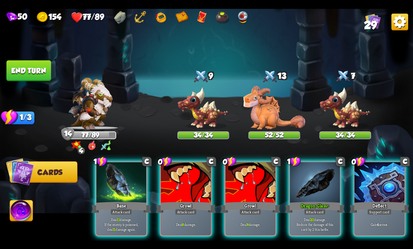
click at [251, 189] on div at bounding box center [250, 183] width 50 height 42
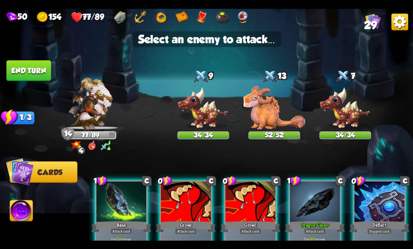
click at [208, 122] on img at bounding box center [203, 108] width 52 height 43
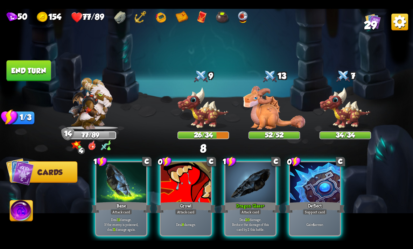
click at [324, 189] on div at bounding box center [314, 183] width 50 height 42
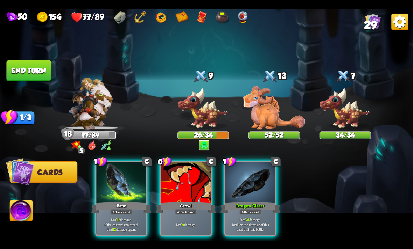
click at [201, 180] on div at bounding box center [186, 183] width 50 height 42
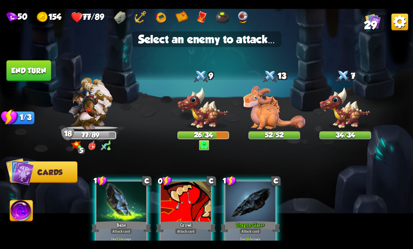
click at [210, 128] on img at bounding box center [203, 108] width 52 height 43
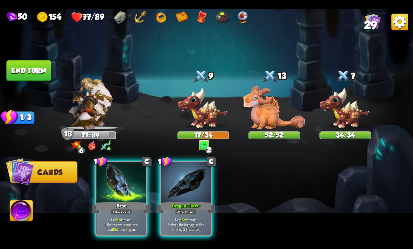
click at [139, 217] on p "Deal 13 damage. If the enemy is poisoned, deal 13 damage again." at bounding box center [122, 224] width 48 height 15
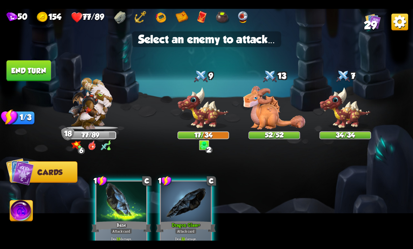
click at [210, 130] on img at bounding box center [206, 125] width 413 height 232
click at [213, 127] on img at bounding box center [203, 108] width 52 height 43
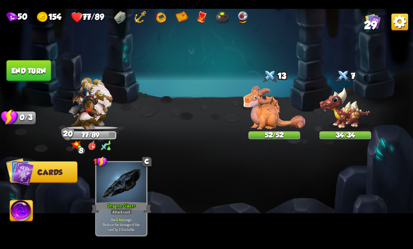
click at [4, 68] on img at bounding box center [206, 125] width 413 height 232
click at [35, 74] on button "End turn" at bounding box center [28, 70] width 44 height 21
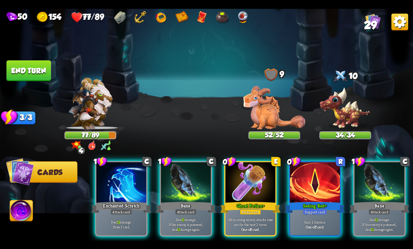
click at [248, 214] on div "All incoming enemy attacks miss you for the next 2 turns. One-off card." at bounding box center [250, 225] width 50 height 22
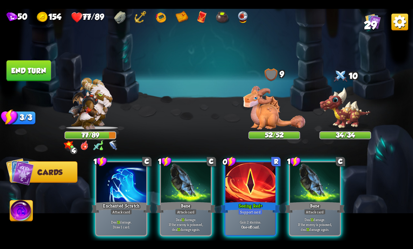
click at [324, 201] on div "Bane" at bounding box center [315, 207] width 60 height 13
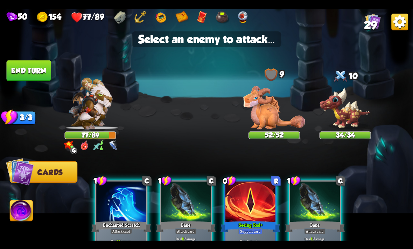
click at [344, 123] on img at bounding box center [345, 108] width 52 height 43
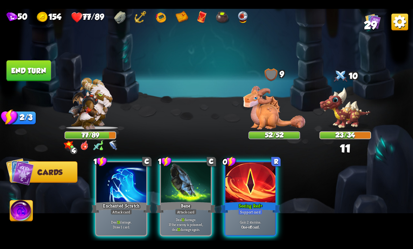
click at [126, 201] on div "Enchanted Scratch" at bounding box center [121, 207] width 60 height 13
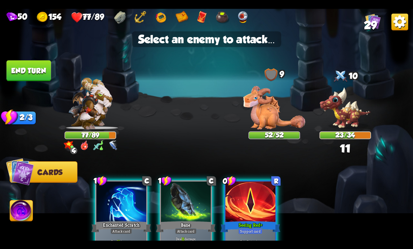
click at [346, 117] on img at bounding box center [345, 108] width 52 height 43
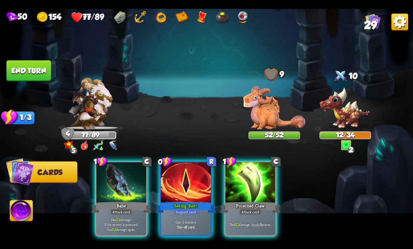
click at [261, 177] on div at bounding box center [250, 183] width 50 height 42
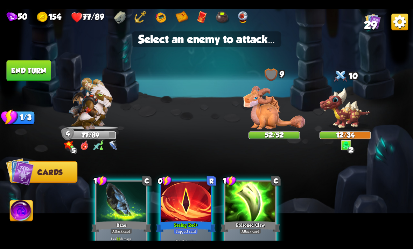
click at [349, 122] on img at bounding box center [345, 108] width 52 height 43
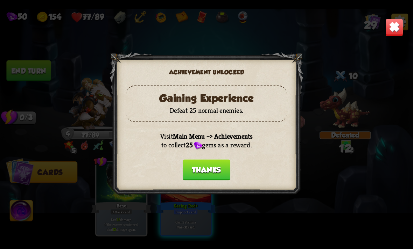
click at [198, 170] on button "Thanks" at bounding box center [206, 169] width 48 height 21
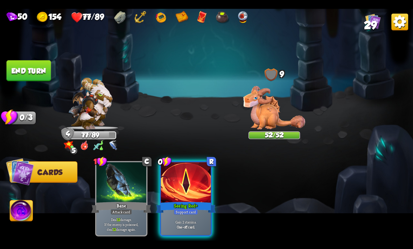
click at [112, 209] on div "Attack card" at bounding box center [121, 212] width 22 height 6
click at [13, 80] on img at bounding box center [206, 125] width 413 height 232
click at [39, 75] on button "End turn" at bounding box center [28, 70] width 44 height 21
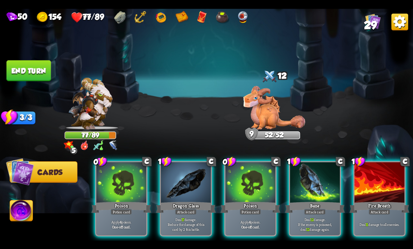
click at [254, 220] on p "Apply 4 poison." at bounding box center [251, 222] width 48 height 5
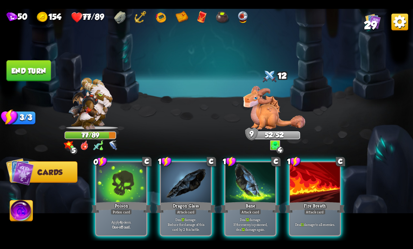
click at [119, 214] on div "Apply 4 poison. One-off card." at bounding box center [121, 225] width 50 height 22
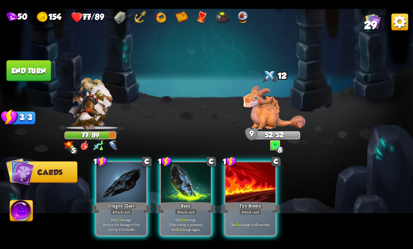
click at [131, 217] on p "Deal 17 damage. Reduce the damage of this card by 2 this battle." at bounding box center [122, 224] width 48 height 15
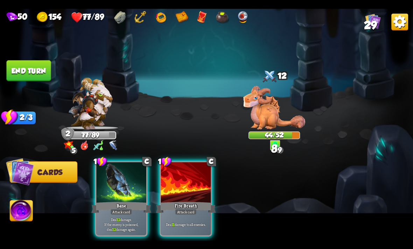
click at [185, 209] on div "Attack card" at bounding box center [186, 212] width 22 height 6
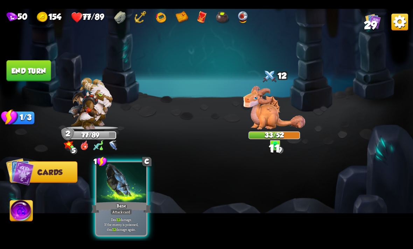
click at [123, 223] on p "Deal 12 damage. If the enemy is poisoned, deal 12 damage again." at bounding box center [122, 224] width 48 height 15
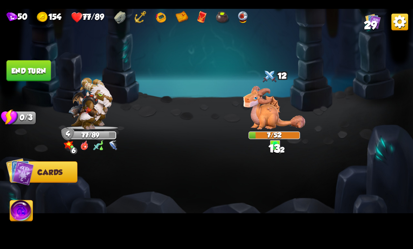
click at [10, 222] on img at bounding box center [21, 211] width 23 height 23
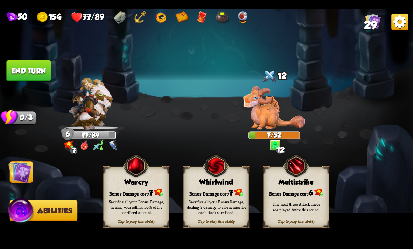
click at [142, 175] on img at bounding box center [135, 165] width 27 height 27
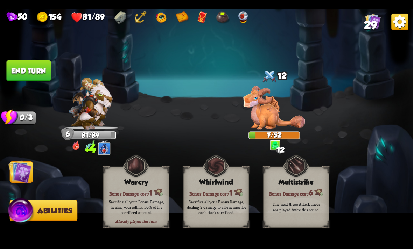
click at [42, 74] on button "End turn" at bounding box center [28, 70] width 44 height 21
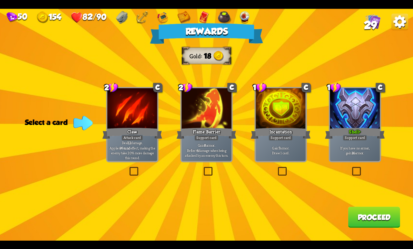
click at [145, 159] on div "Deal 12 damage. Applies Wound effect, making the enemy take 20% more damage thi…" at bounding box center [132, 150] width 50 height 22
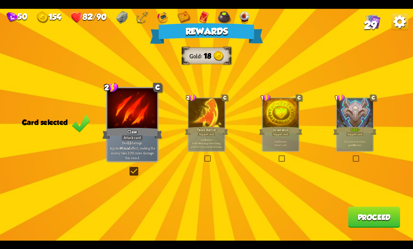
click at [294, 142] on p "Gain 7 armor. Draw 1 card." at bounding box center [280, 142] width 34 height 7
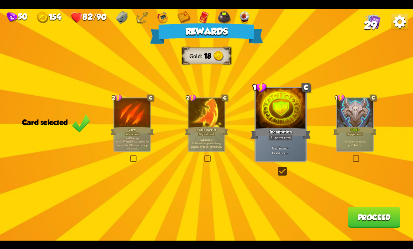
click at [150, 139] on div "Deal 12 damage. Applies Wound effect, making the enemy take 20% more damage thi…" at bounding box center [132, 143] width 36 height 16
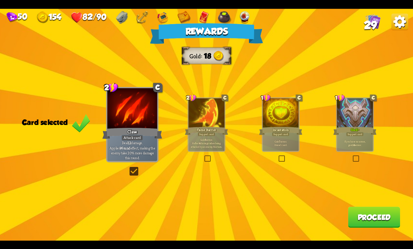
click at [381, 226] on button "Proceed" at bounding box center [373, 217] width 52 height 21
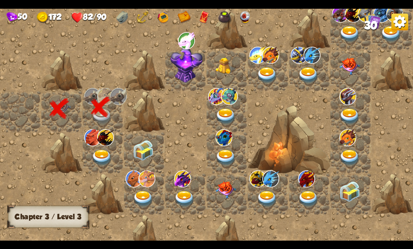
click at [98, 165] on img at bounding box center [102, 158] width 21 height 16
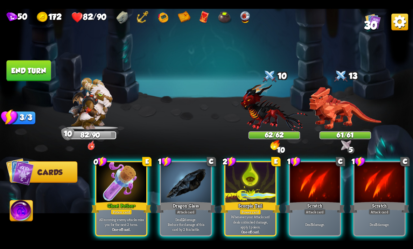
click at [259, 215] on p "Whenever your Attack card deals unblocked damage, apply 1 poison." at bounding box center [251, 222] width 48 height 15
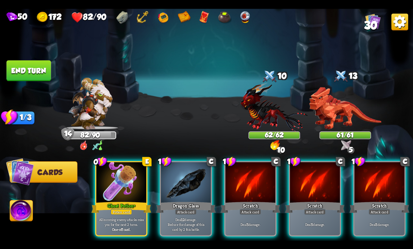
click at [180, 218] on p "Deal 12 damage. Reduce the damage of this card by 2 this battle." at bounding box center [186, 224] width 48 height 15
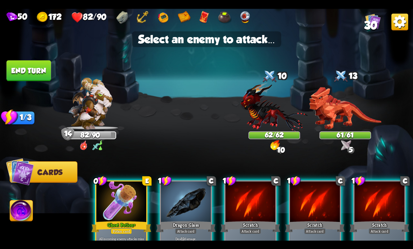
click at [285, 113] on img at bounding box center [274, 106] width 67 height 49
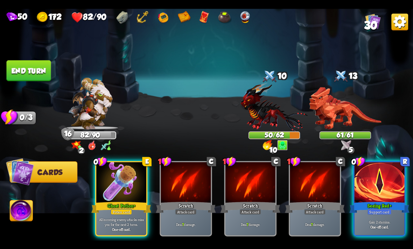
click at [386, 188] on div at bounding box center [379, 183] width 50 height 42
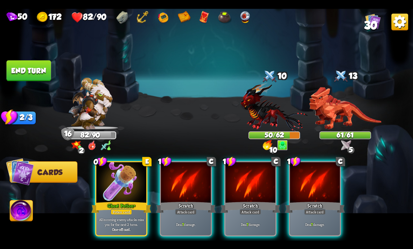
click at [325, 189] on div at bounding box center [314, 183] width 50 height 42
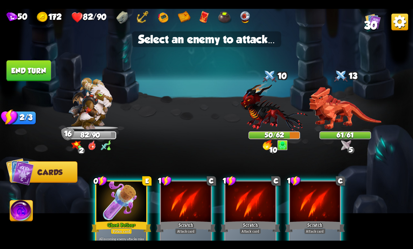
click at [280, 114] on img at bounding box center [274, 106] width 67 height 49
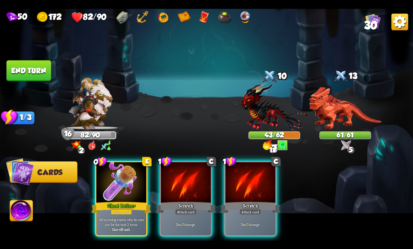
click at [253, 177] on div at bounding box center [250, 183] width 50 height 42
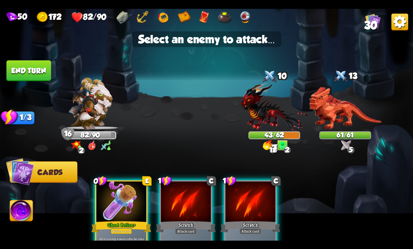
click at [276, 120] on img at bounding box center [274, 106] width 67 height 49
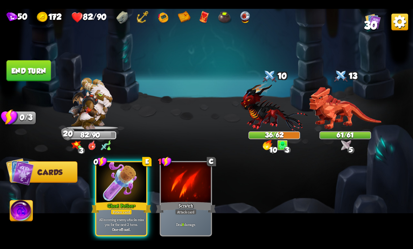
click at [122, 178] on div at bounding box center [121, 183] width 50 height 42
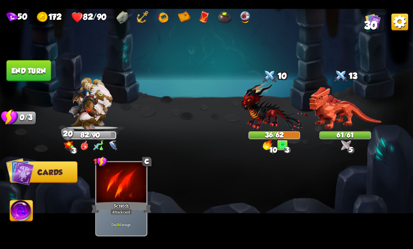
click at [29, 77] on button "End turn" at bounding box center [28, 70] width 44 height 21
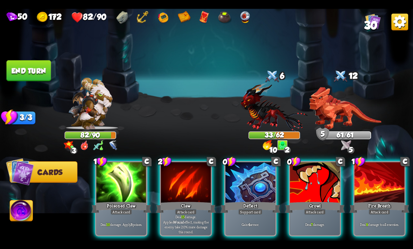
click at [185, 215] on p "Deal 15 damage. Applies Wound effect, making the enemy take 20% more damage thi…" at bounding box center [186, 225] width 48 height 20
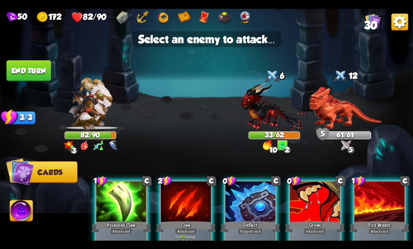
click at [283, 107] on img at bounding box center [274, 106] width 67 height 49
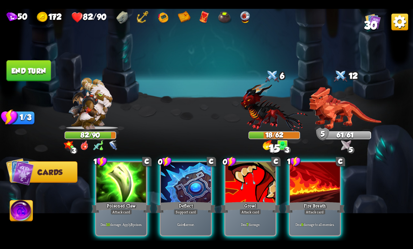
click at [264, 201] on div "Growl" at bounding box center [250, 207] width 60 height 13
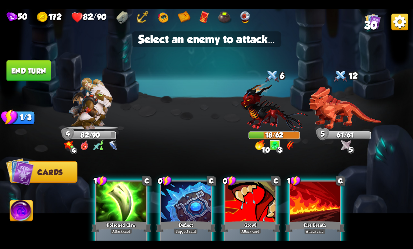
click at [272, 111] on img at bounding box center [274, 106] width 67 height 49
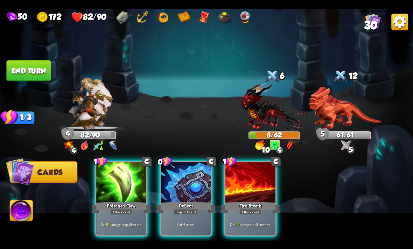
click at [252, 228] on div "Deal 10 damage to all enemies." at bounding box center [250, 225] width 50 height 22
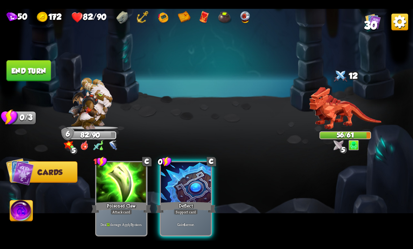
click at [39, 69] on button "End turn" at bounding box center [28, 70] width 44 height 21
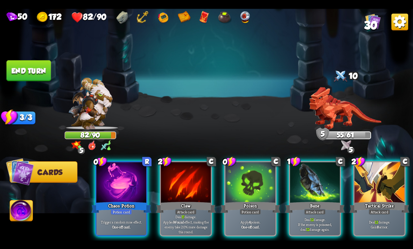
click at [134, 214] on div "Trigger a random rune effect. One-off card." at bounding box center [121, 225] width 50 height 22
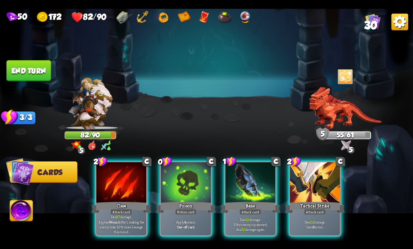
click at [184, 214] on div "Apply 4 poison. One-off card." at bounding box center [186, 225] width 50 height 22
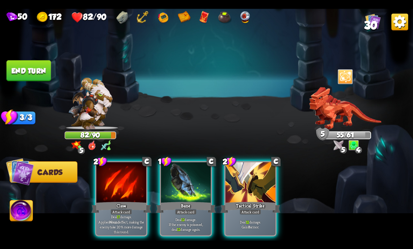
click at [115, 219] on p "Deal 17 damage. Applies Wound effect, making the enemy take 20% more damage thi…" at bounding box center [122, 225] width 48 height 20
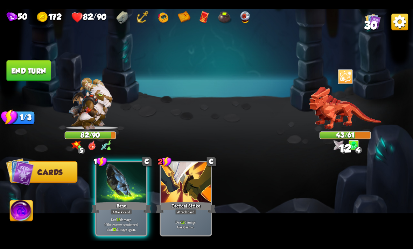
click at [128, 217] on p "Deal 12 damage. If the enemy is poisoned, deal 12 damage again." at bounding box center [122, 224] width 48 height 15
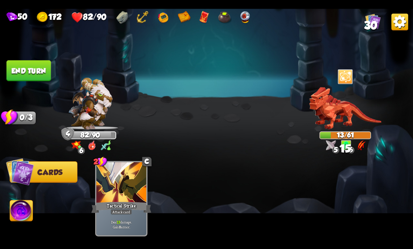
click at [34, 72] on button "End turn" at bounding box center [28, 70] width 44 height 21
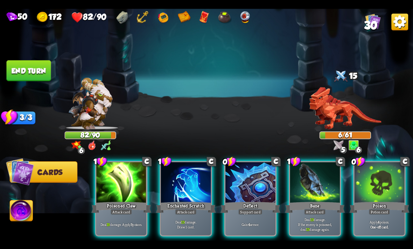
click at [382, 209] on div "Potion card" at bounding box center [378, 212] width 21 height 6
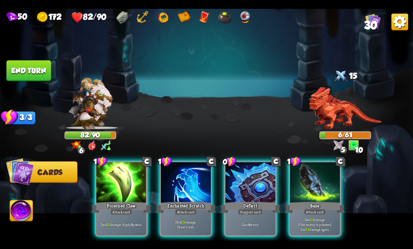
click at [21, 216] on img at bounding box center [21, 211] width 23 height 23
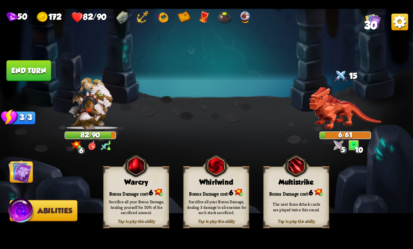
click at [158, 205] on div "Sacrifice all your Bonus Damage, healing yourself for 50% of the sacrificed amo…" at bounding box center [136, 207] width 59 height 16
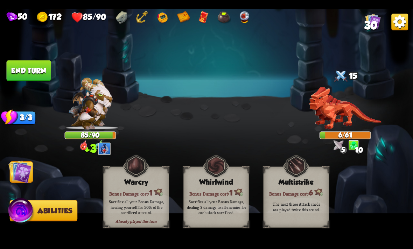
click at [28, 73] on button "End turn" at bounding box center [28, 70] width 44 height 21
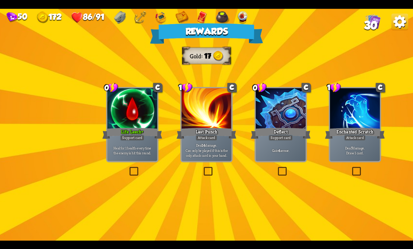
click at [156, 145] on div "Heal for 1 health every time the enemy is hit this round." at bounding box center [132, 150] width 50 height 22
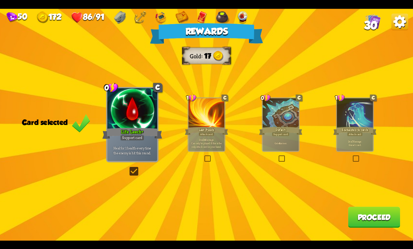
click at [368, 142] on p "Deal 7 damage. Draw 1 card." at bounding box center [354, 142] width 34 height 7
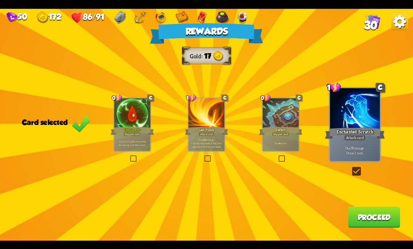
click at [367, 222] on button "Proceed" at bounding box center [373, 217] width 52 height 21
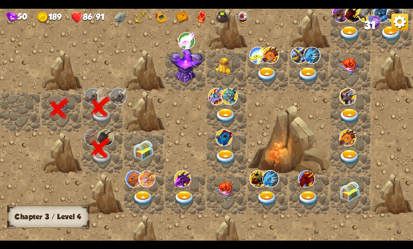
click at [138, 155] on img at bounding box center [143, 150] width 21 height 21
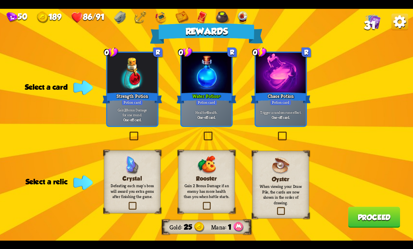
click at [136, 114] on p "Gain 2 Bonus Damage for one round." at bounding box center [132, 112] width 48 height 10
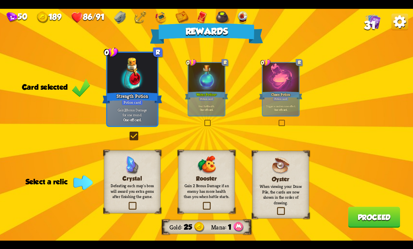
click at [216, 188] on p "Gain 2 Bonus Damage if an enemy has more health than you when battle starts." at bounding box center [206, 191] width 46 height 16
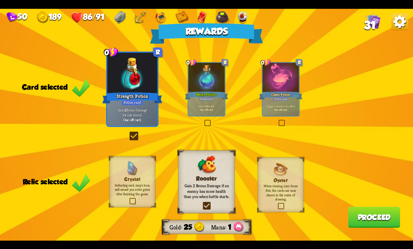
click at [370, 221] on button "Proceed" at bounding box center [373, 217] width 52 height 21
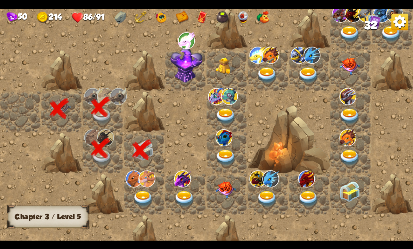
scroll to position [0, 0]
